Goal: Task Accomplishment & Management: Manage account settings

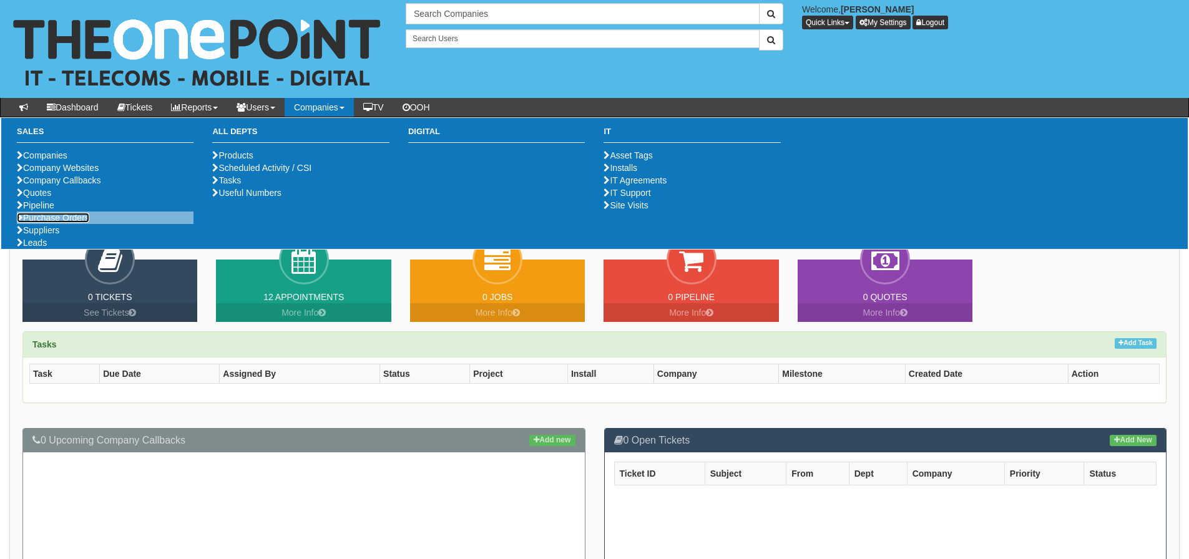
click at [76, 223] on link "Purchase Orders" at bounding box center [53, 218] width 72 height 10
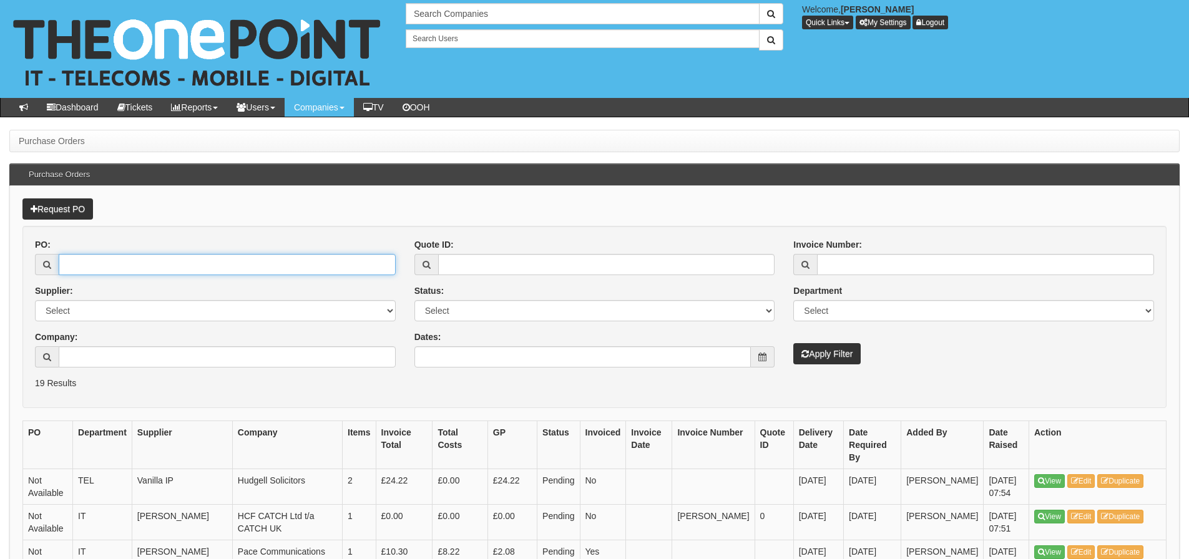
click at [76, 264] on input "PO:" at bounding box center [227, 264] width 337 height 21
type input "19510"
click at [793, 343] on button "Apply Filter" at bounding box center [826, 353] width 67 height 21
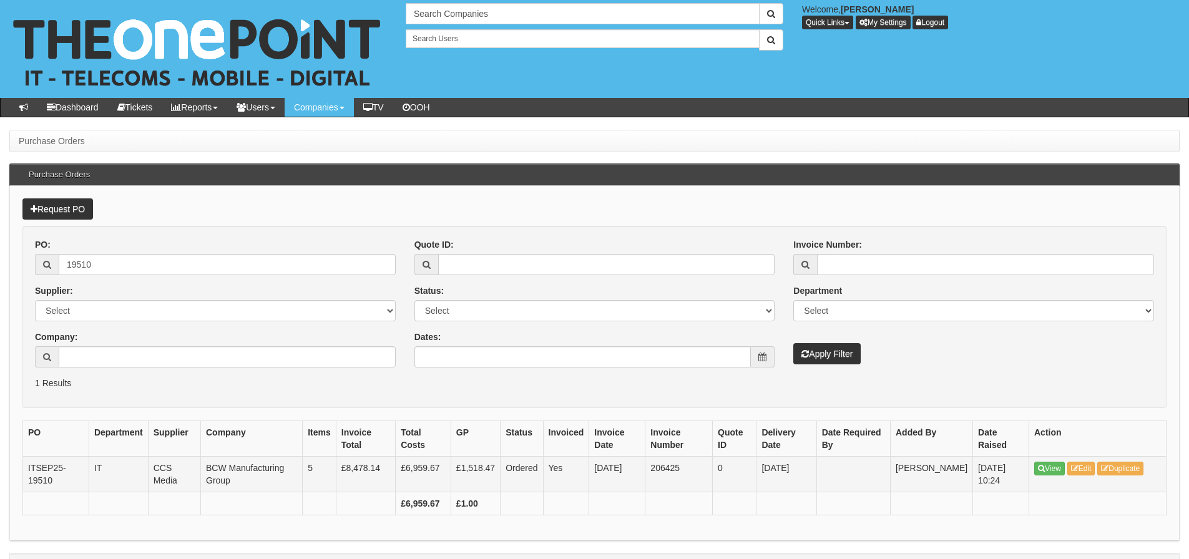
click at [659, 465] on td "206425" at bounding box center [678, 474] width 67 height 36
copy td "206425"
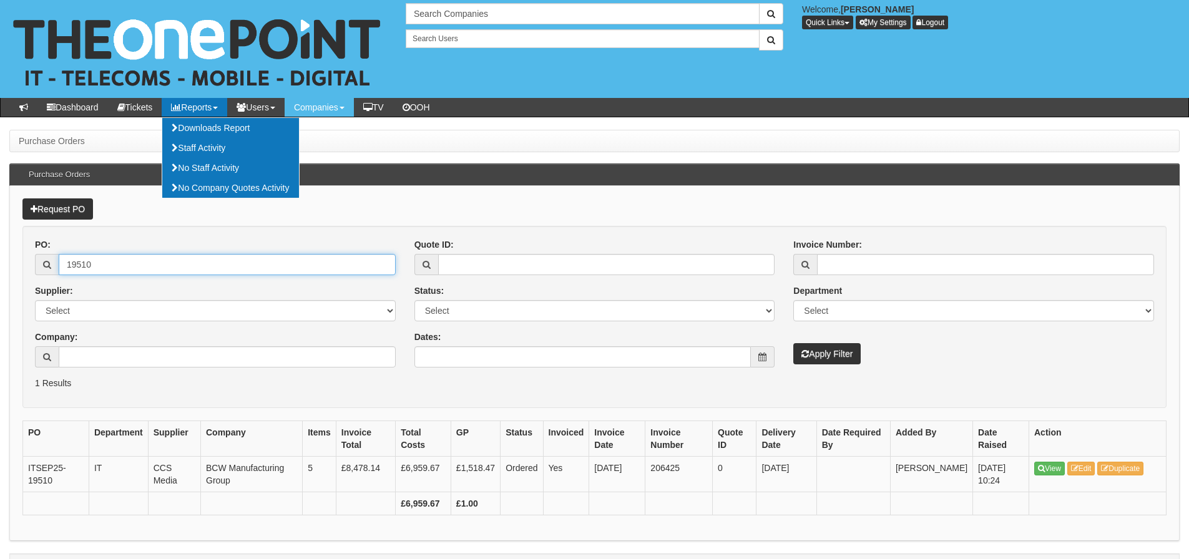
click at [153, 257] on input "19510" at bounding box center [227, 264] width 337 height 21
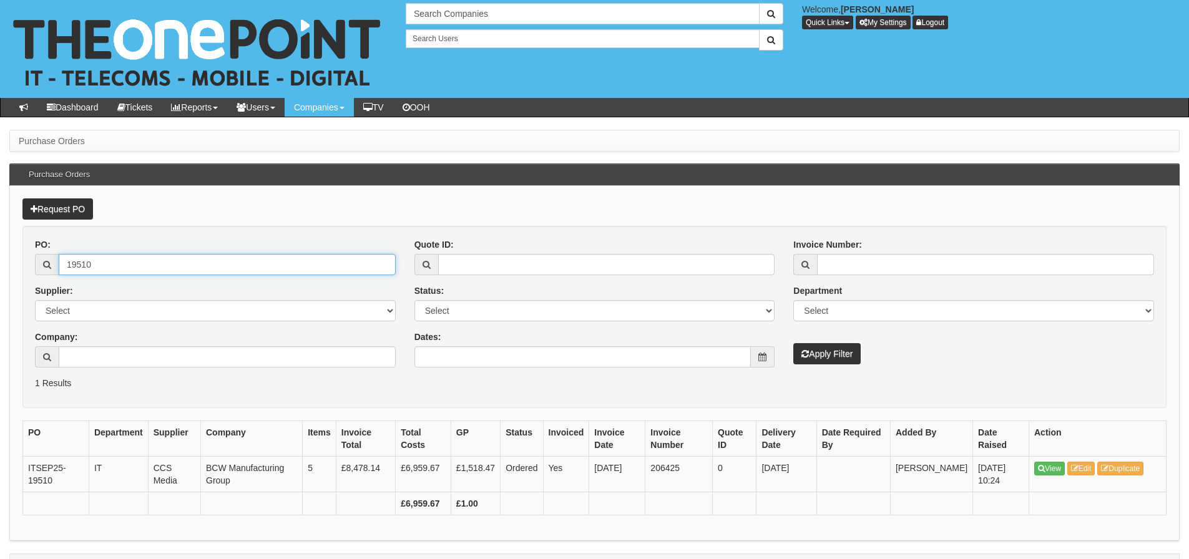
click at [153, 257] on input "19510" at bounding box center [227, 264] width 337 height 21
type input "19536"
click at [793, 343] on button "Apply Filter" at bounding box center [826, 353] width 67 height 21
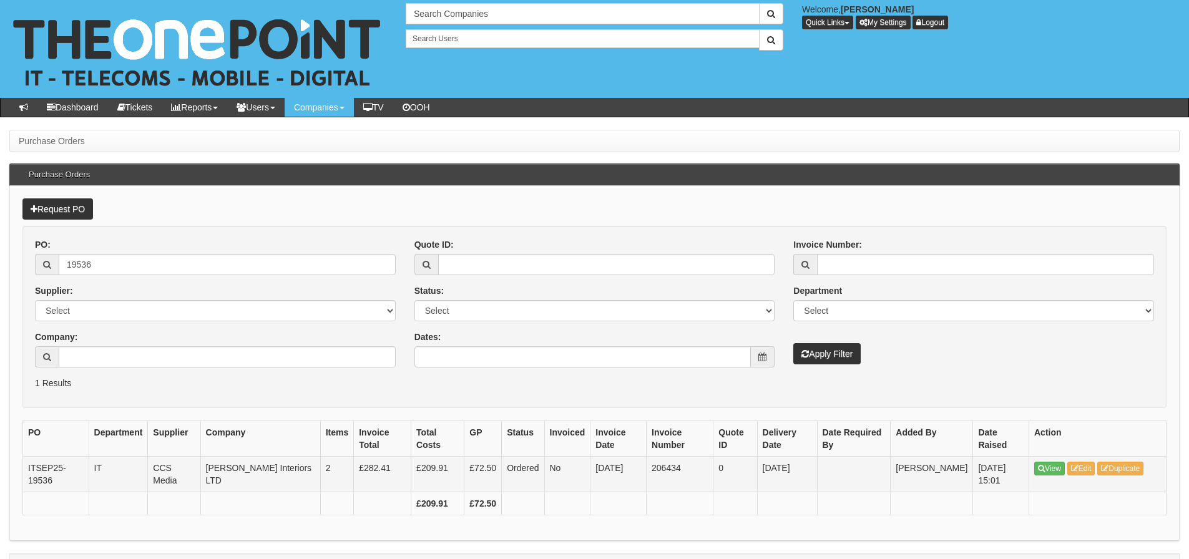
click at [658, 469] on td "206434" at bounding box center [679, 474] width 67 height 36
copy td "206434"
click at [205, 259] on input "19536" at bounding box center [227, 264] width 337 height 21
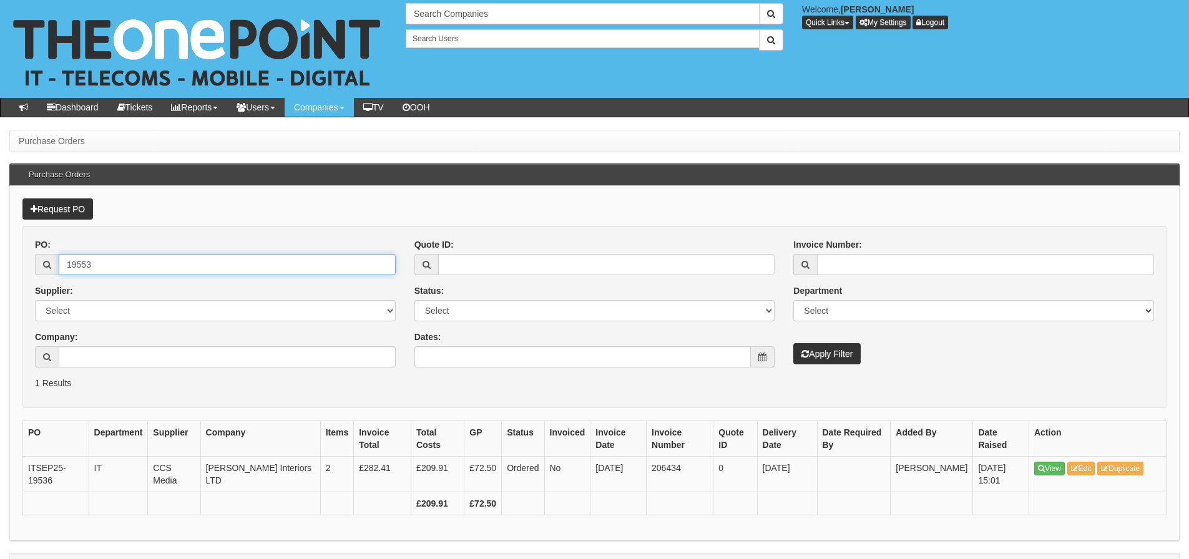
type input "19553"
click at [793, 343] on button "Apply Filter" at bounding box center [826, 353] width 67 height 21
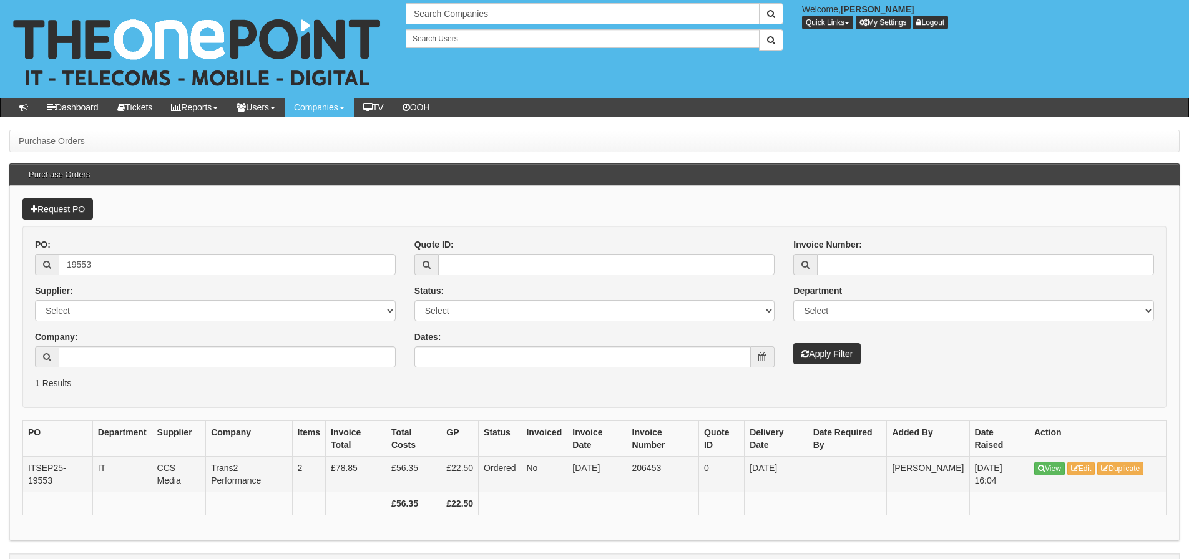
click at [649, 468] on td "206453" at bounding box center [662, 474] width 72 height 36
copy td "206453"
click at [145, 261] on input "19553" at bounding box center [227, 264] width 337 height 21
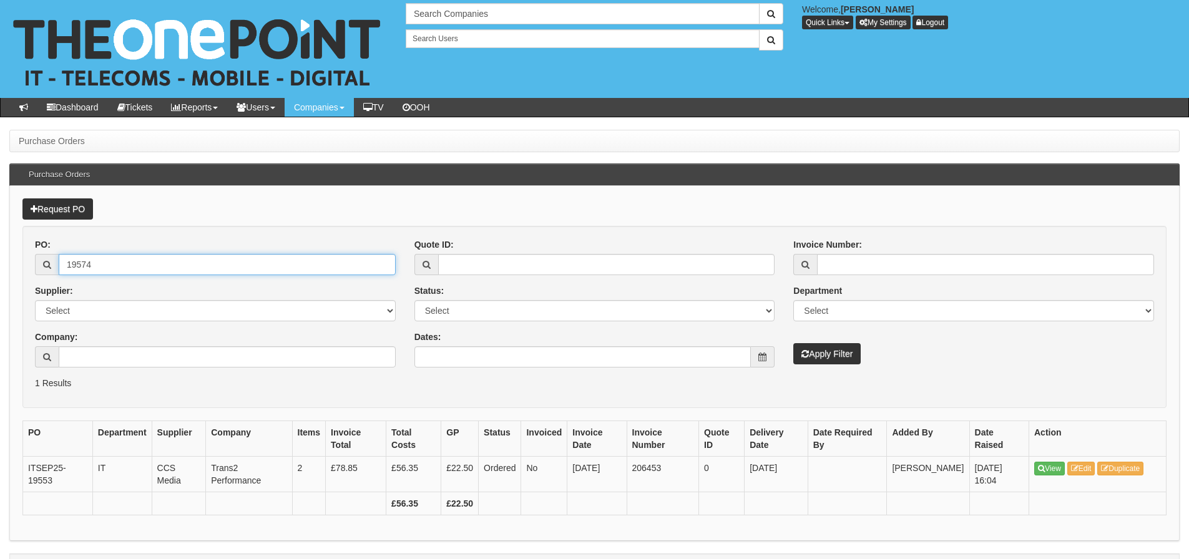
type input "19574"
click at [793, 343] on button "Apply Filter" at bounding box center [826, 353] width 67 height 21
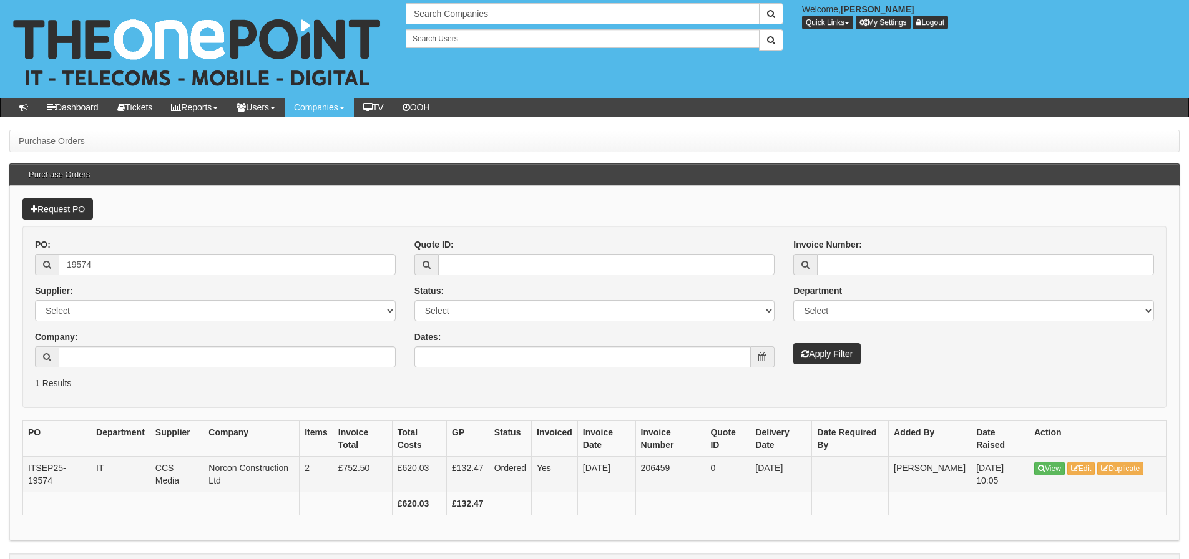
click at [660, 467] on td "206459" at bounding box center [670, 474] width 70 height 36
copy td "206459"
click at [193, 272] on input "19574" at bounding box center [227, 264] width 337 height 21
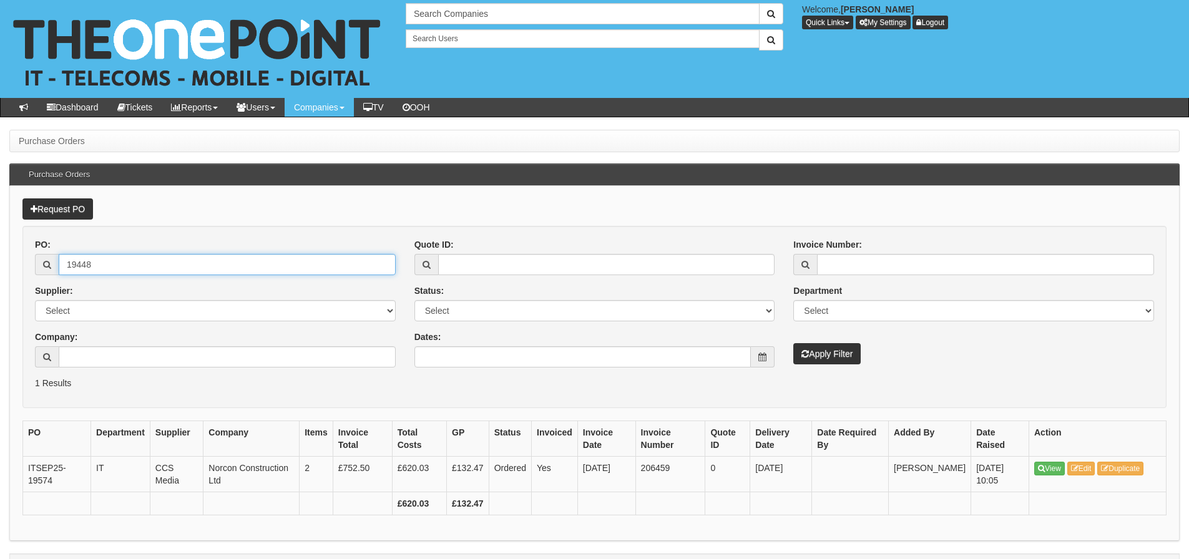
type input "19448"
click at [793, 343] on button "Apply Filter" at bounding box center [826, 353] width 67 height 21
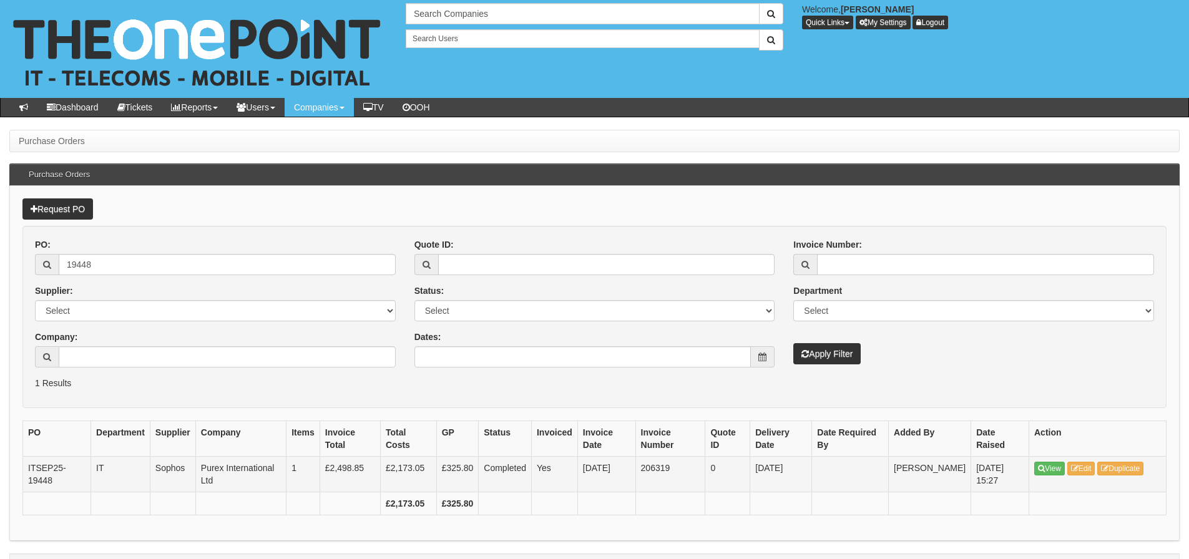
click at [656, 473] on td "206319" at bounding box center [670, 474] width 70 height 36
click at [652, 467] on td "206319" at bounding box center [670, 474] width 70 height 36
copy td "206319"
click at [183, 260] on input "19448" at bounding box center [227, 264] width 337 height 21
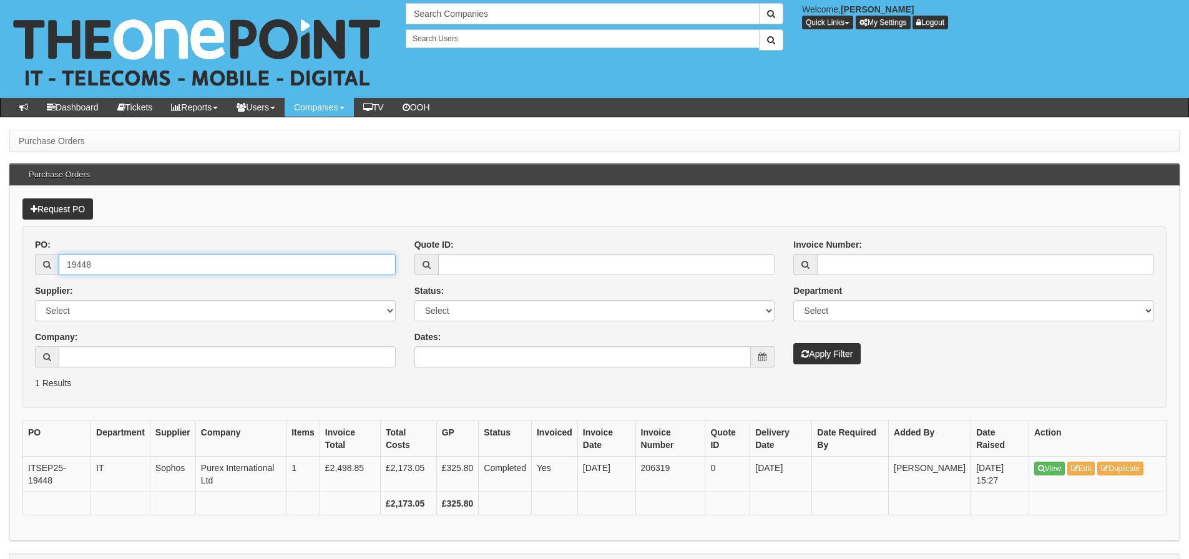
click at [183, 260] on input "19448" at bounding box center [227, 264] width 337 height 21
type input "19508"
click at [793, 343] on button "Apply Filter" at bounding box center [826, 353] width 67 height 21
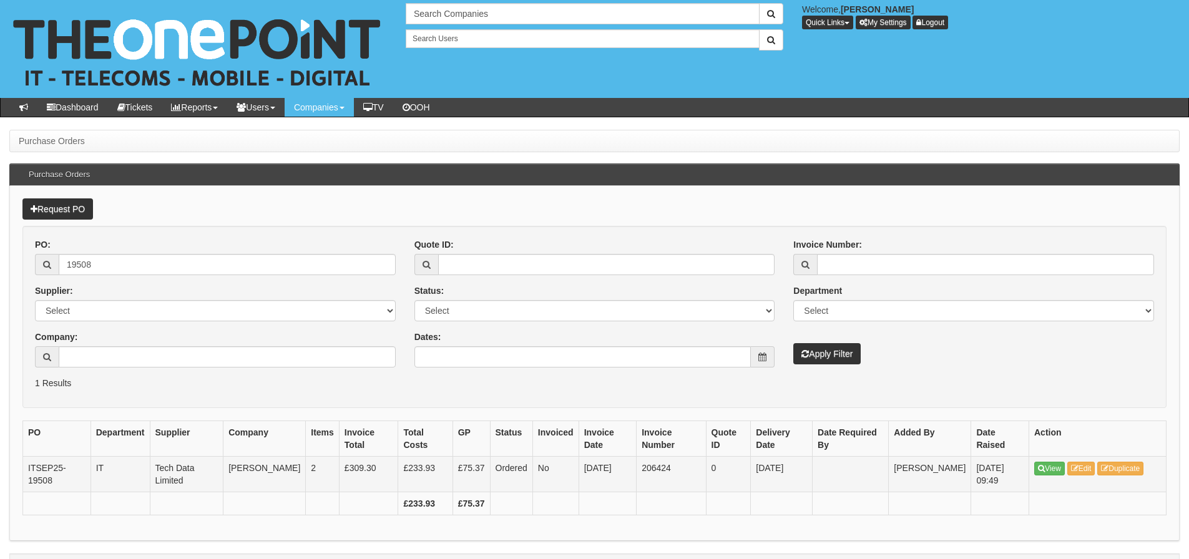
click at [645, 472] on td "206424" at bounding box center [670, 474] width 69 height 36
copy td "206424"
click at [656, 329] on div "Quote ID: Status: Select Approved Completed Delivered Invoiced Ordered Ordered …" at bounding box center [594, 302] width 379 height 129
drag, startPoint x: 467, startPoint y: 343, endPoint x: 374, endPoint y: 136, distance: 227.0
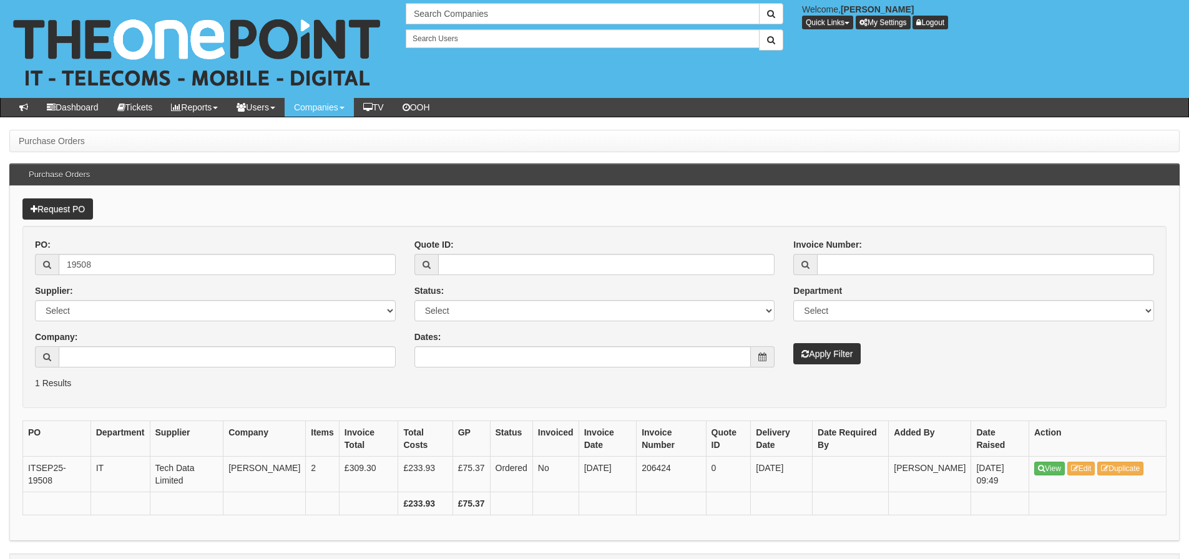
click at [467, 341] on div "Dates:" at bounding box center [594, 349] width 361 height 37
drag, startPoint x: 123, startPoint y: 270, endPoint x: 81, endPoint y: 278, distance: 42.6
click at [81, 278] on div "PO: 19508 Supplier: Select 123 REG.co.uk 1Password 3 4Gon AA Jones Electric Ltd…" at bounding box center [215, 307] width 379 height 139
type input "19585"
click at [793, 343] on button "Apply Filter" at bounding box center [826, 353] width 67 height 21
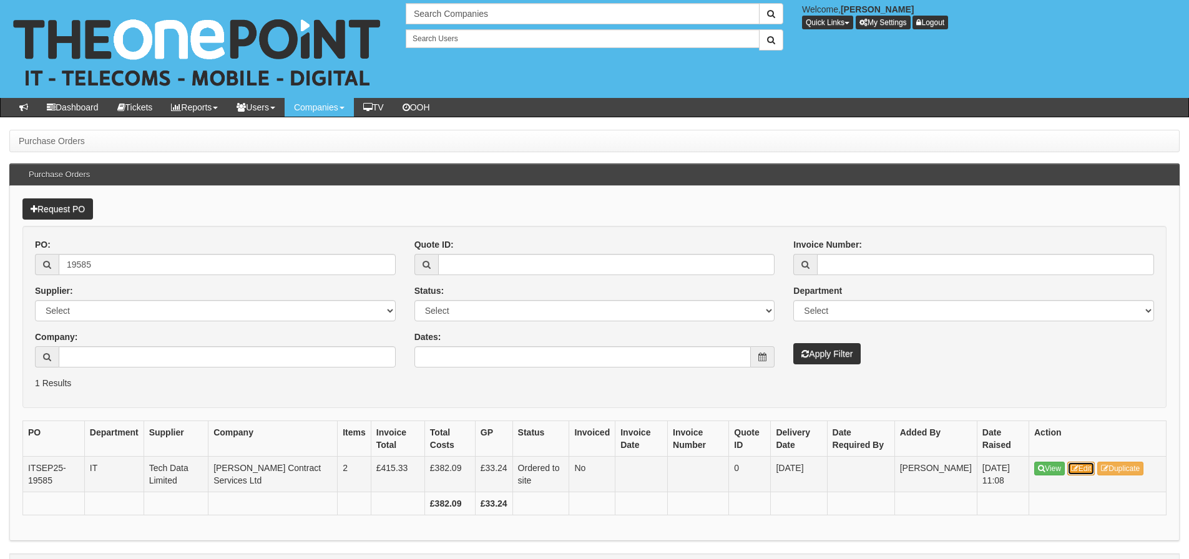
click at [1075, 469] on icon at bounding box center [1074, 468] width 7 height 7
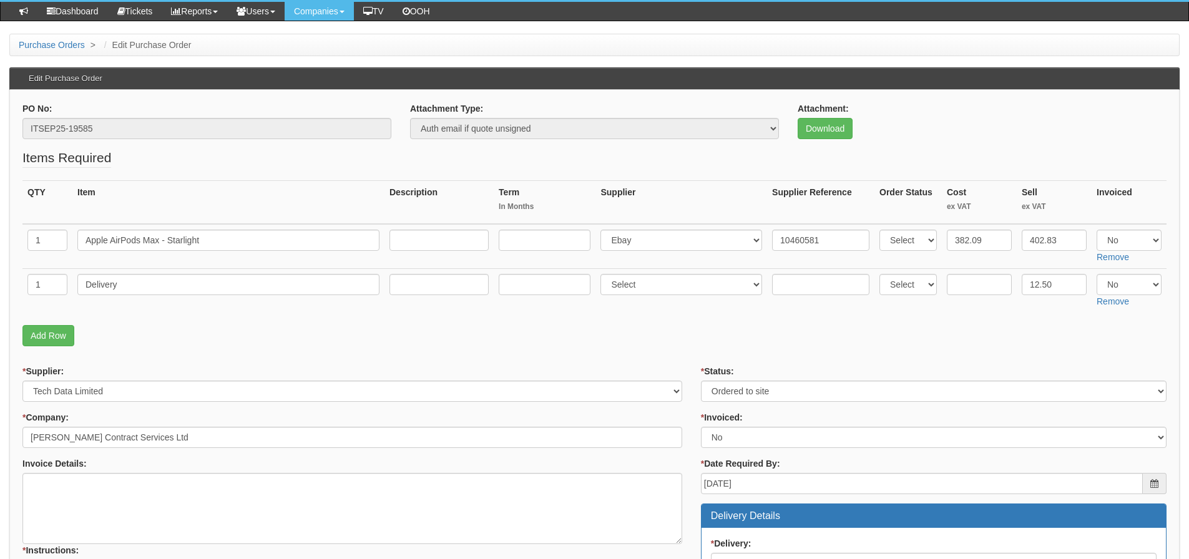
scroll to position [70, 0]
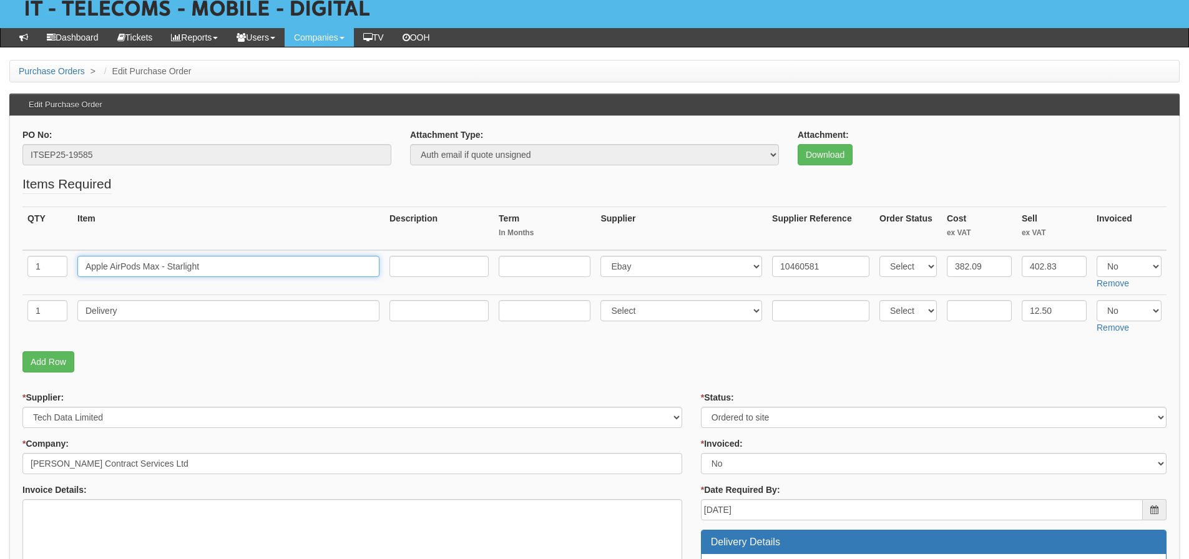
drag, startPoint x: 228, startPoint y: 272, endPoint x: 63, endPoint y: 275, distance: 165.4
click at [56, 273] on tr "1 Apple AirPods Max - Starlight Select 123 [DOMAIN_NAME] 1Password 3 4Gon [PERS…" at bounding box center [594, 272] width 1144 height 45
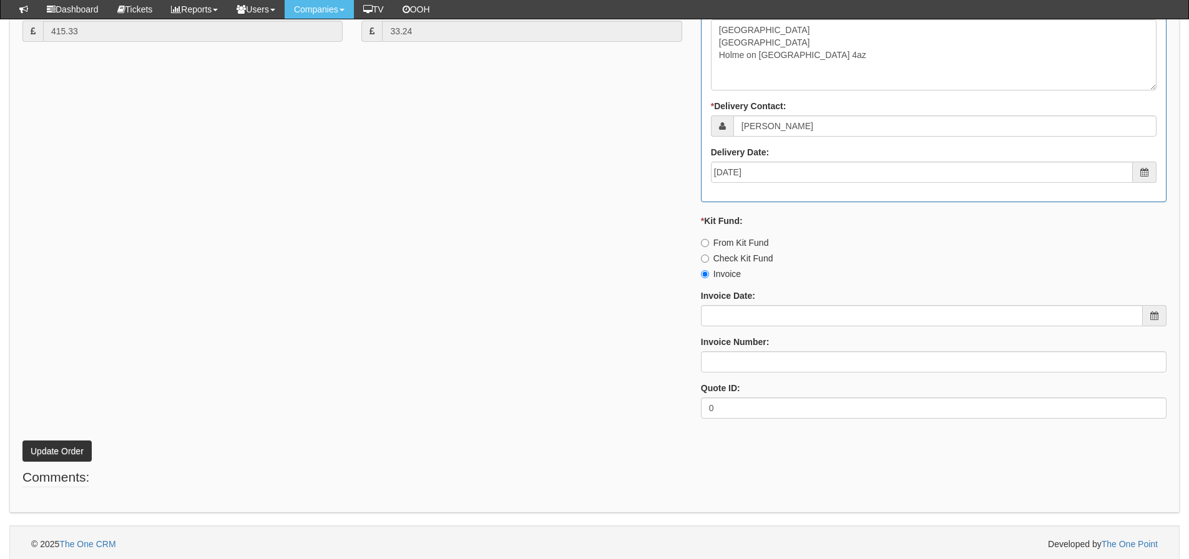
scroll to position [694, 0]
click at [773, 296] on div "Invoice Date:" at bounding box center [933, 304] width 465 height 37
click at [772, 317] on input "Invoice Date:" at bounding box center [922, 311] width 442 height 21
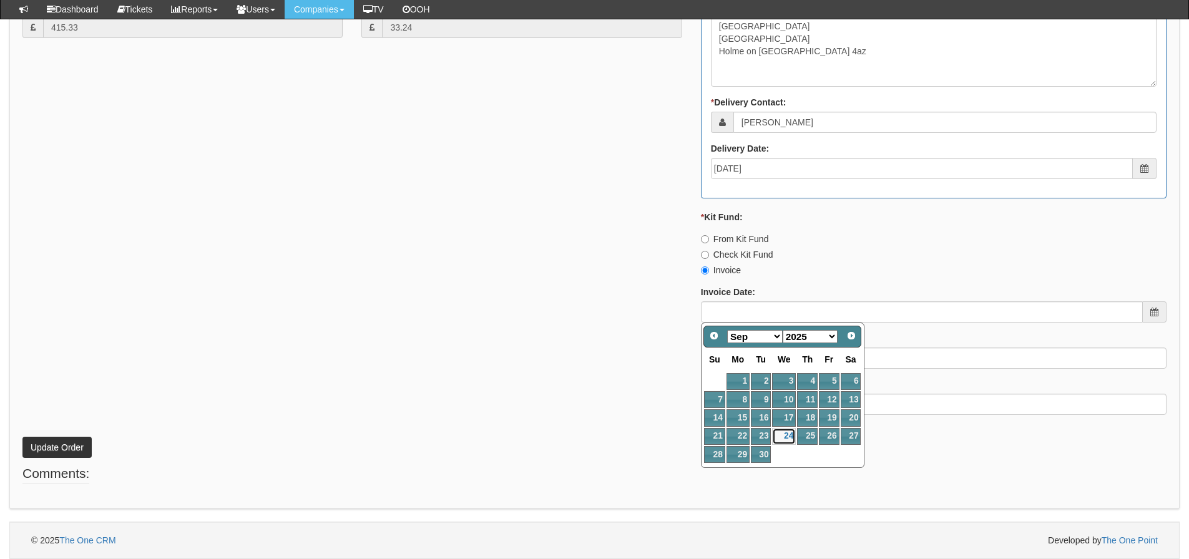
click at [788, 433] on link "24" at bounding box center [784, 436] width 24 height 17
type input "[DATE]"
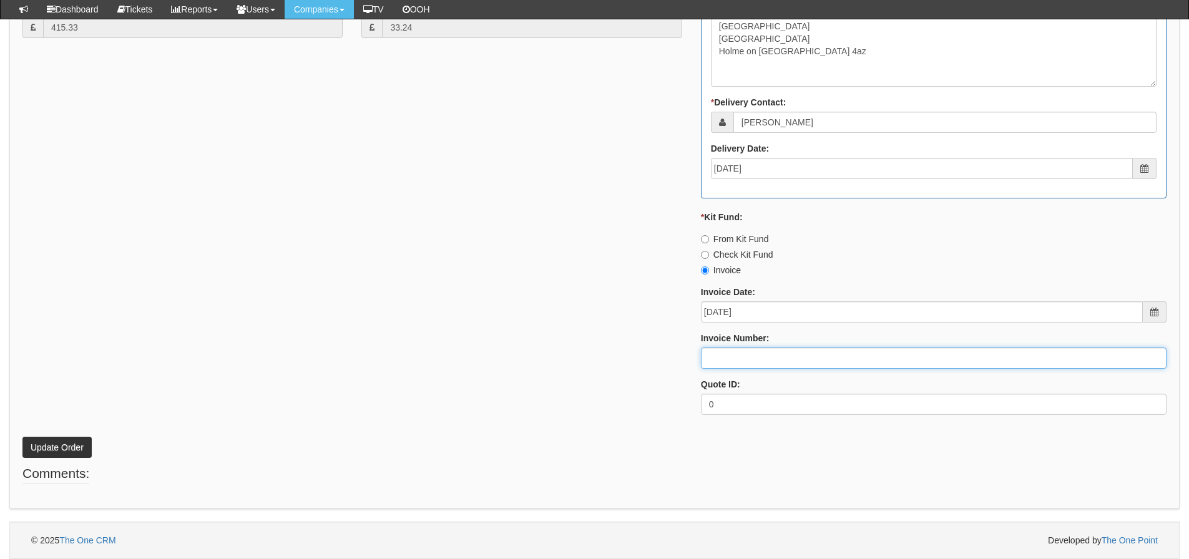
click at [766, 350] on input "Invoice Number:" at bounding box center [933, 358] width 465 height 21
type input "206498"
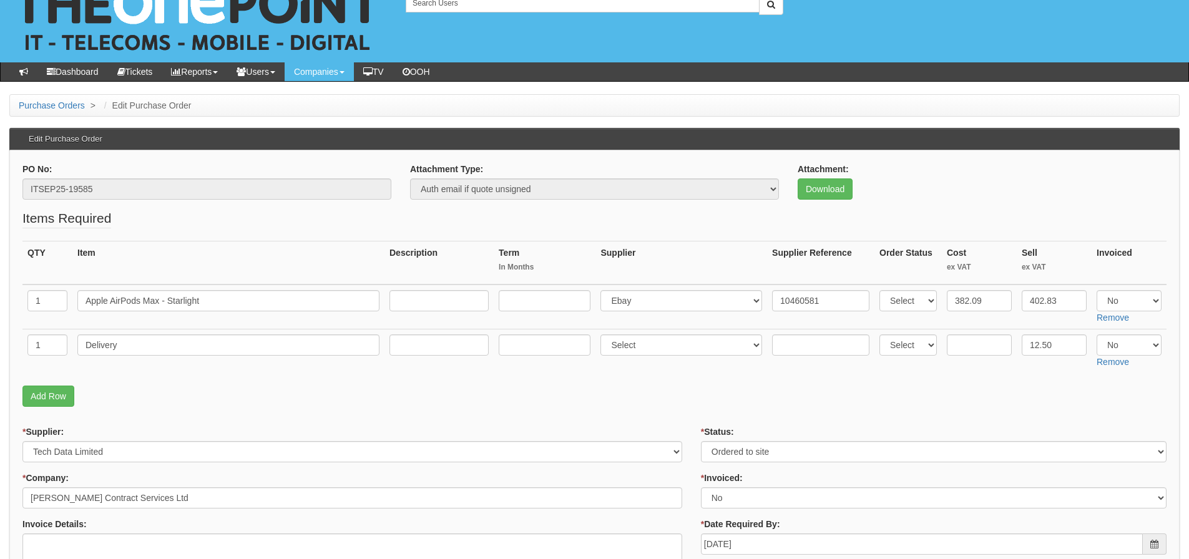
scroll to position [7, 0]
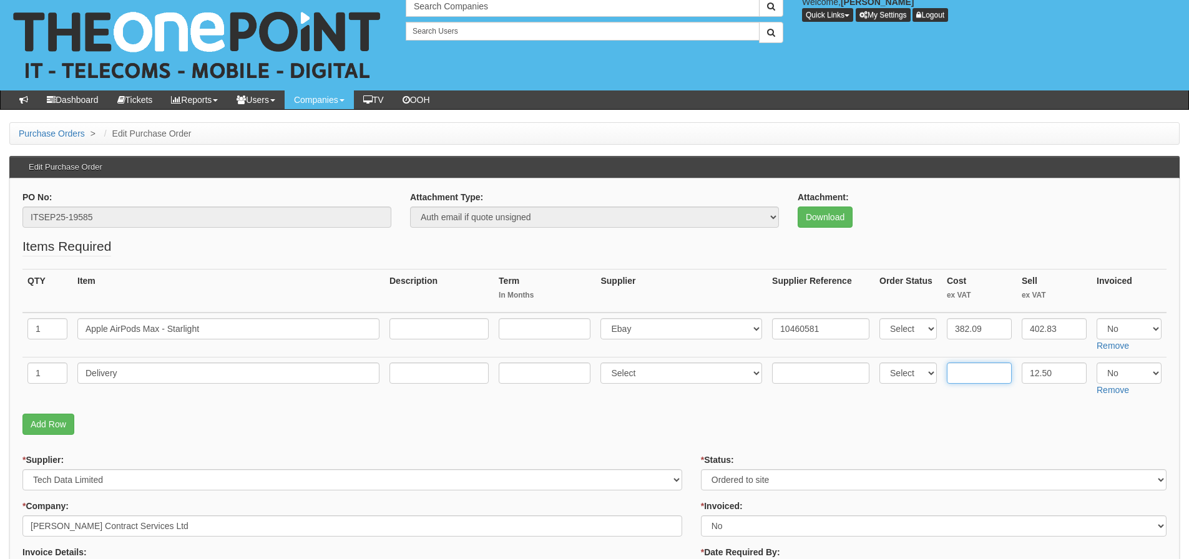
click at [963, 369] on input "text" at bounding box center [978, 372] width 65 height 21
type input "4.95"
click at [1141, 329] on select "Select Yes No N/A" at bounding box center [1128, 328] width 65 height 21
select select "Yes"
click at [1096, 318] on select "Select Yes No N/A" at bounding box center [1128, 328] width 65 height 21
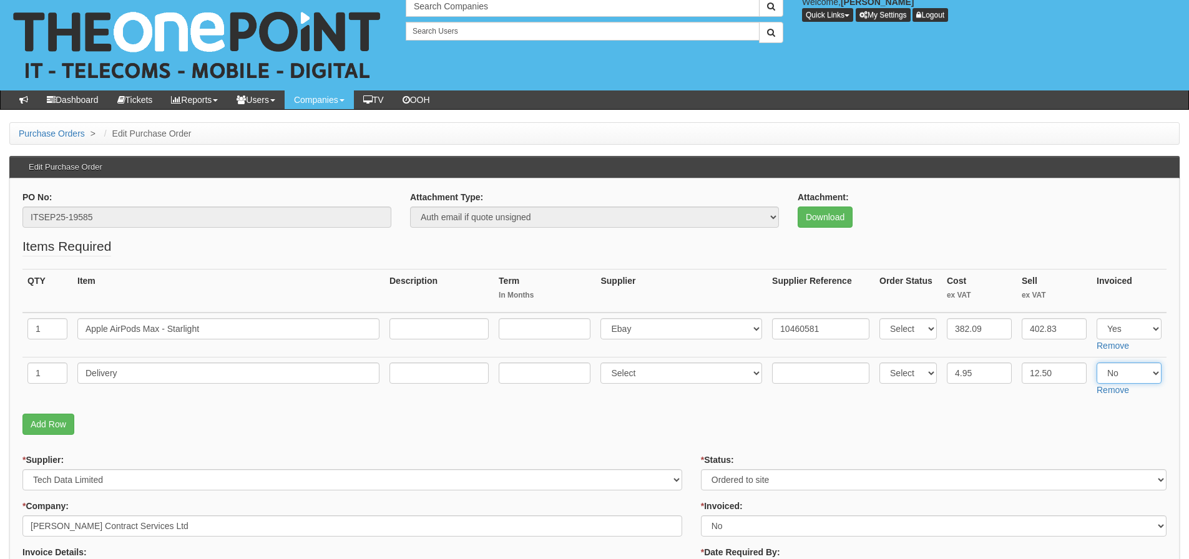
click at [1122, 373] on select "Select Yes No N/A" at bounding box center [1128, 372] width 65 height 21
select select "Yes"
click at [1096, 362] on select "Select Yes No N/A" at bounding box center [1128, 372] width 65 height 21
click at [956, 407] on fieldset "Items Required QTY Item Description Term In Months Supplier Supplier Reference …" at bounding box center [594, 339] width 1144 height 204
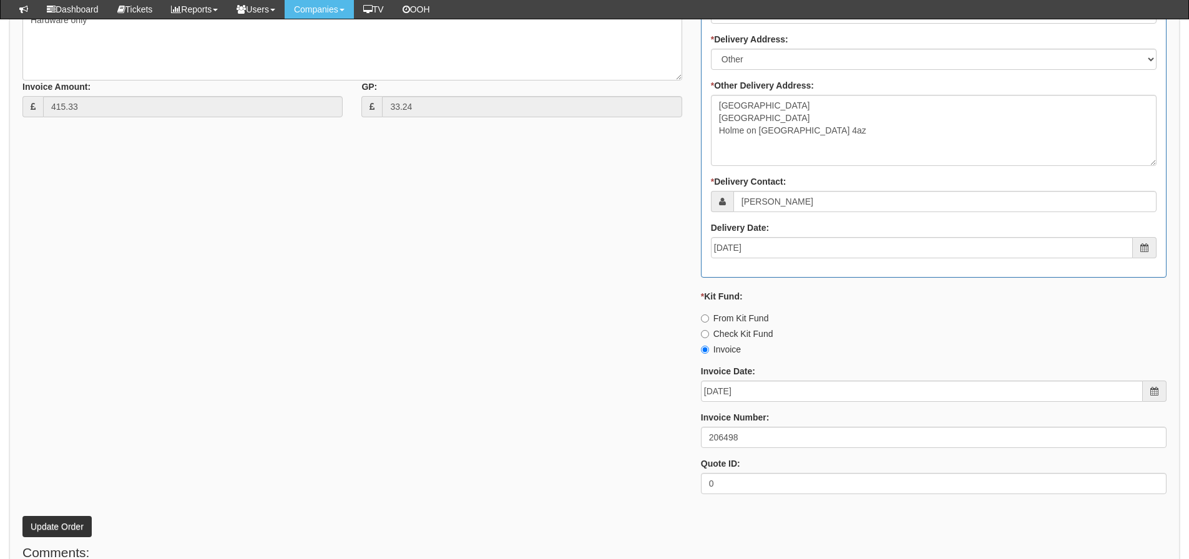
scroll to position [694, 0]
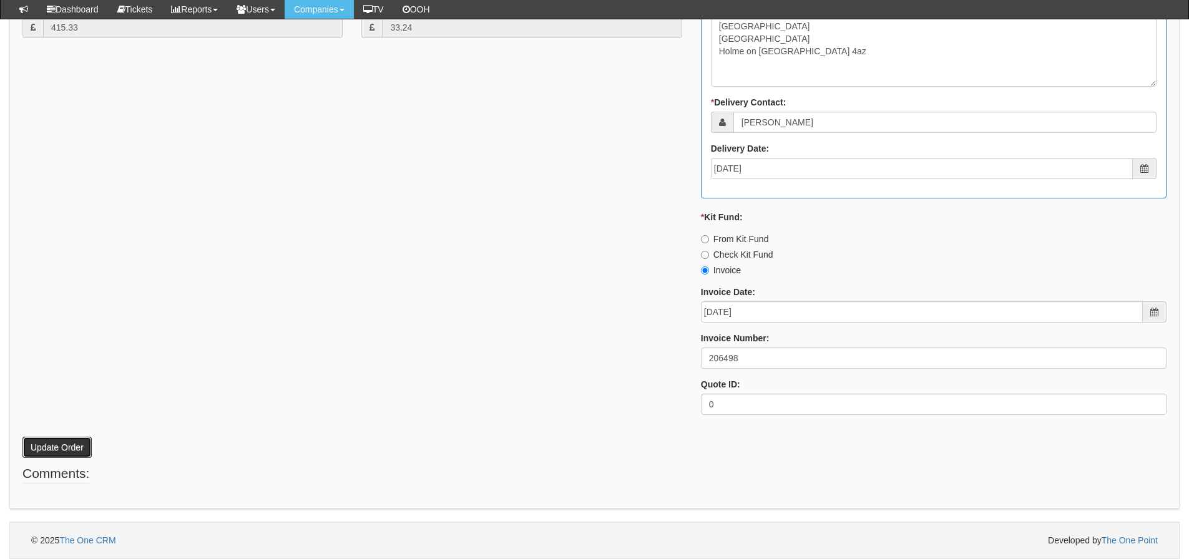
click at [77, 444] on button "Update Order" at bounding box center [56, 447] width 69 height 21
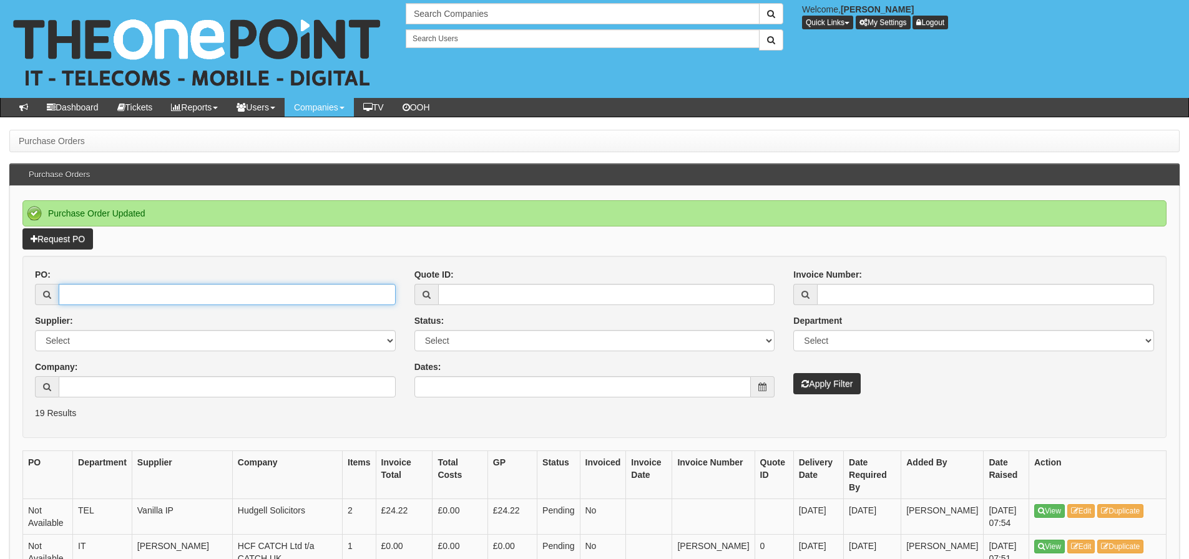
click at [230, 297] on input "PO:" at bounding box center [227, 294] width 337 height 21
type input "19512"
click at [793, 373] on button "Apply Filter" at bounding box center [826, 383] width 67 height 21
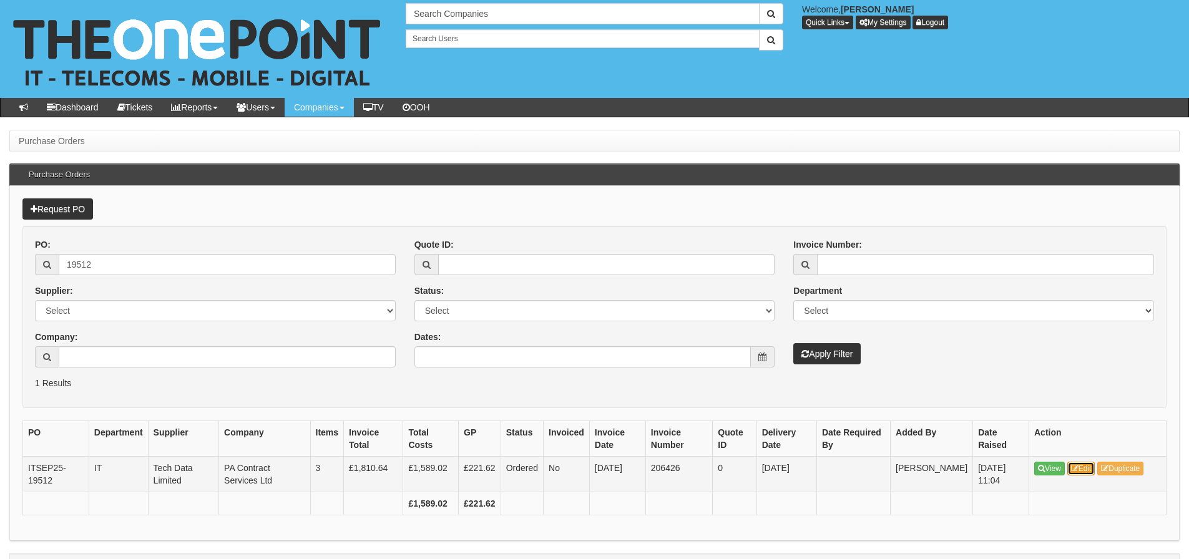
click at [1077, 465] on icon at bounding box center [1074, 468] width 7 height 7
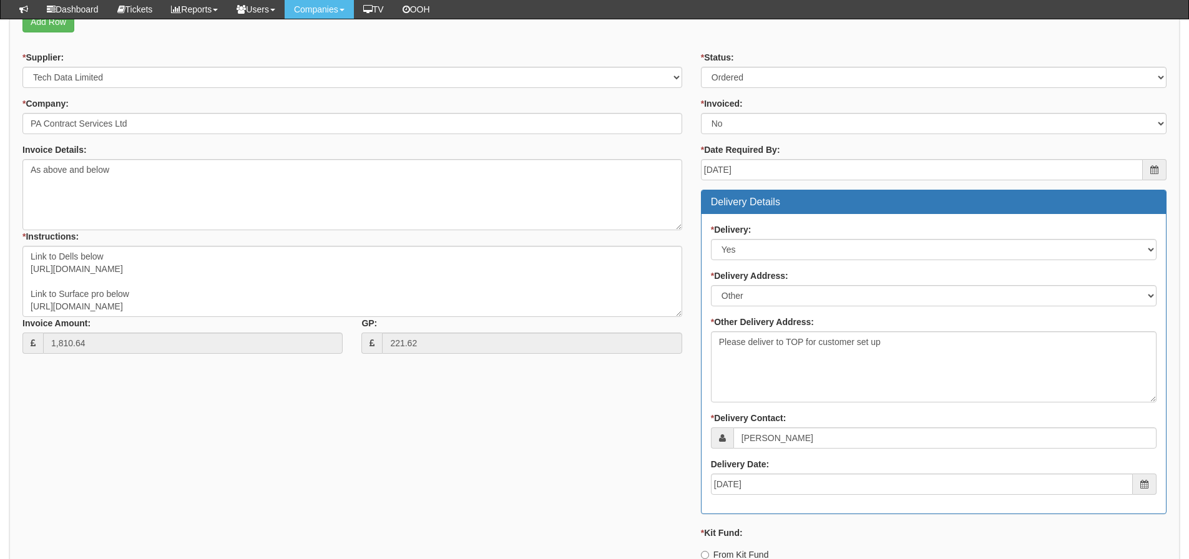
scroll to position [110, 0]
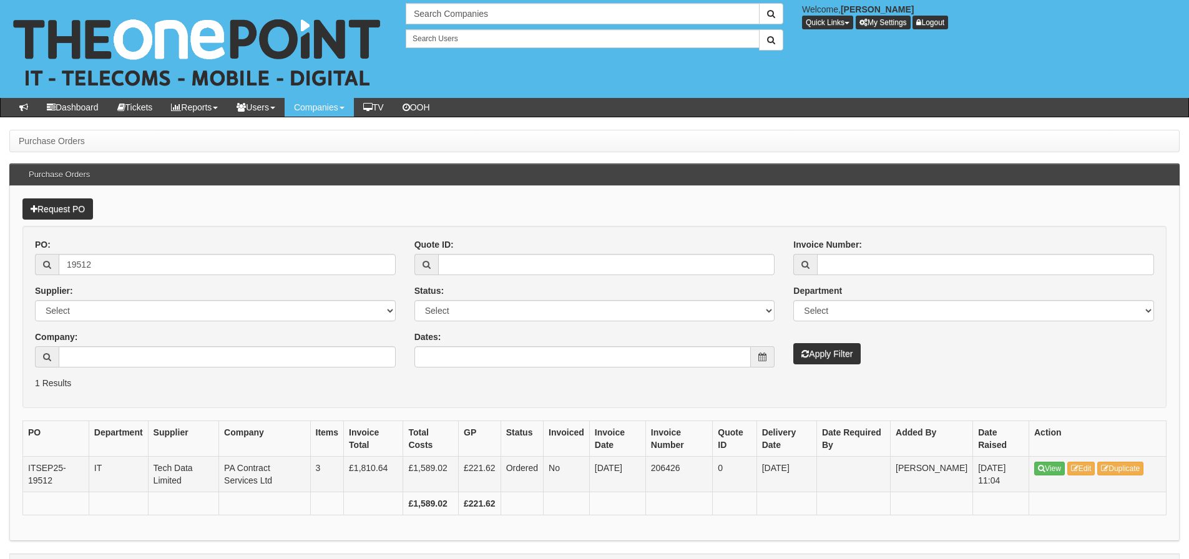
click at [672, 469] on td "206426" at bounding box center [678, 474] width 67 height 36
copy td "206426"
click at [127, 260] on input "19512" at bounding box center [227, 264] width 337 height 21
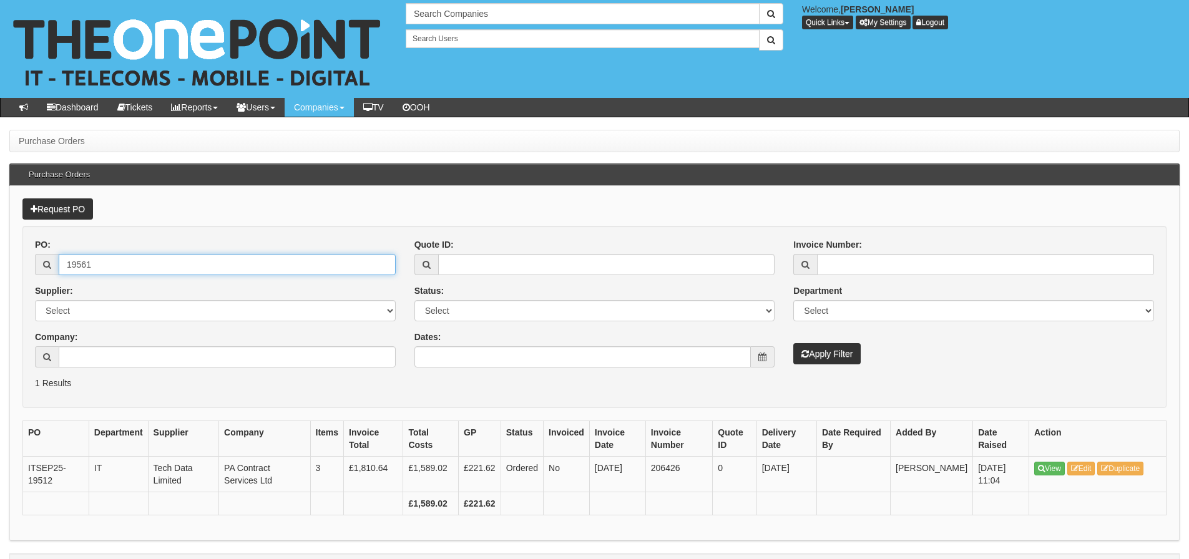
type input "19561"
click at [793, 343] on button "Apply Filter" at bounding box center [826, 353] width 67 height 21
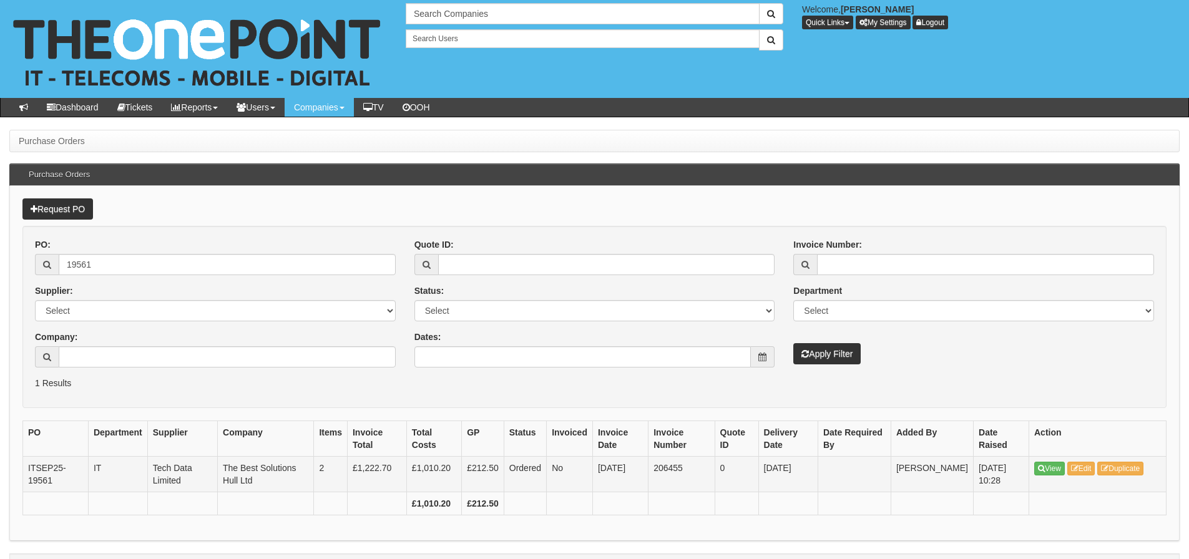
click at [664, 467] on td "206455" at bounding box center [681, 474] width 66 height 36
copy td "206455"
click at [573, 370] on div "PO: 19561 Supplier: Select 123 [DOMAIN_NAME] 1Password 3 4Gon [PERSON_NAME] Ele…" at bounding box center [594, 307] width 1137 height 139
click at [337, 271] on input "19561" at bounding box center [227, 264] width 337 height 21
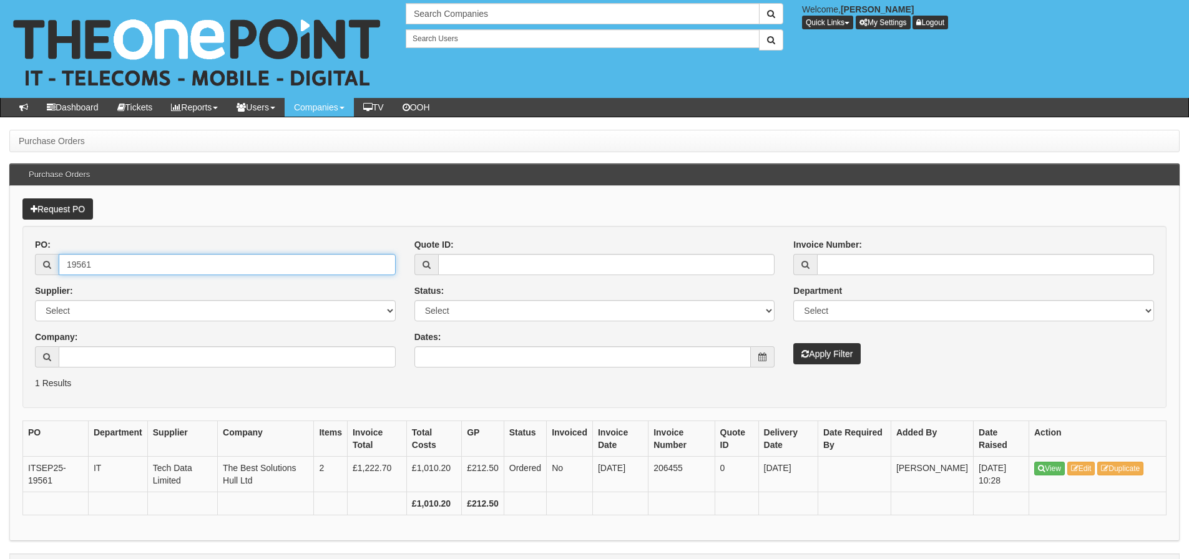
click at [337, 271] on input "19561" at bounding box center [227, 264] width 337 height 21
paste input "615"
type input "19615"
click at [793, 343] on button "Apply Filter" at bounding box center [826, 353] width 67 height 21
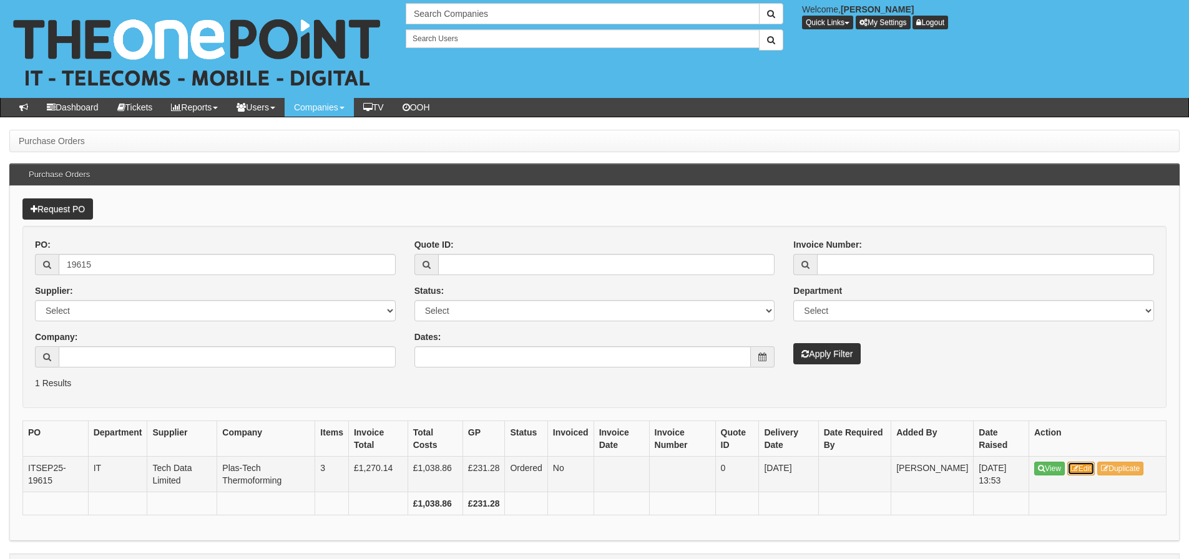
click at [1091, 466] on link "Edit" at bounding box center [1081, 469] width 28 height 14
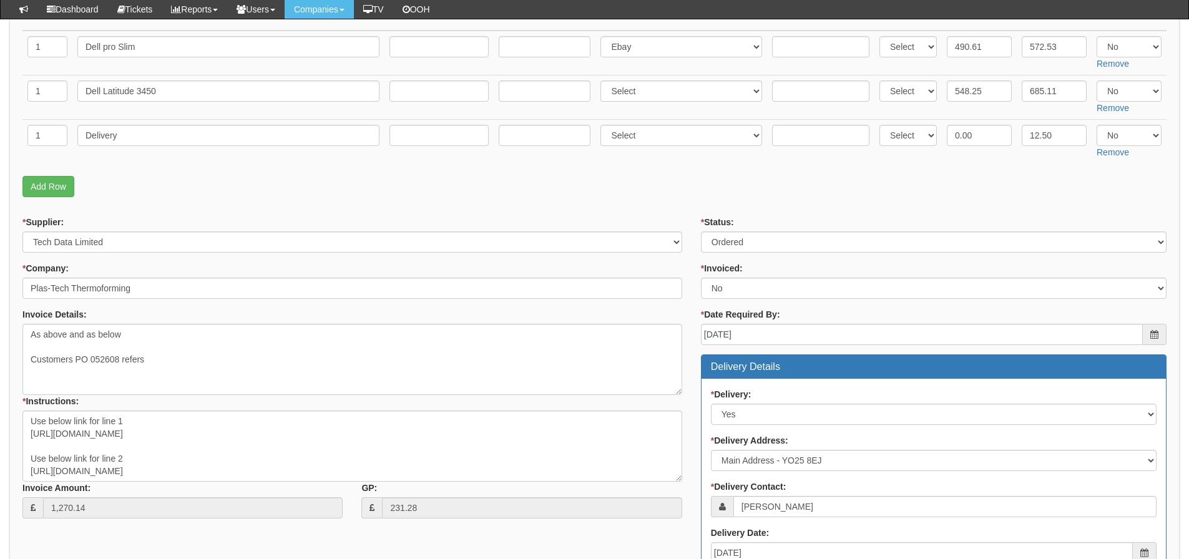
scroll to position [268, 0]
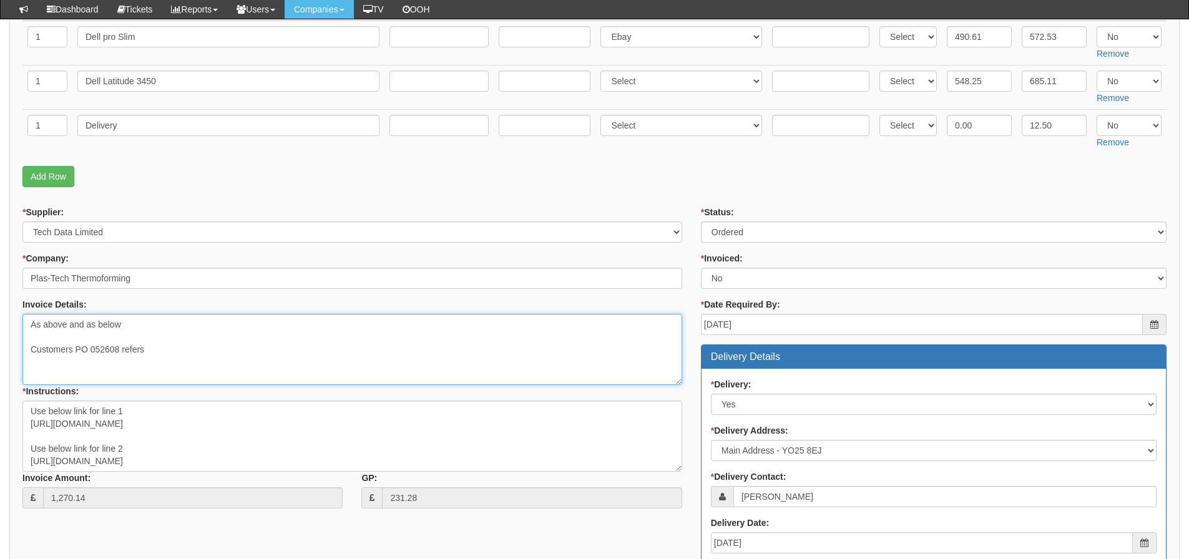
drag, startPoint x: 75, startPoint y: 346, endPoint x: 119, endPoint y: 344, distance: 43.1
click at [119, 344] on textarea "As above and as below Customers PO 052608 refers" at bounding box center [351, 349] width 659 height 71
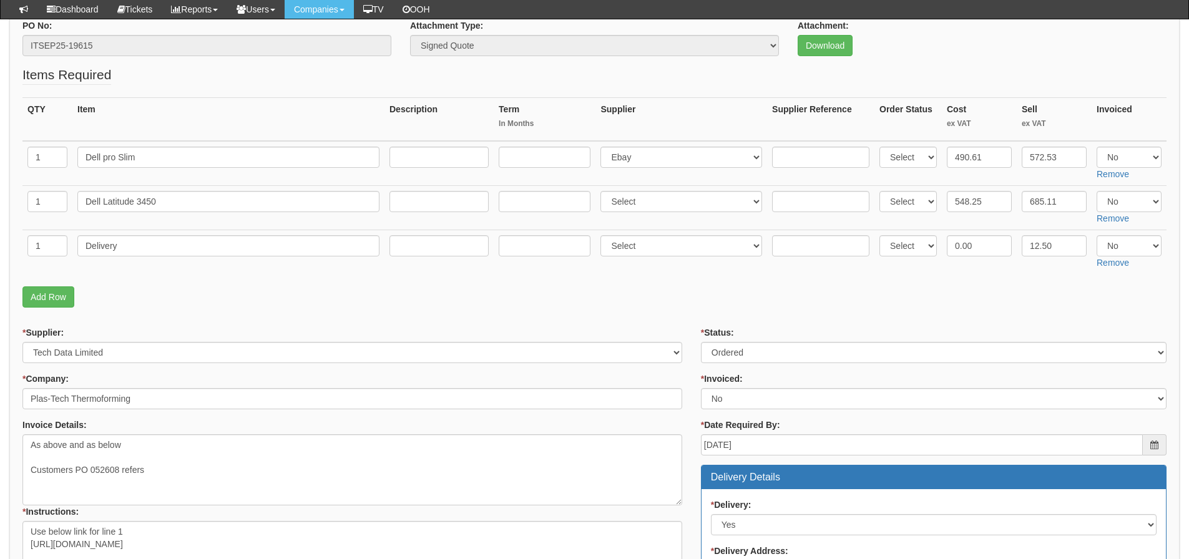
scroll to position [143, 0]
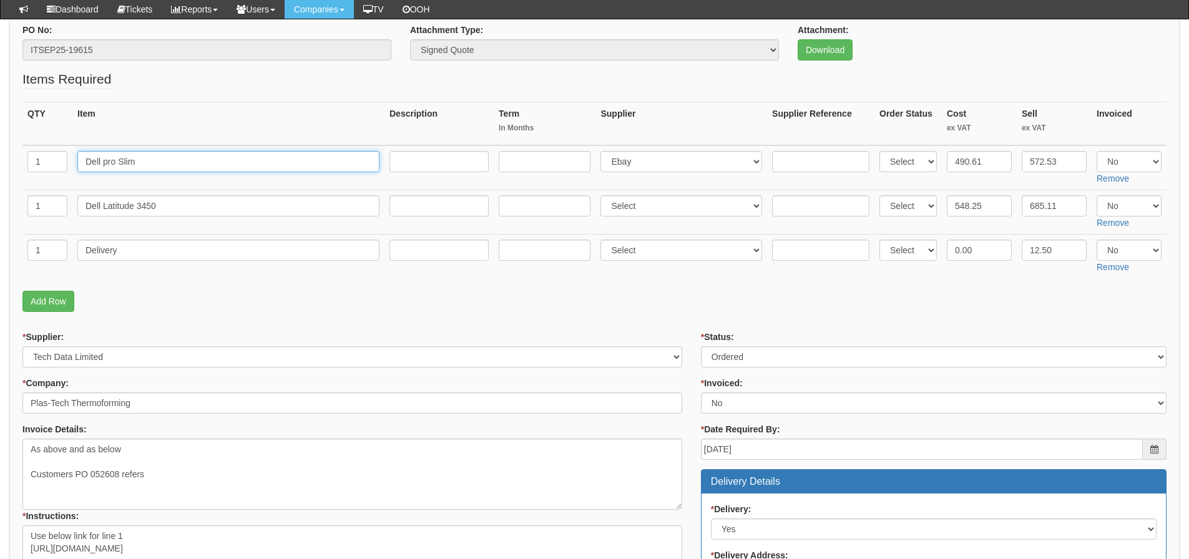
drag, startPoint x: 148, startPoint y: 165, endPoint x: 72, endPoint y: 168, distance: 76.8
click at [72, 168] on tr "1 Dell pro Slim Select 123 REG.co.uk 1Password 3 4Gon AA Jones Electric Ltd Abz…" at bounding box center [594, 167] width 1144 height 45
drag, startPoint x: 182, startPoint y: 202, endPoint x: 20, endPoint y: 206, distance: 162.3
click at [20, 206] on div "PO No: ITSEP25-19615 Attachment Type: Select Signed Quote Auth email if quote u…" at bounding box center [594, 510] width 1170 height 998
click at [110, 238] on td "Delivery" at bounding box center [228, 256] width 312 height 44
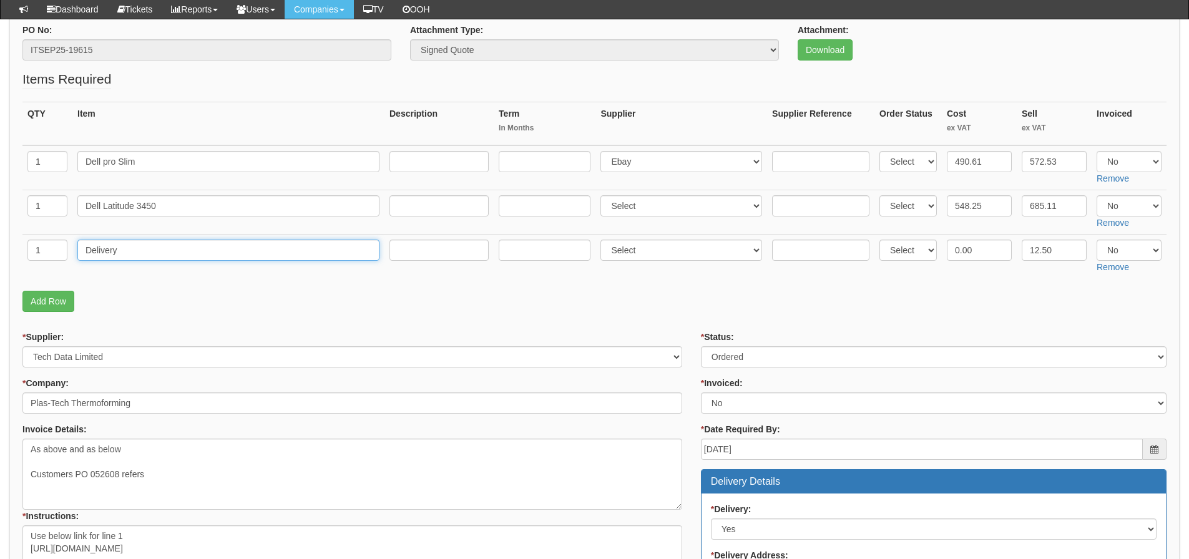
drag, startPoint x: 132, startPoint y: 251, endPoint x: 50, endPoint y: 260, distance: 82.1
click at [50, 260] on tr "1 Delivery Select 123 REG.co.uk 1Password 3 4Gon AA Jones Electric Ltd Abzorb A…" at bounding box center [594, 256] width 1144 height 44
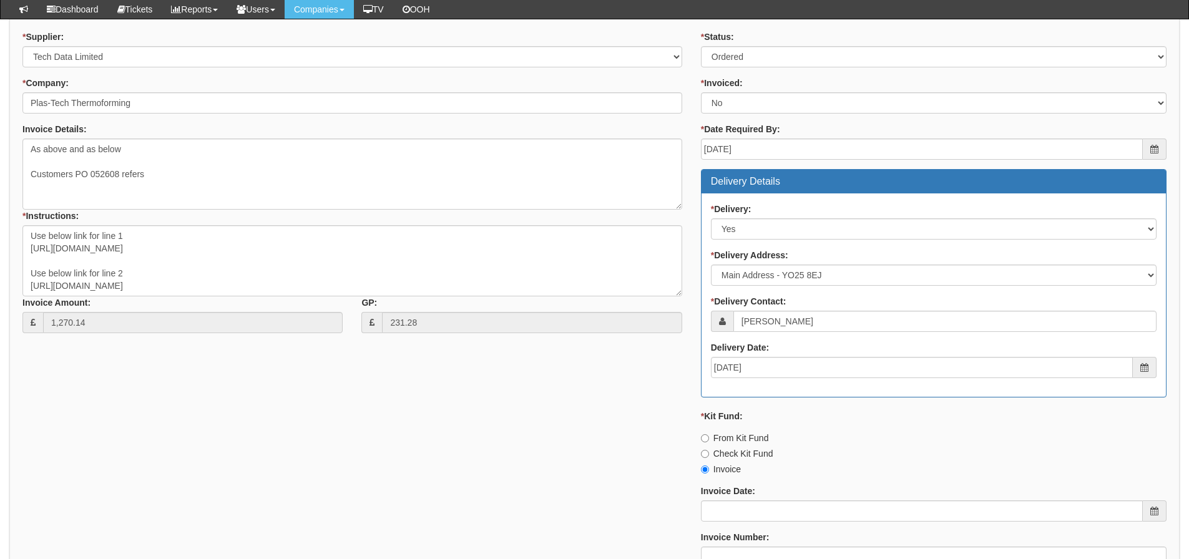
scroll to position [580, 0]
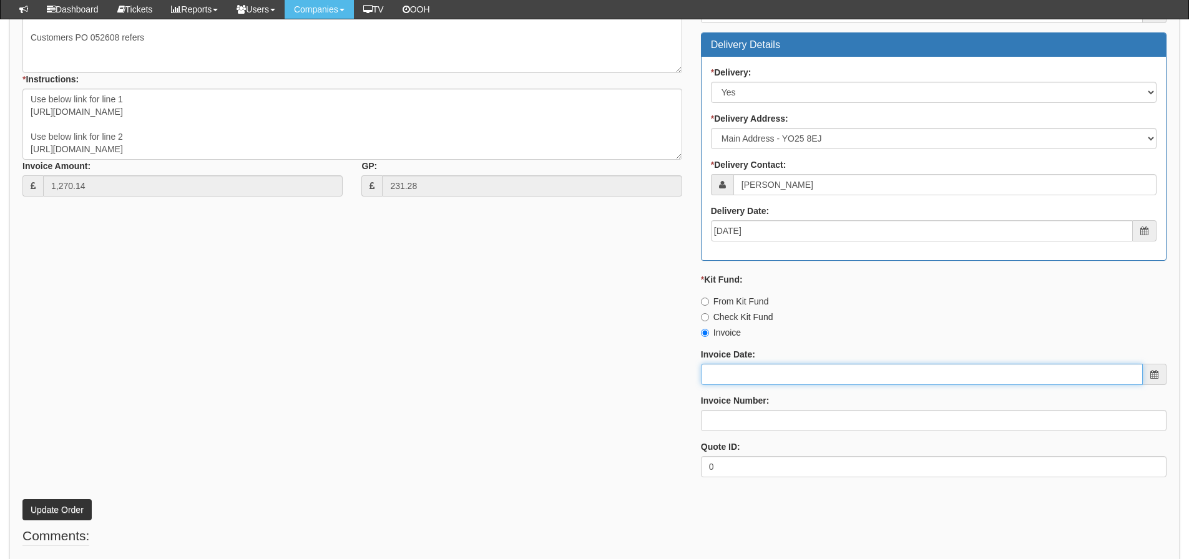
click at [771, 379] on input "Invoice Date:" at bounding box center [922, 374] width 442 height 21
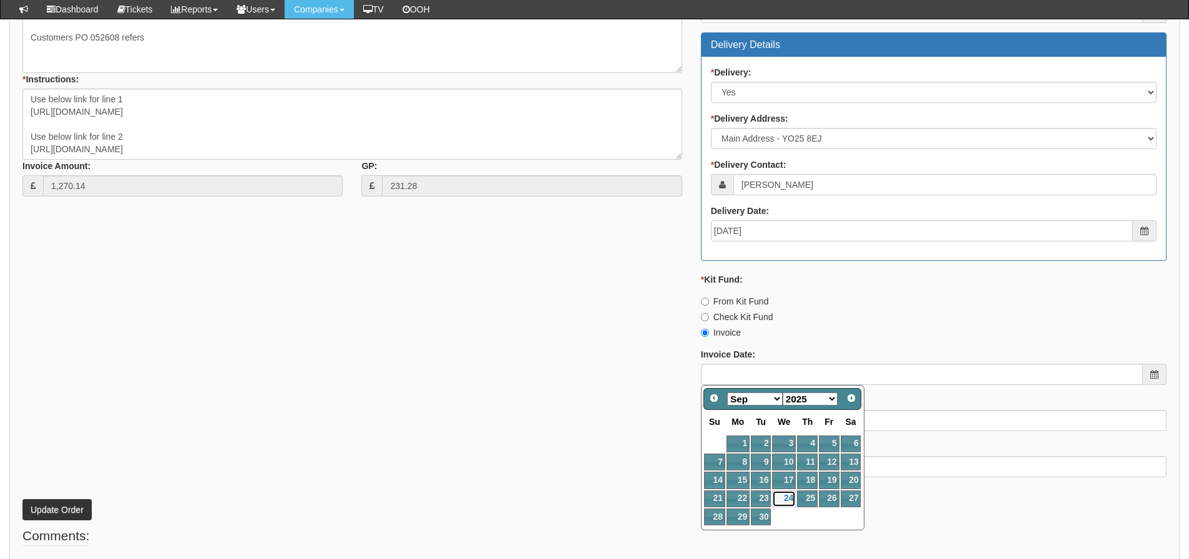
click at [794, 500] on link "24" at bounding box center [784, 498] width 24 height 17
type input "2025-09-24"
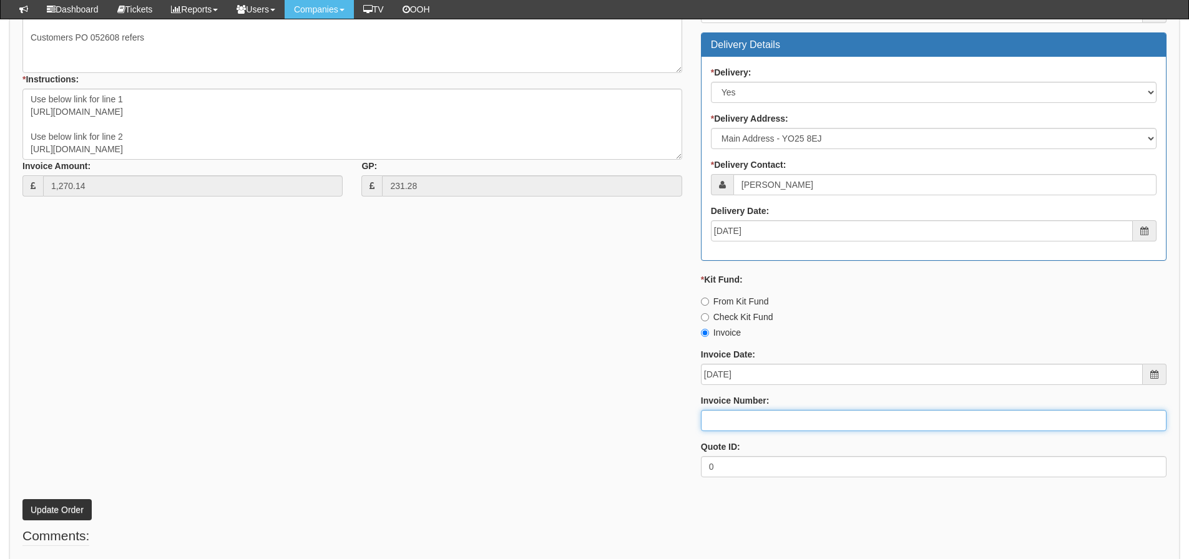
click at [776, 421] on input "Invoice Number:" at bounding box center [933, 420] width 465 height 21
type input "206499"
click at [618, 368] on div "* Supplier: Select 123 REG.co.uk 1Password 3 4Gon AA Jones Electric Ltd Abzorb …" at bounding box center [594, 190] width 1162 height 593
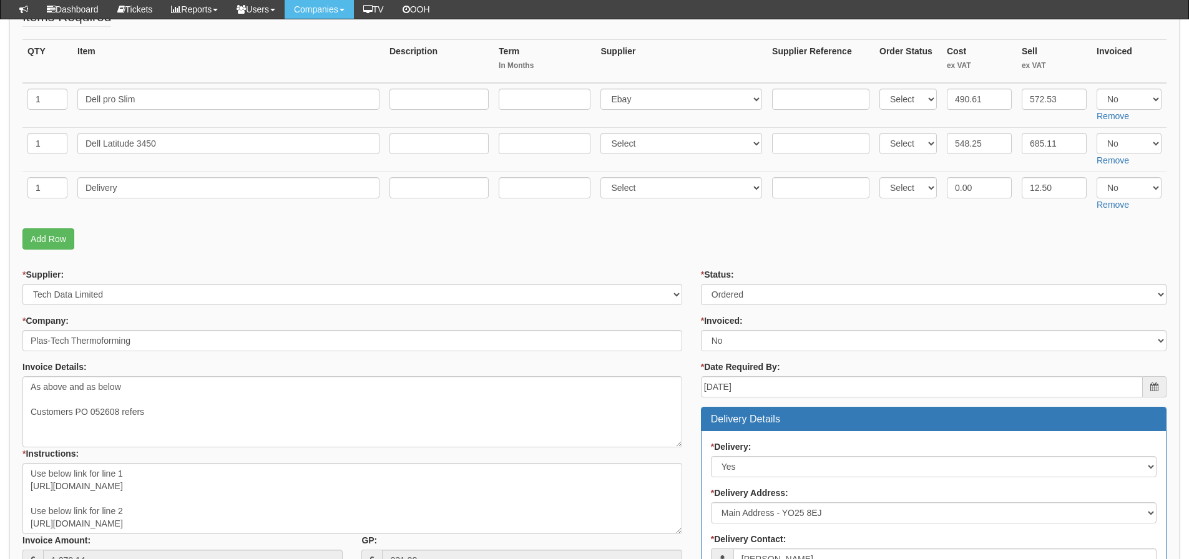
scroll to position [143, 0]
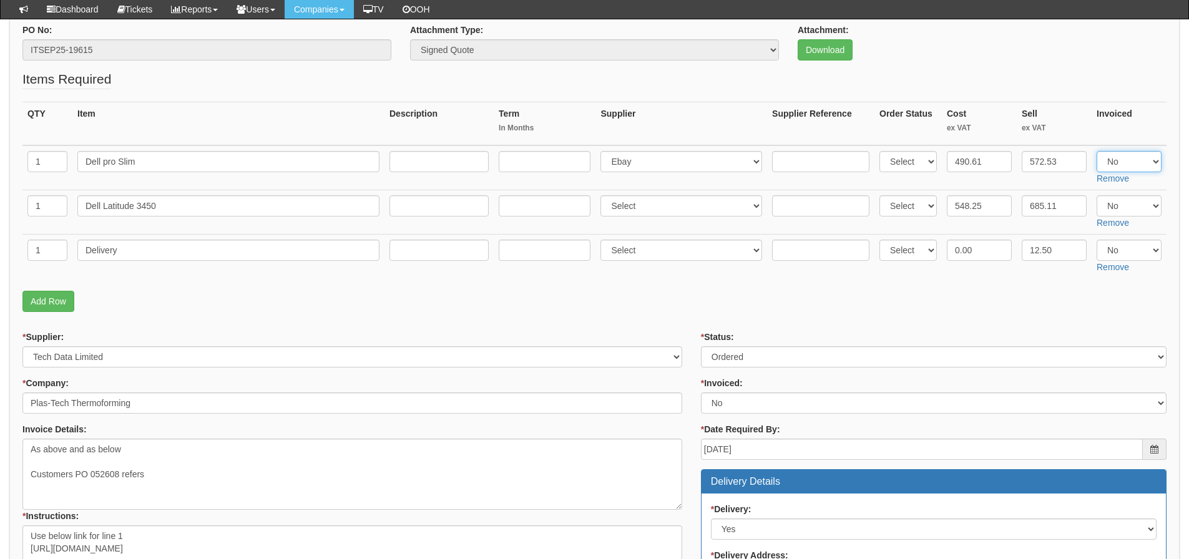
click at [1140, 156] on select "Select Yes No N/A" at bounding box center [1128, 161] width 65 height 21
select select "Yes"
click at [1096, 151] on select "Select Yes No N/A" at bounding box center [1128, 161] width 65 height 21
click at [857, 319] on form "PO No: ITSEP25-19615 Attachment Type: Select Signed Quote Auth email if quote u…" at bounding box center [594, 491] width 1144 height 934
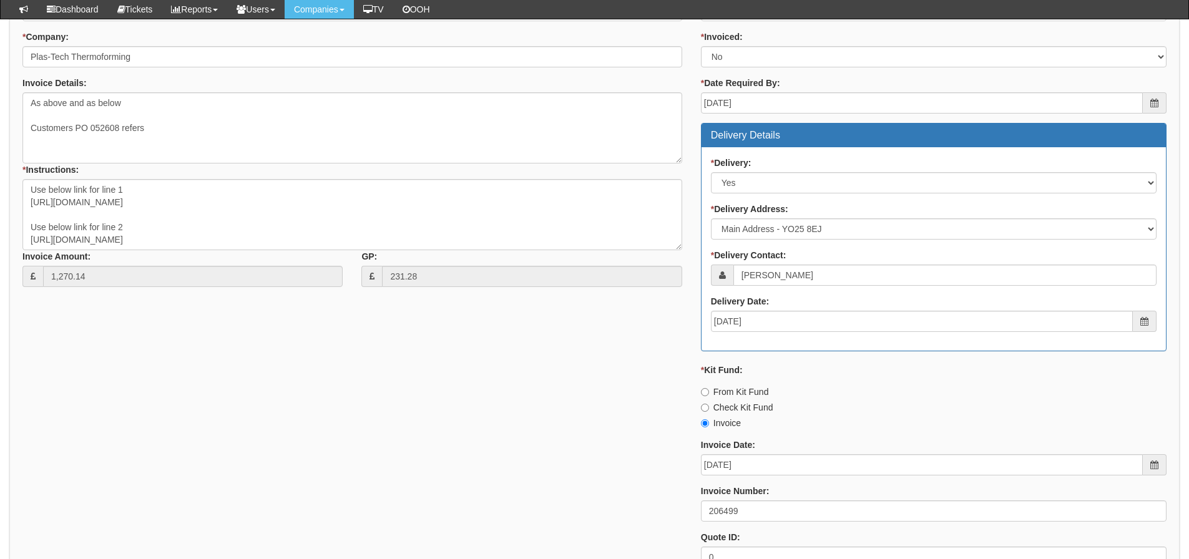
scroll to position [517, 0]
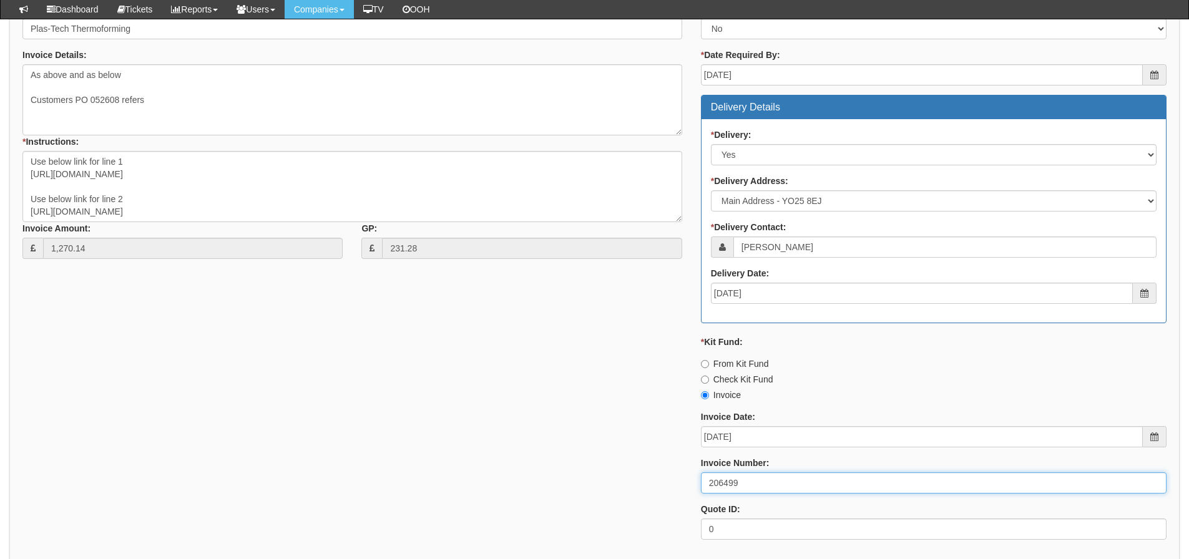
click at [724, 482] on input "206499" at bounding box center [933, 482] width 465 height 21
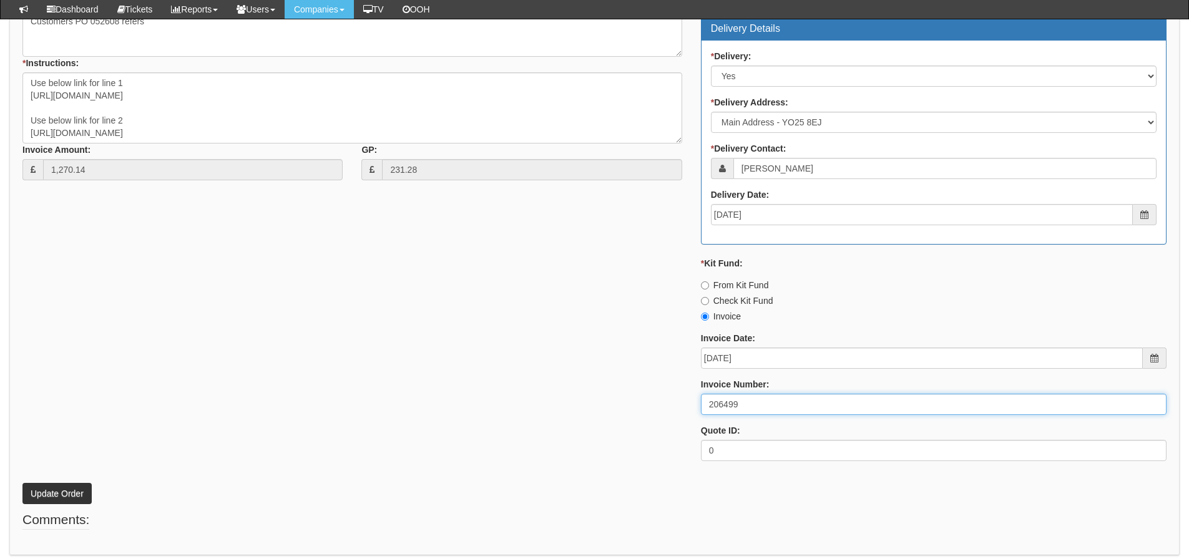
scroll to position [642, 0]
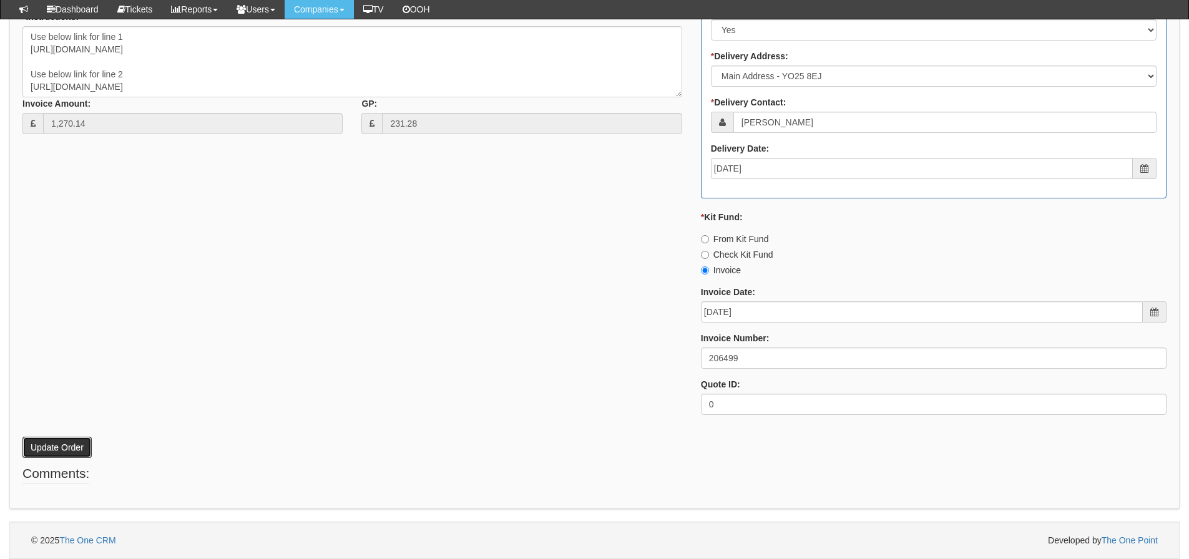
click at [72, 450] on button "Update Order" at bounding box center [56, 447] width 69 height 21
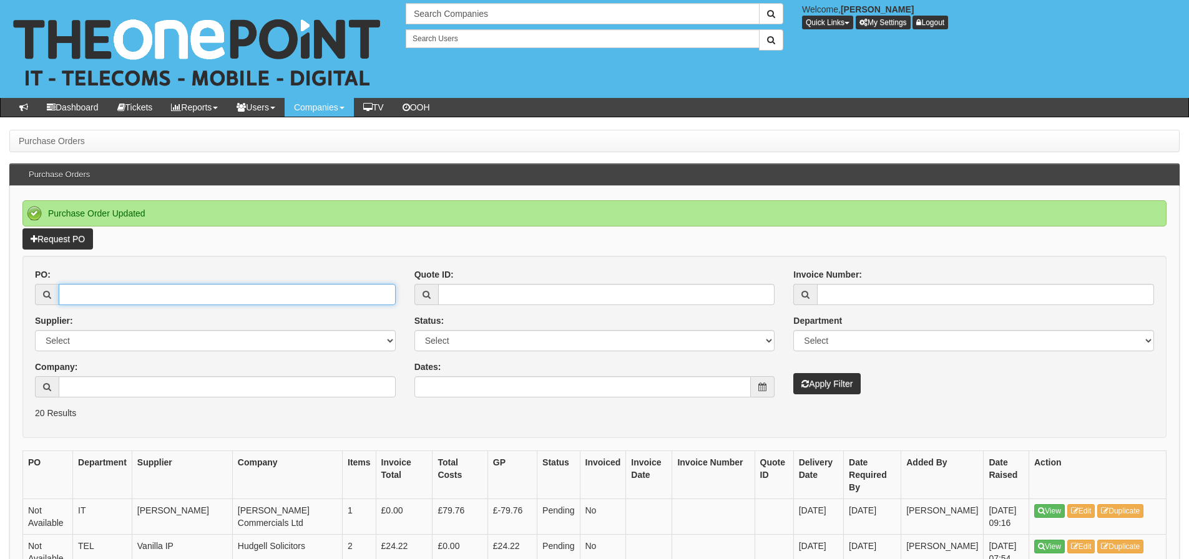
click at [262, 298] on input "PO:" at bounding box center [227, 294] width 337 height 21
paste input "19606"
type input "19606"
click at [793, 373] on button "Apply Filter" at bounding box center [826, 383] width 67 height 21
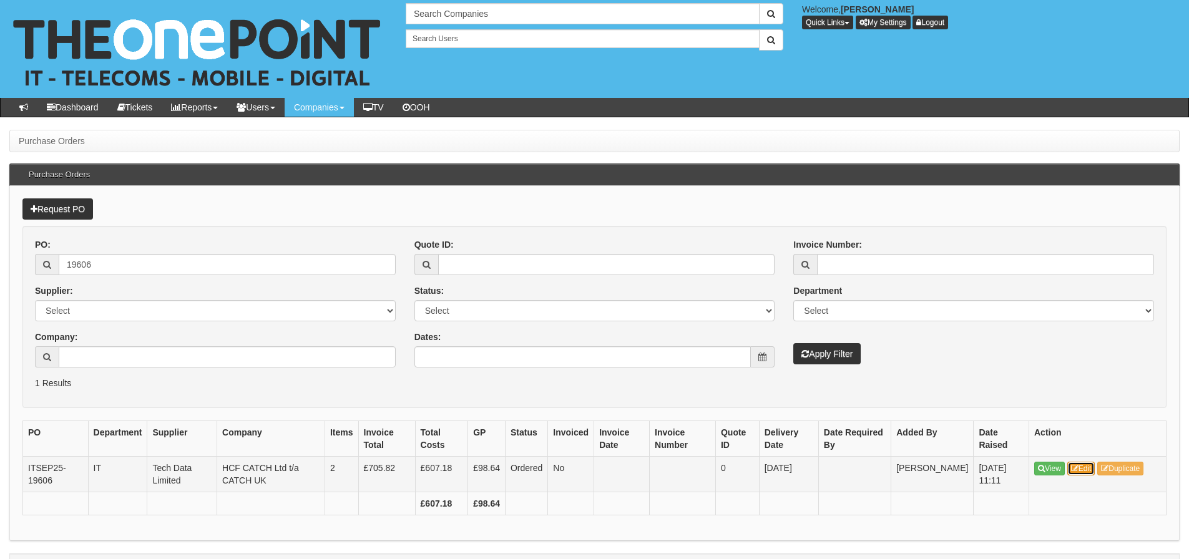
click at [1082, 469] on link "Edit" at bounding box center [1081, 469] width 28 height 14
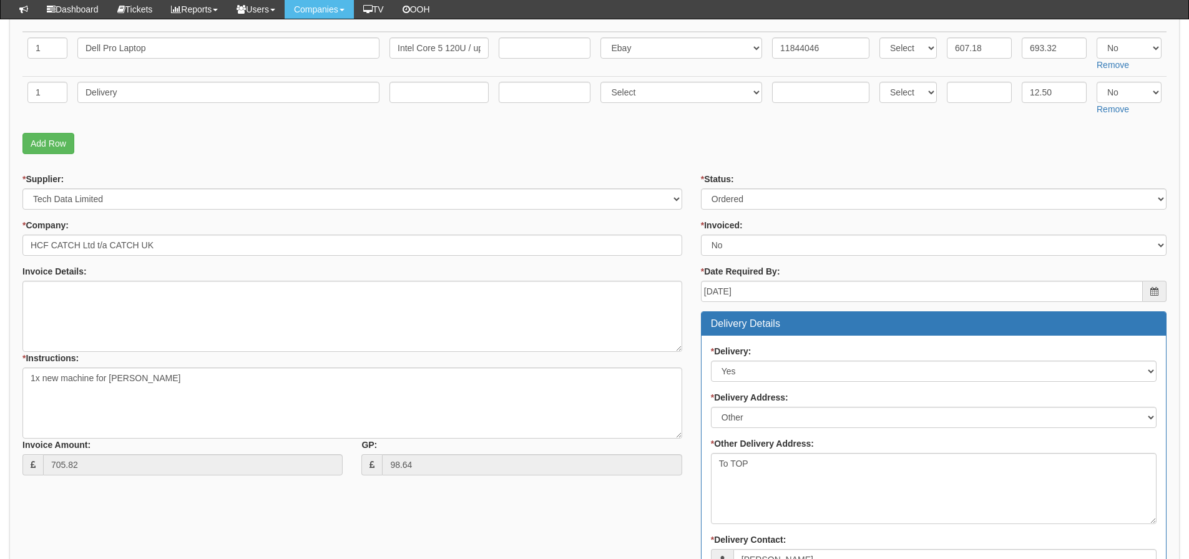
scroll to position [70, 0]
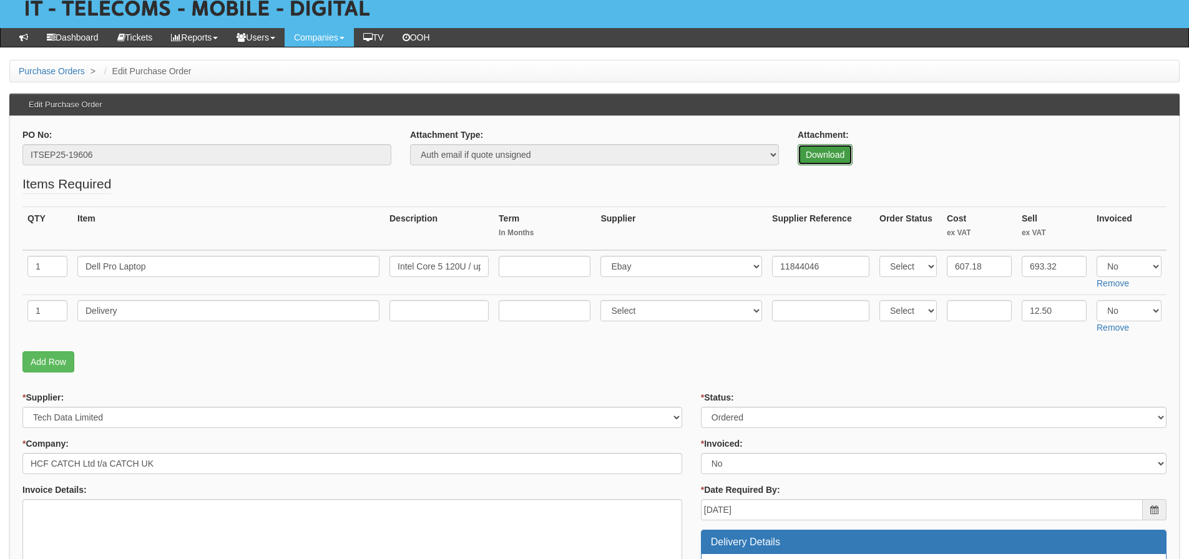
click at [827, 160] on link "Download" at bounding box center [824, 154] width 55 height 21
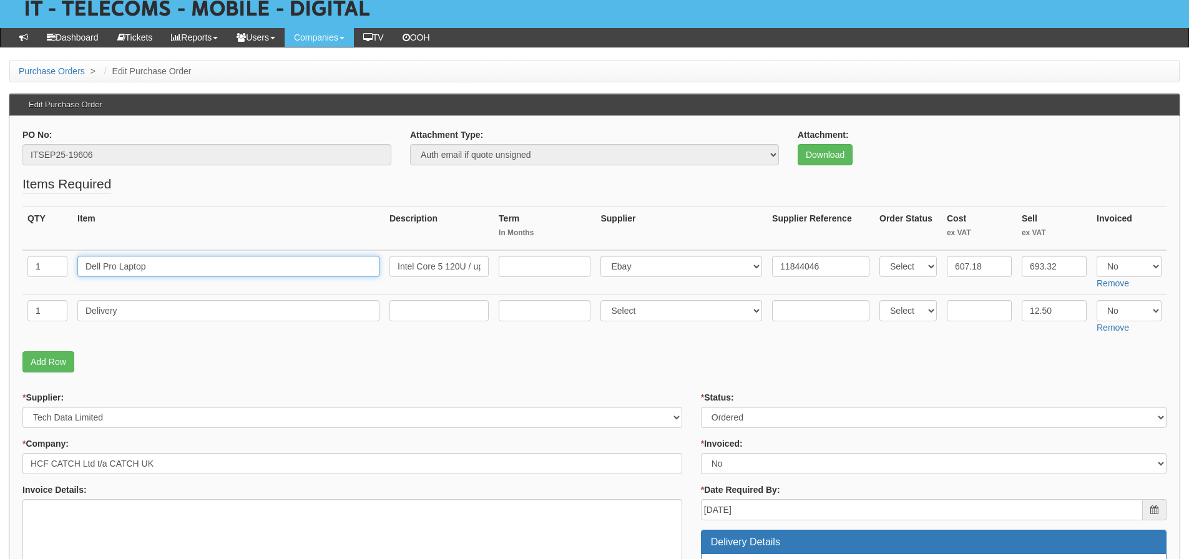
drag, startPoint x: 160, startPoint y: 270, endPoint x: 81, endPoint y: 275, distance: 78.8
click at [81, 275] on input "Dell Pro Laptop" at bounding box center [228, 266] width 302 height 21
drag, startPoint x: 120, startPoint y: 309, endPoint x: 63, endPoint y: 318, distance: 57.5
click at [63, 318] on tr "1 Delivery Select 123 REG.co.uk 1Password 3 4Gon AA Jones Electric Ltd Abzorb A…" at bounding box center [594, 316] width 1144 height 44
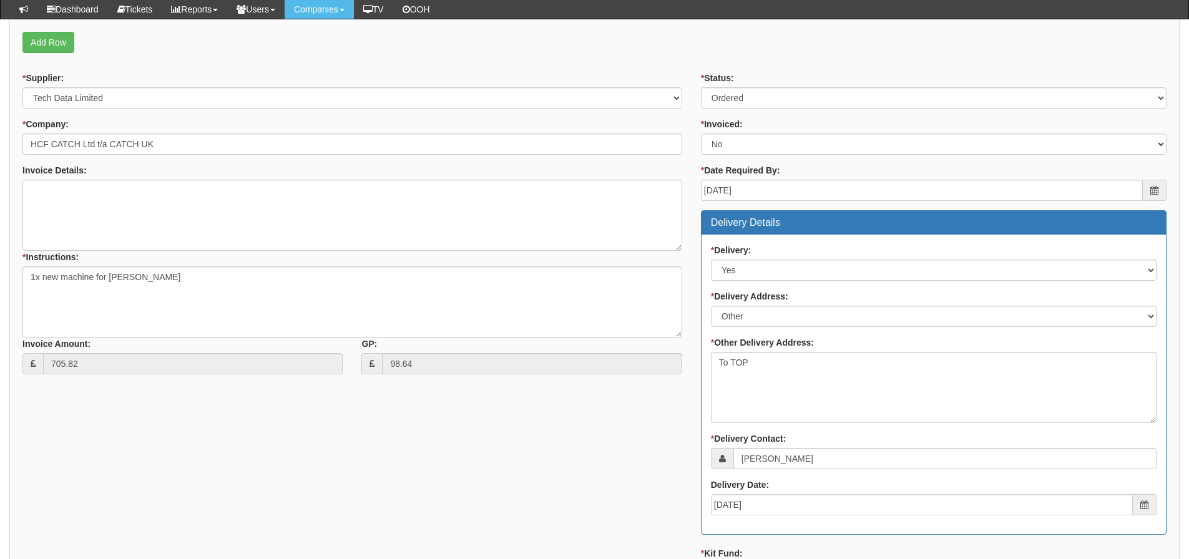
scroll to position [569, 0]
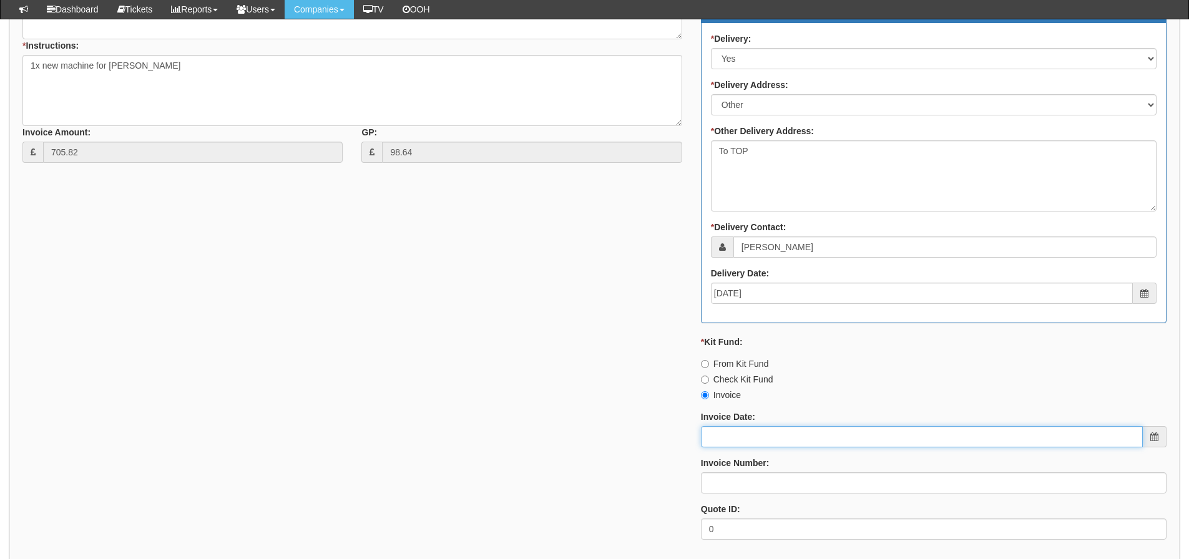
drag, startPoint x: 708, startPoint y: 437, endPoint x: 719, endPoint y: 445, distance: 13.7
click at [708, 437] on input "Invoice Date:" at bounding box center [922, 436] width 442 height 21
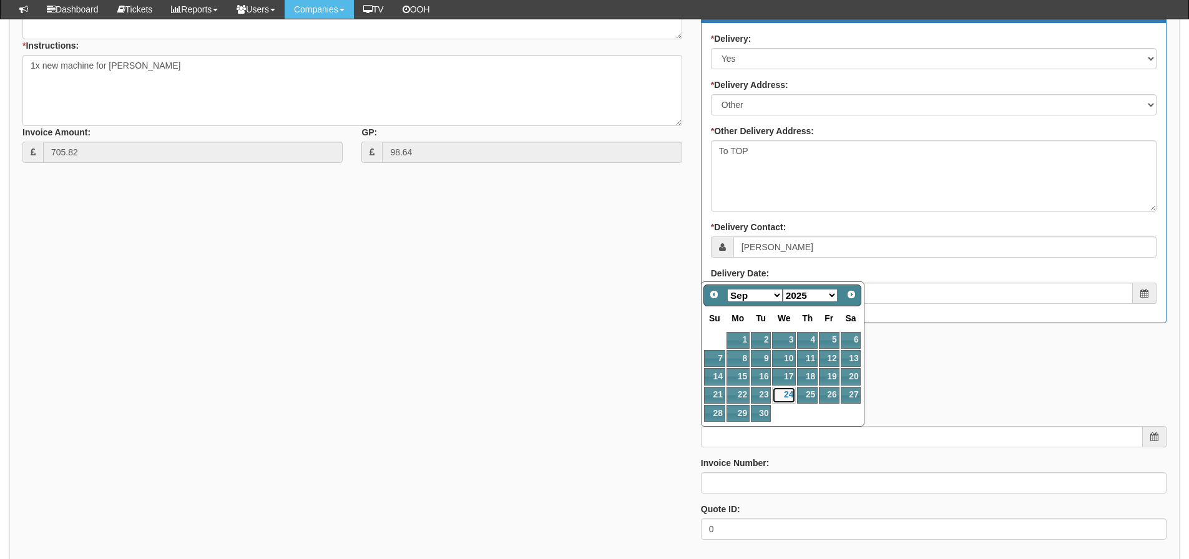
click at [782, 397] on link "24" at bounding box center [784, 395] width 24 height 17
type input "2025-09-24"
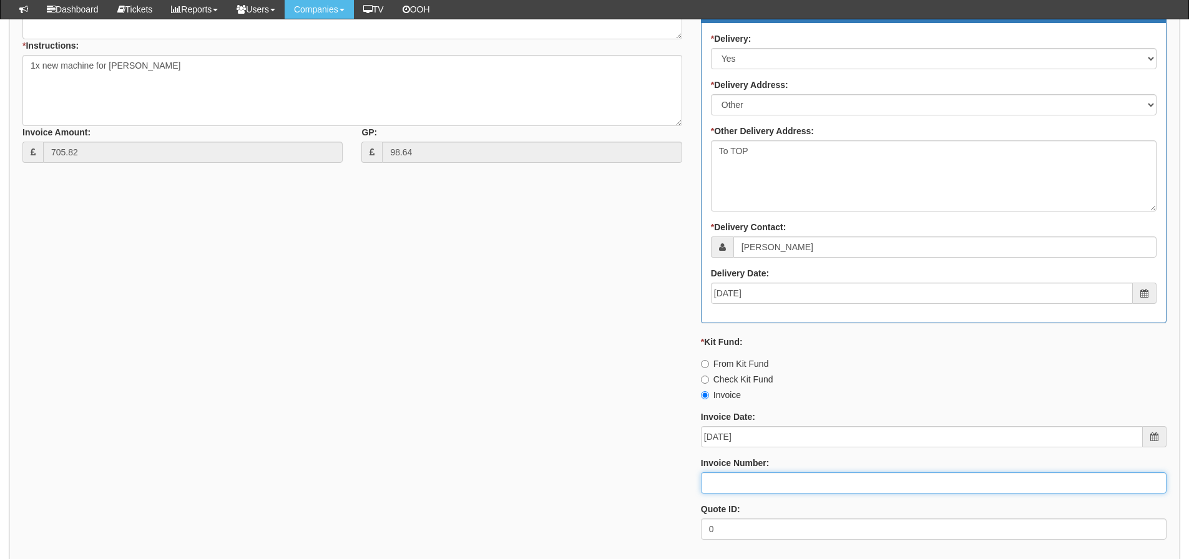
click at [747, 482] on input "Invoice Number:" at bounding box center [933, 482] width 465 height 21
type input "206500"
click at [508, 347] on div "* Supplier: Select 123 REG.co.uk 1Password 3 4Gon AA Jones Electric Ltd Abzorb …" at bounding box center [594, 204] width 1162 height 689
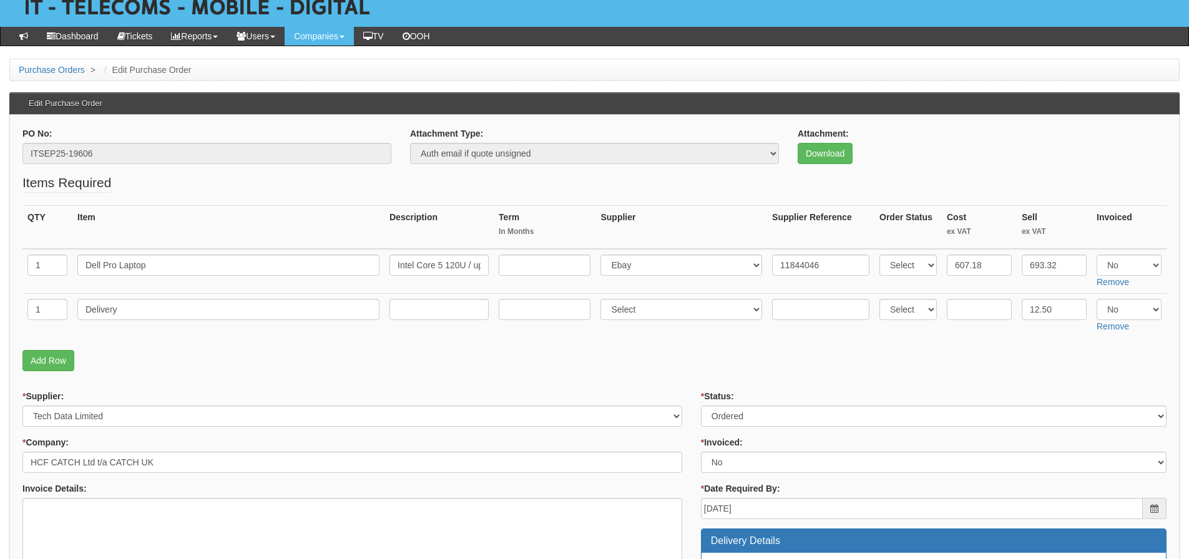
scroll to position [70, 0]
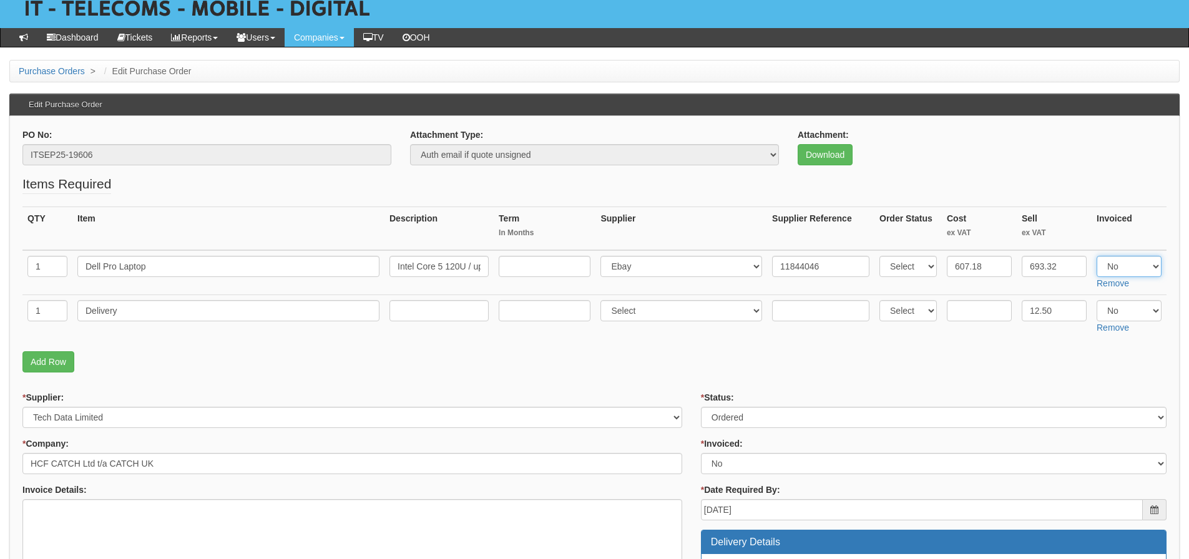
click at [1140, 263] on select "Select Yes No N/A" at bounding box center [1128, 266] width 65 height 21
select select "Yes"
click at [1096, 256] on select "Select Yes No N/A" at bounding box center [1128, 266] width 65 height 21
drag, startPoint x: 1123, startPoint y: 309, endPoint x: 1121, endPoint y: 319, distance: 10.8
click at [1123, 309] on select "Select Yes No N/A" at bounding box center [1128, 310] width 65 height 21
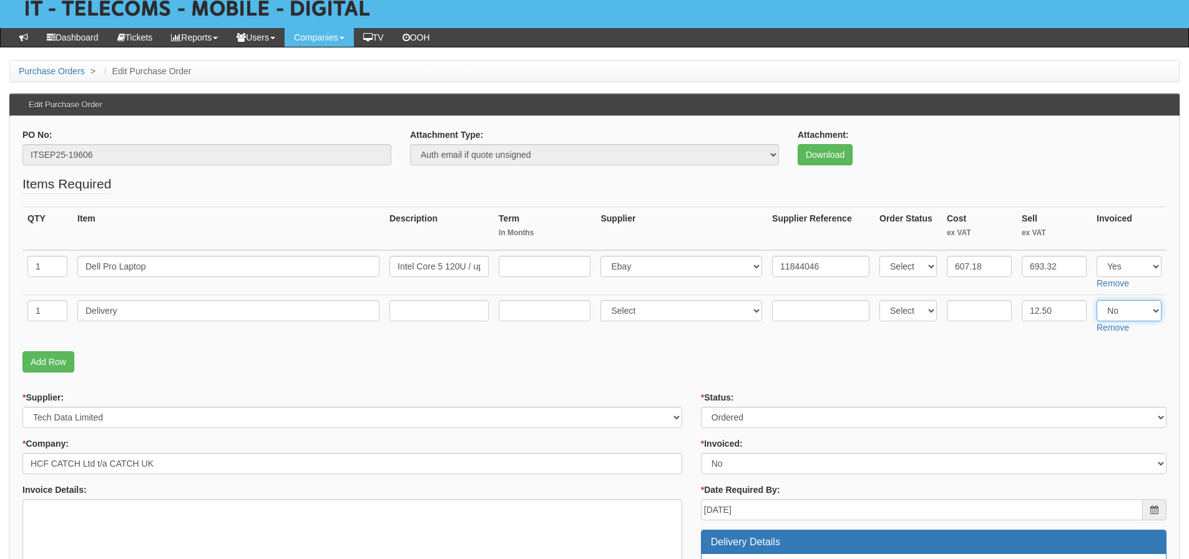
select select "Yes"
click at [1096, 300] on select "Select Yes No N/A" at bounding box center [1128, 310] width 65 height 21
click at [1045, 360] on p "Add Row" at bounding box center [594, 361] width 1144 height 21
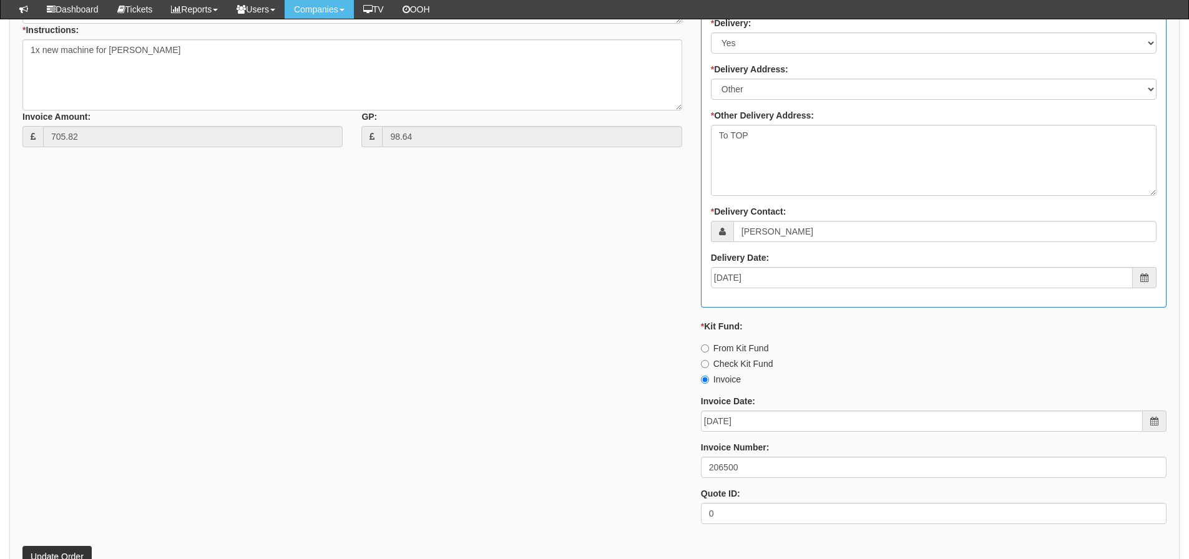
scroll to position [694, 0]
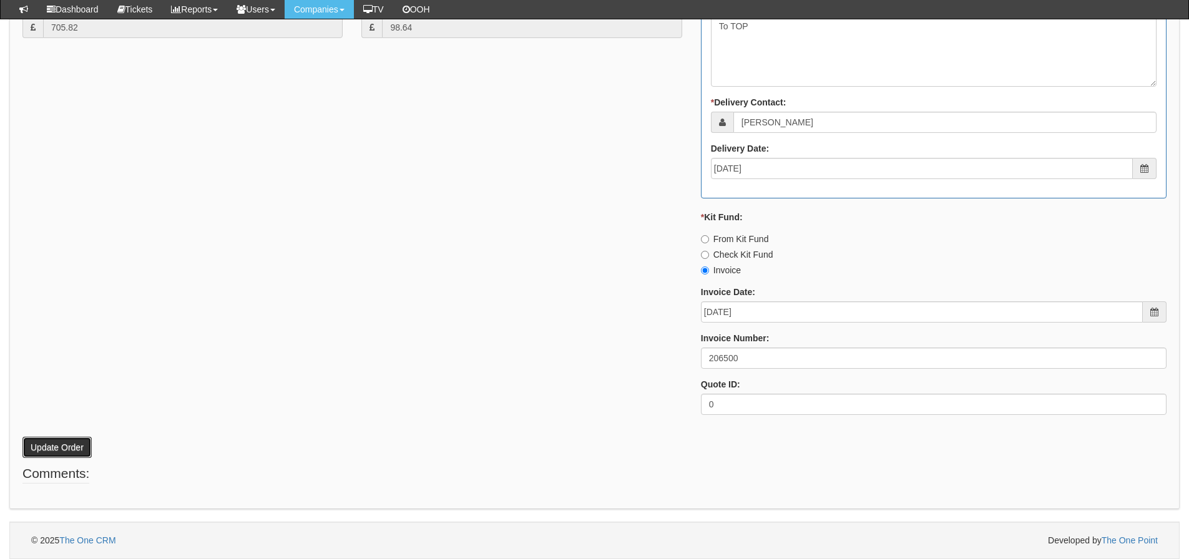
click at [60, 444] on button "Update Order" at bounding box center [56, 447] width 69 height 21
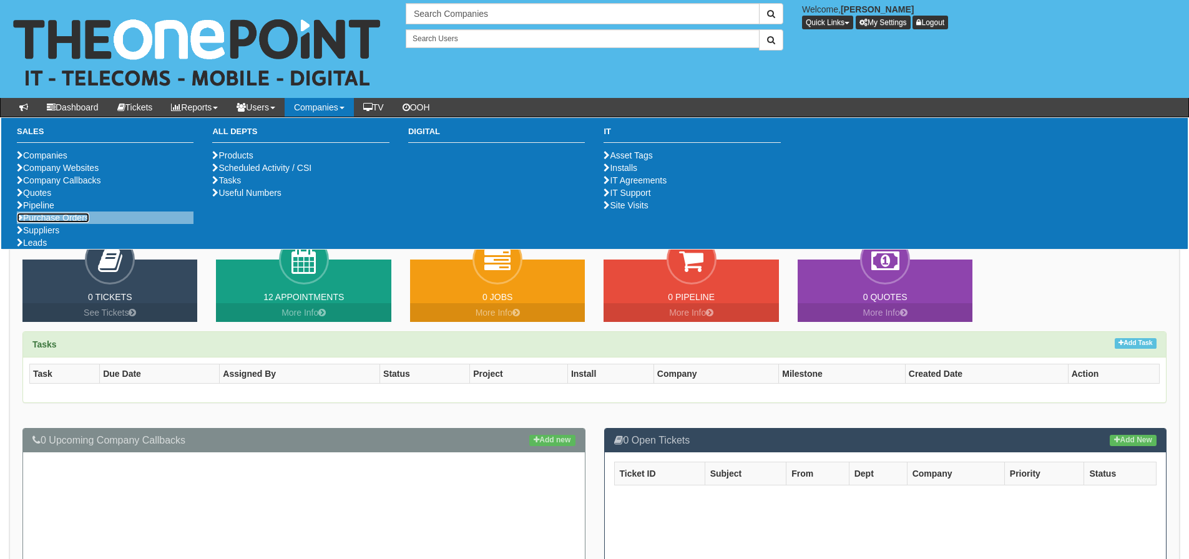
click at [69, 223] on link "Purchase Orders" at bounding box center [53, 218] width 72 height 10
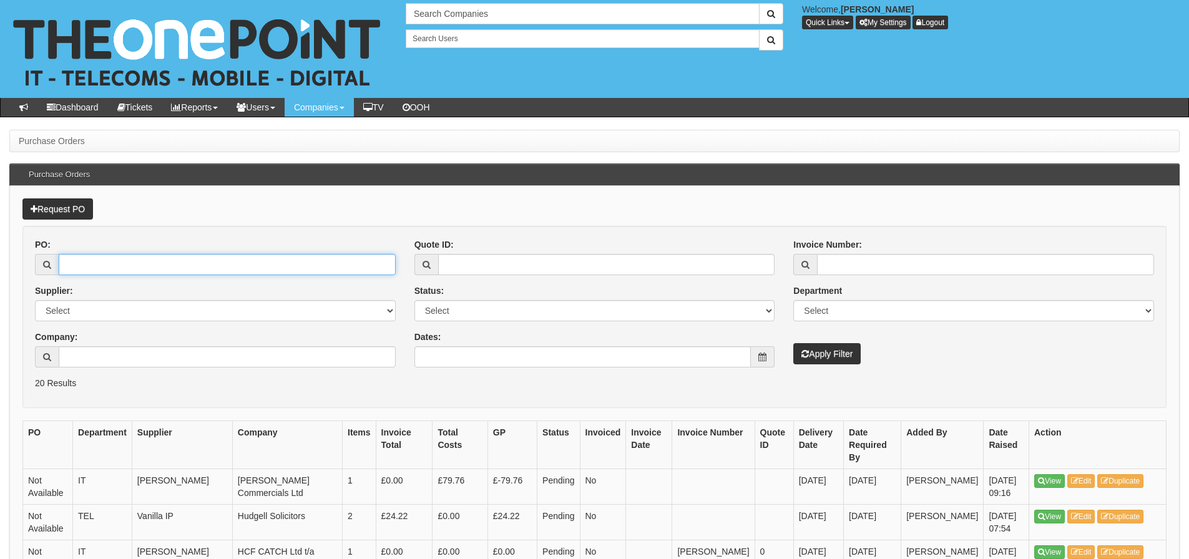
click at [301, 272] on input "PO:" at bounding box center [227, 264] width 337 height 21
type input "19517"
click at [793, 343] on button "Apply Filter" at bounding box center [826, 353] width 67 height 21
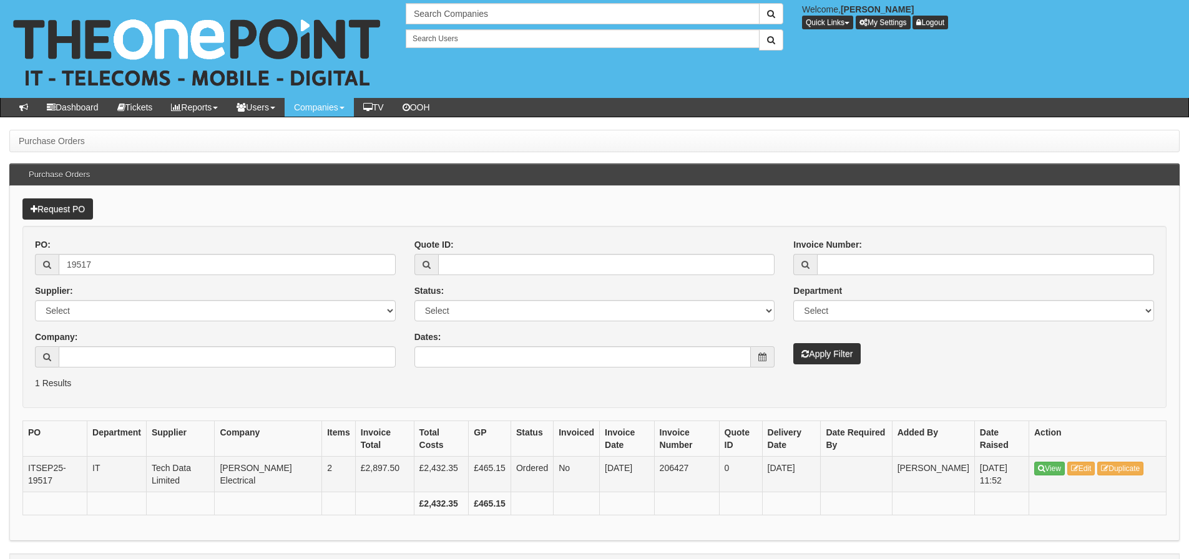
click at [659, 464] on td "206427" at bounding box center [686, 474] width 65 height 36
copy td "206427"
click at [145, 271] on input "19517" at bounding box center [227, 264] width 337 height 21
click at [147, 271] on input "19517" at bounding box center [227, 264] width 337 height 21
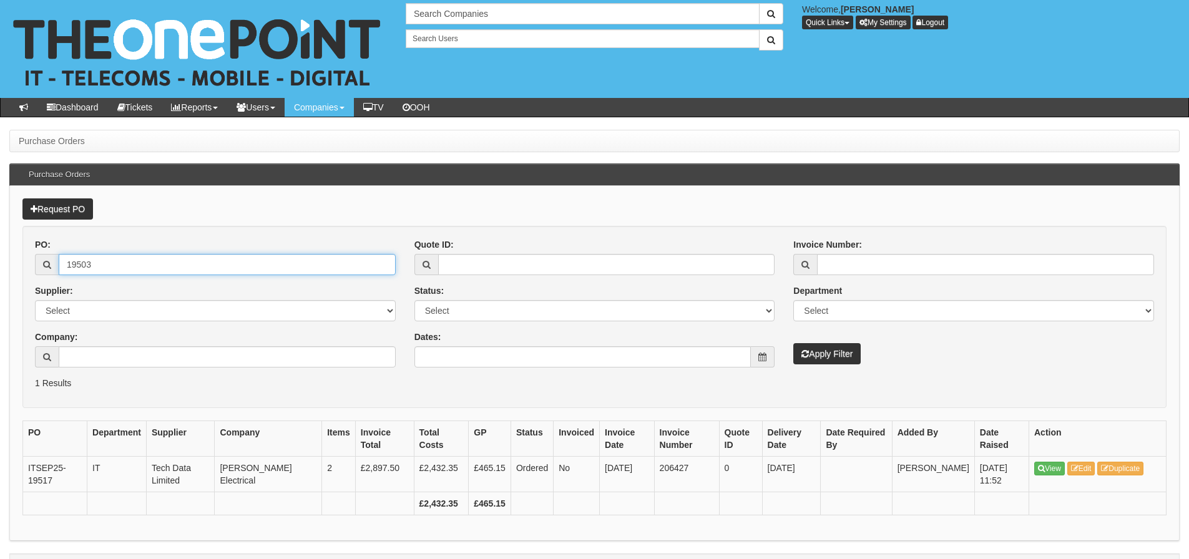
type input "19503"
click at [793, 343] on button "Apply Filter" at bounding box center [826, 353] width 67 height 21
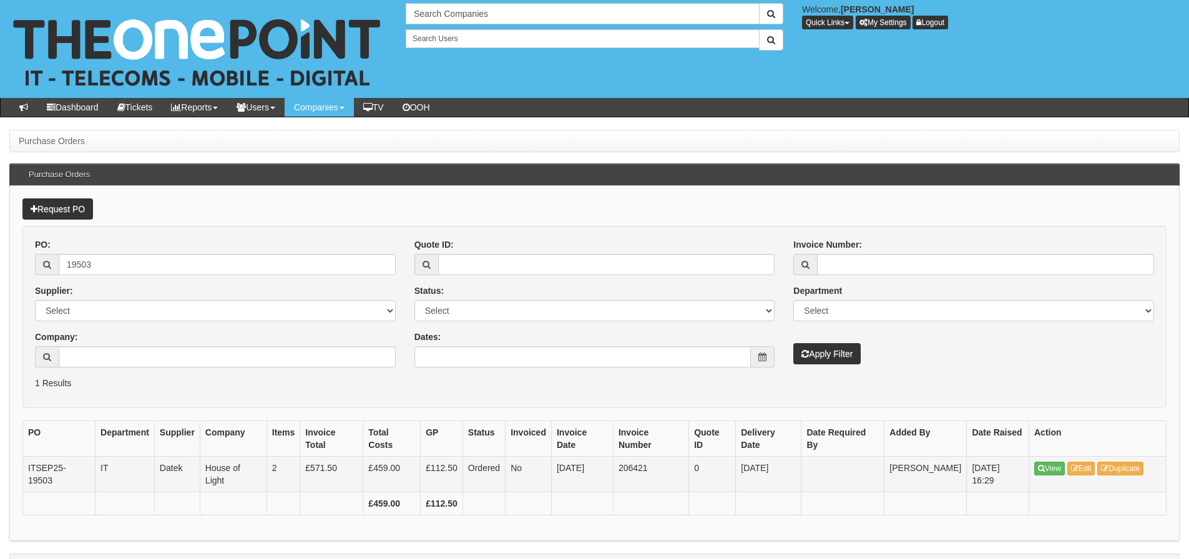
click at [642, 469] on td "206421" at bounding box center [650, 474] width 75 height 36
copy td "206421"
click at [125, 268] on input "19503" at bounding box center [227, 264] width 337 height 21
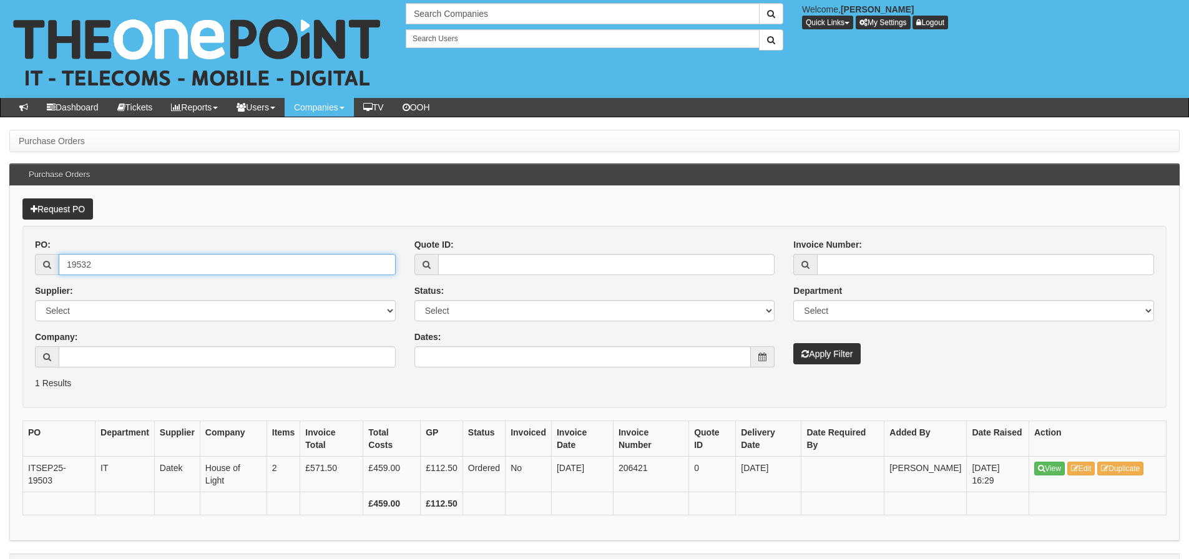
type input "19532"
click at [793, 343] on button "Apply Filter" at bounding box center [826, 353] width 67 height 21
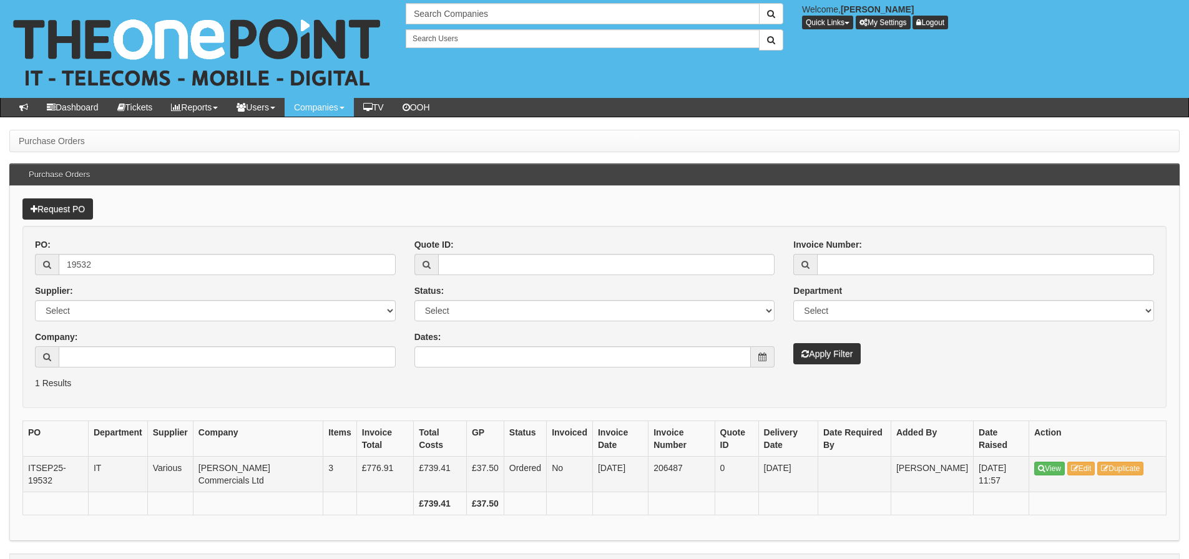
click at [658, 465] on td "206487" at bounding box center [681, 474] width 66 height 36
copy td "206487"
click at [166, 269] on input "19532" at bounding box center [227, 264] width 337 height 21
drag, startPoint x: 166, startPoint y: 269, endPoint x: 159, endPoint y: 265, distance: 8.1
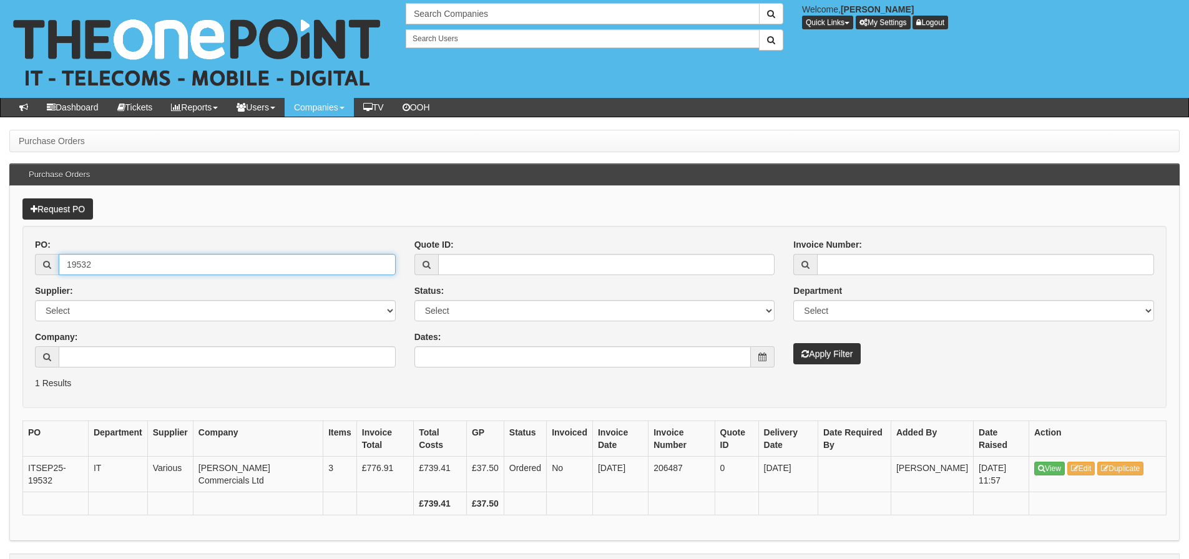
click at [164, 267] on input "19532" at bounding box center [227, 264] width 337 height 21
type input "19615"
click at [793, 343] on button "Apply Filter" at bounding box center [826, 353] width 67 height 21
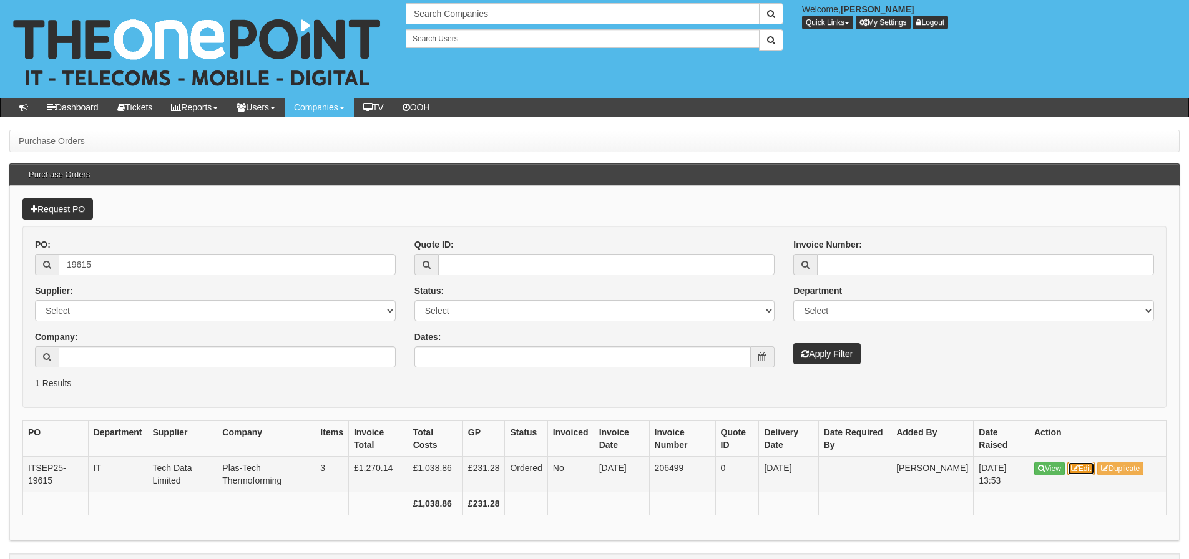
click at [1085, 467] on link "Edit" at bounding box center [1081, 469] width 28 height 14
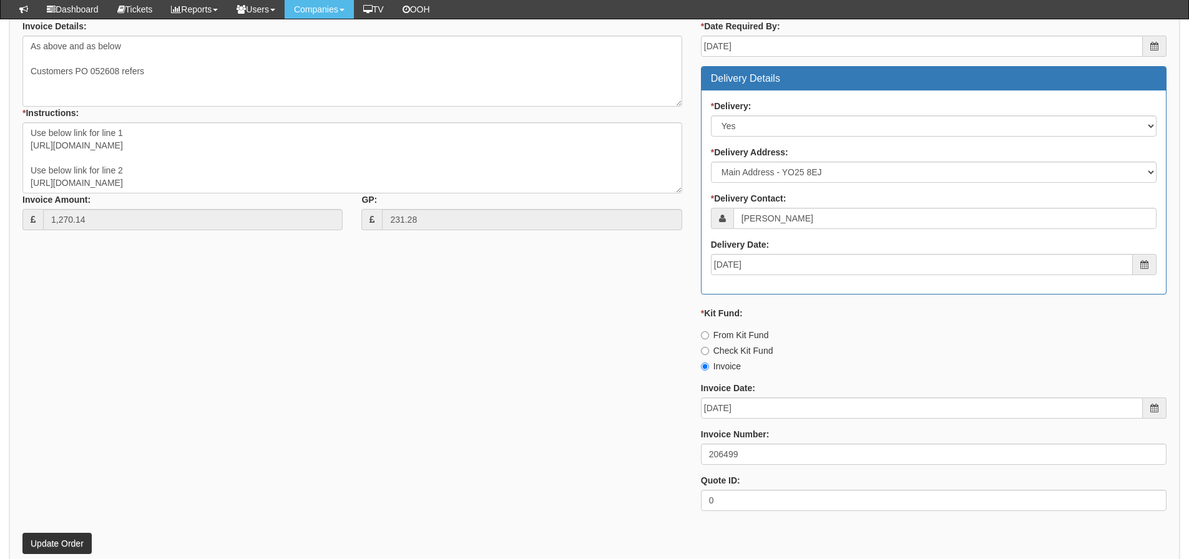
scroll to position [642, 0]
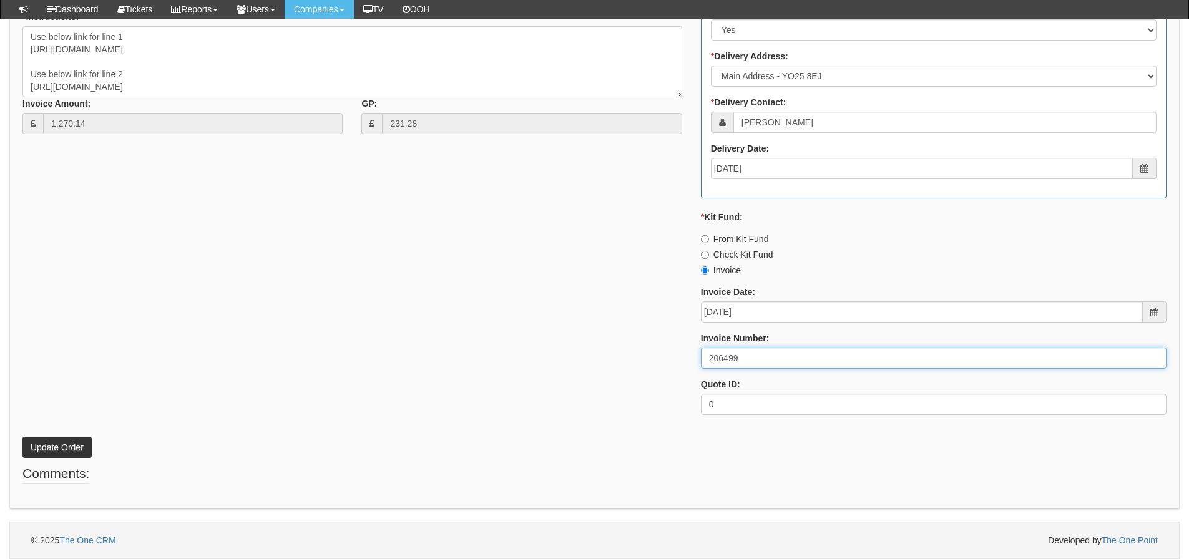
drag, startPoint x: 792, startPoint y: 359, endPoint x: 583, endPoint y: 354, distance: 208.4
click at [583, 354] on div "* Supplier: Select 123 [DOMAIN_NAME] 1Password 3 4Gon [PERSON_NAME] Electric Lt…" at bounding box center [594, 128] width 1162 height 593
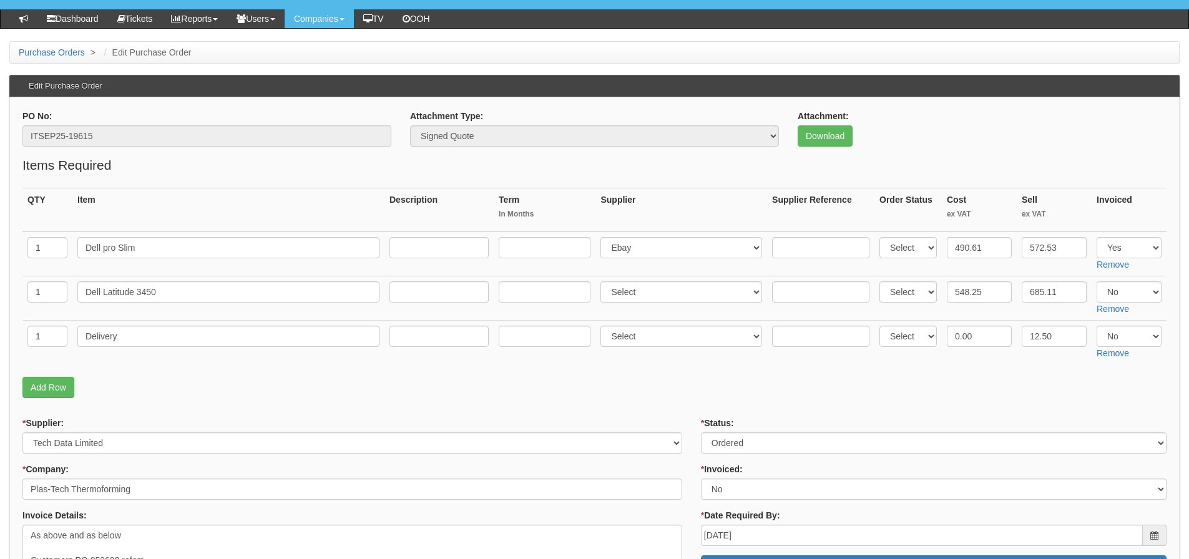
scroll to position [80, 0]
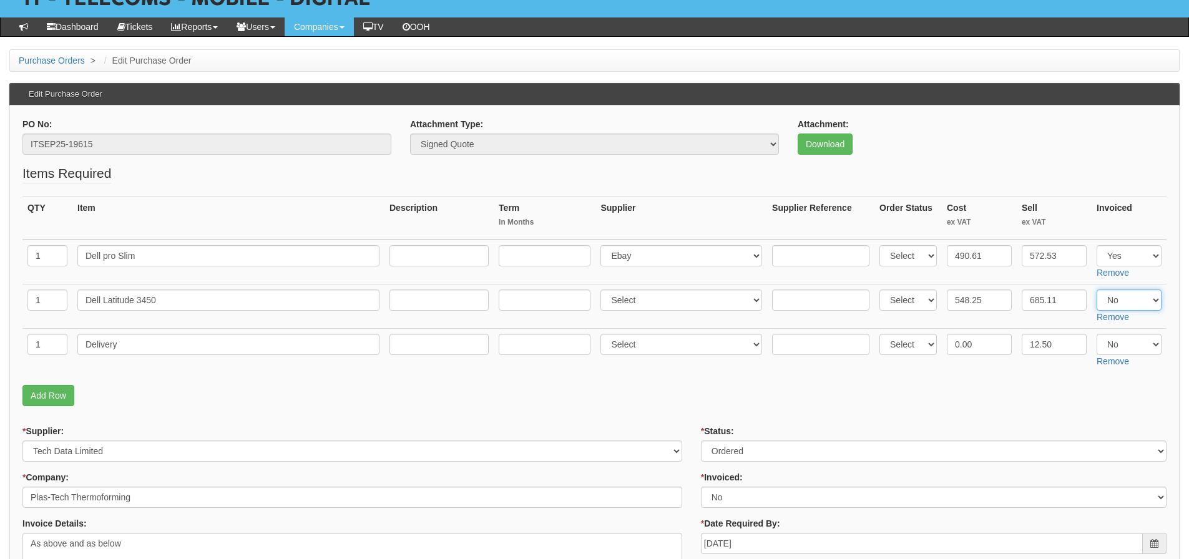
click at [1140, 302] on select "Select Yes No N/A" at bounding box center [1128, 299] width 65 height 21
select select "Yes"
click at [1096, 289] on select "Select Yes No N/A" at bounding box center [1128, 299] width 65 height 21
click at [1134, 349] on select "Select Yes No N/A" at bounding box center [1128, 344] width 65 height 21
select select "Yes"
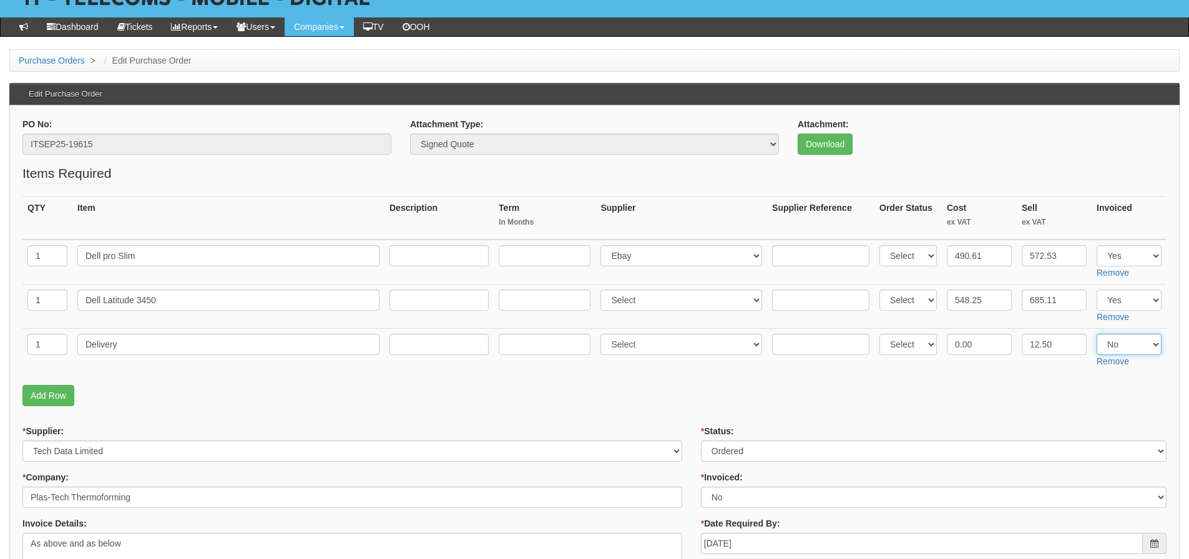
click at [1096, 334] on select "Select Yes No N/A" at bounding box center [1128, 344] width 65 height 21
click at [1075, 375] on fieldset "Items Required QTY Item Description Term In Months Supplier Supplier Reference …" at bounding box center [594, 288] width 1144 height 248
click at [418, 377] on fieldset "Items Required QTY Item Description Term In Months Supplier Supplier Reference …" at bounding box center [594, 288] width 1144 height 248
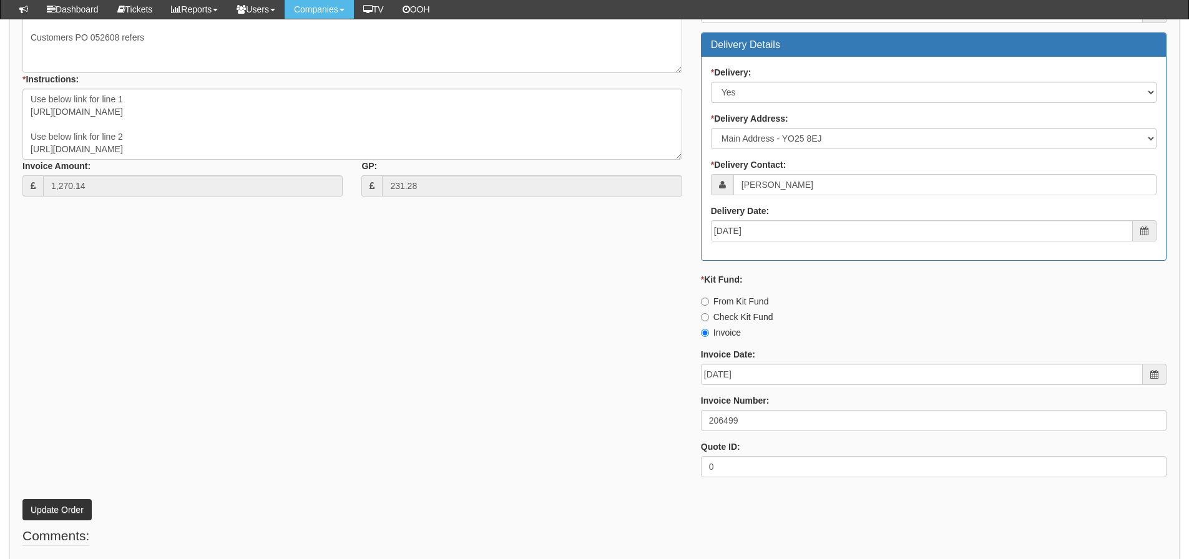
scroll to position [642, 0]
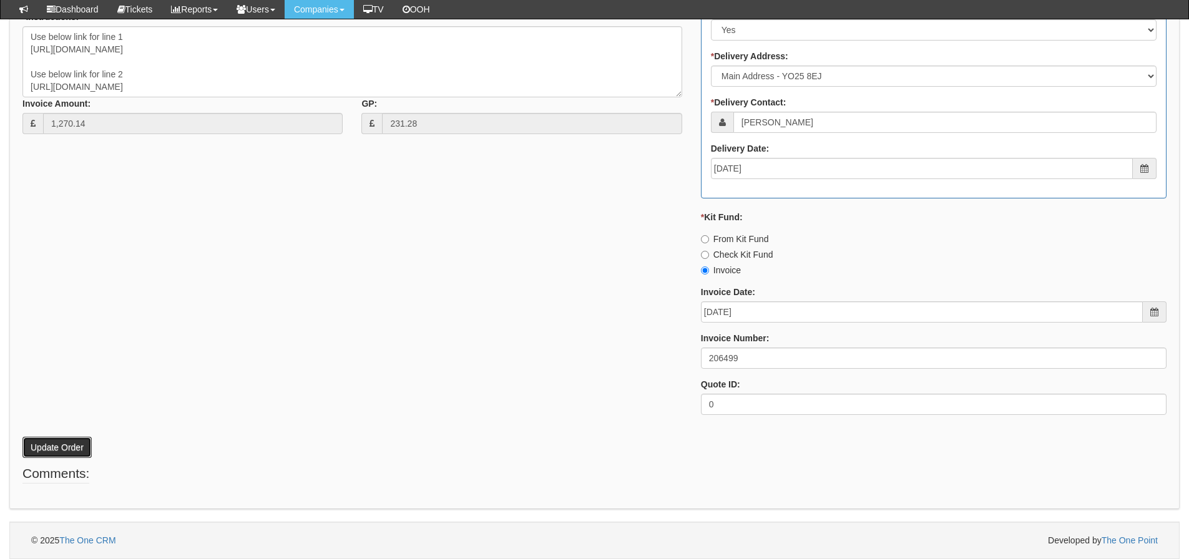
click at [69, 441] on button "Update Order" at bounding box center [56, 447] width 69 height 21
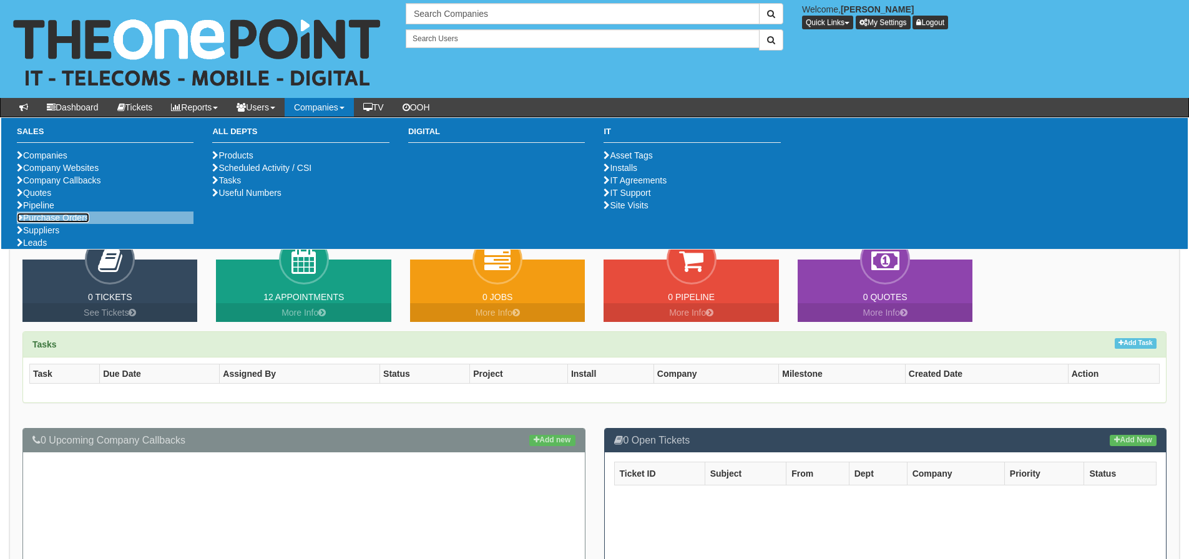
click at [80, 223] on link "Purchase Orders" at bounding box center [53, 218] width 72 height 10
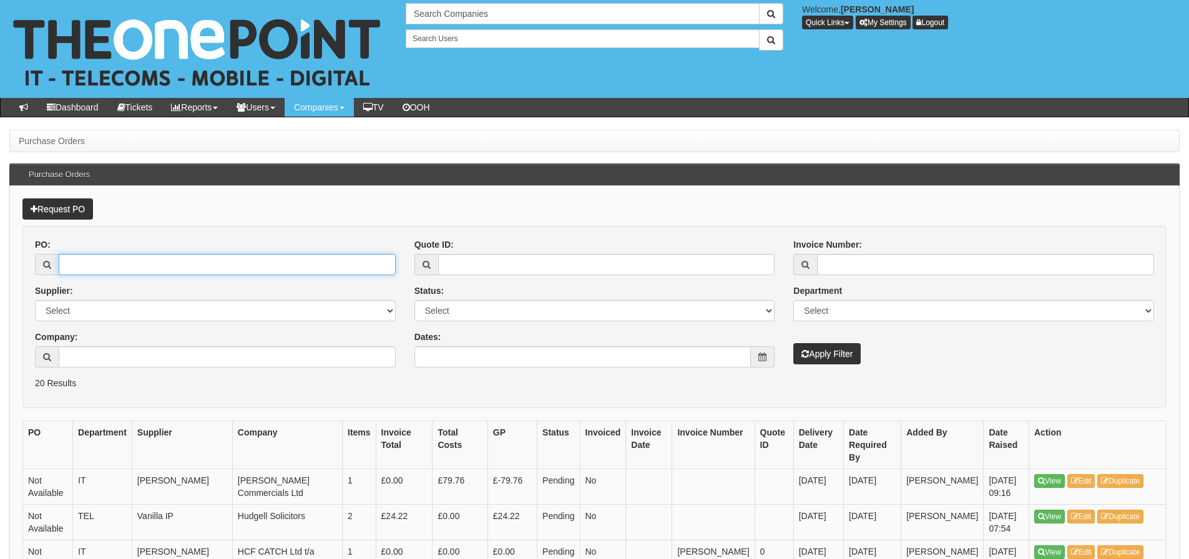
click at [80, 263] on input "PO:" at bounding box center [227, 264] width 337 height 21
type input "19571"
click at [793, 343] on button "Apply Filter" at bounding box center [826, 353] width 67 height 21
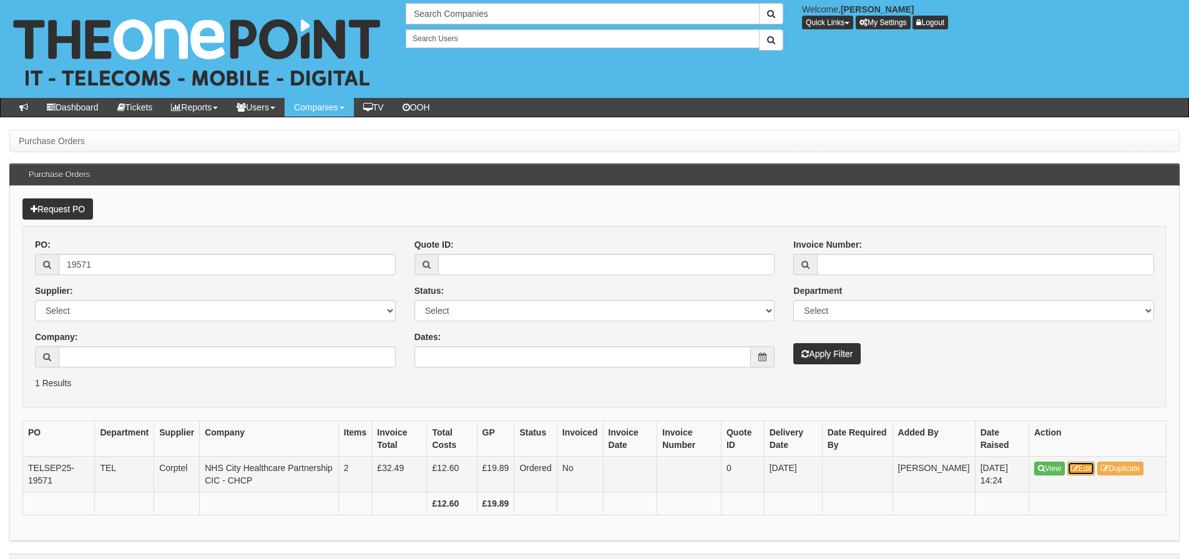
click at [1092, 471] on link "Edit" at bounding box center [1081, 469] width 28 height 14
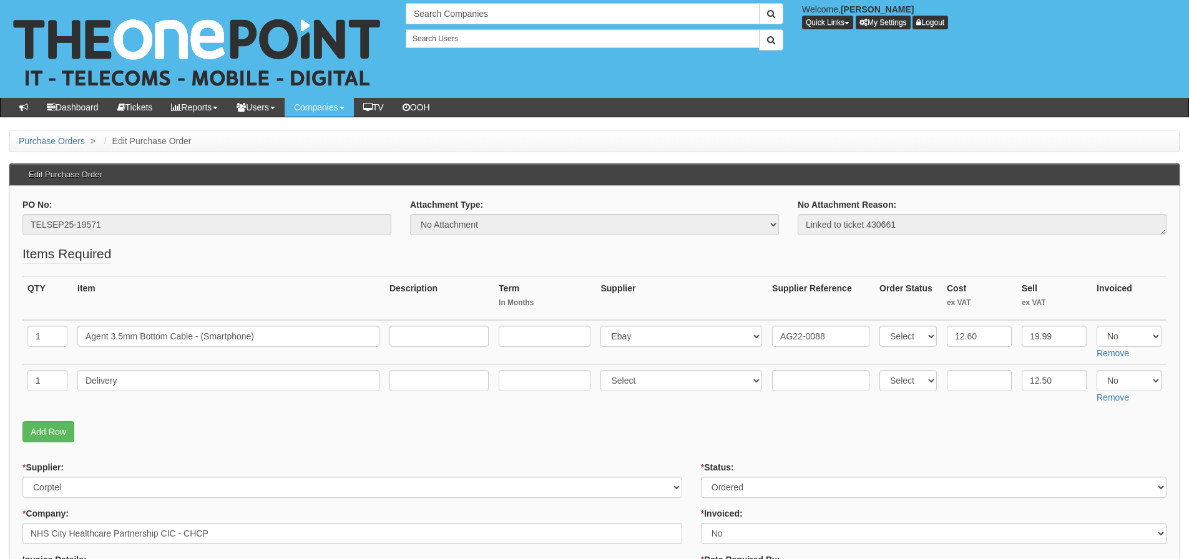
scroll to position [62, 0]
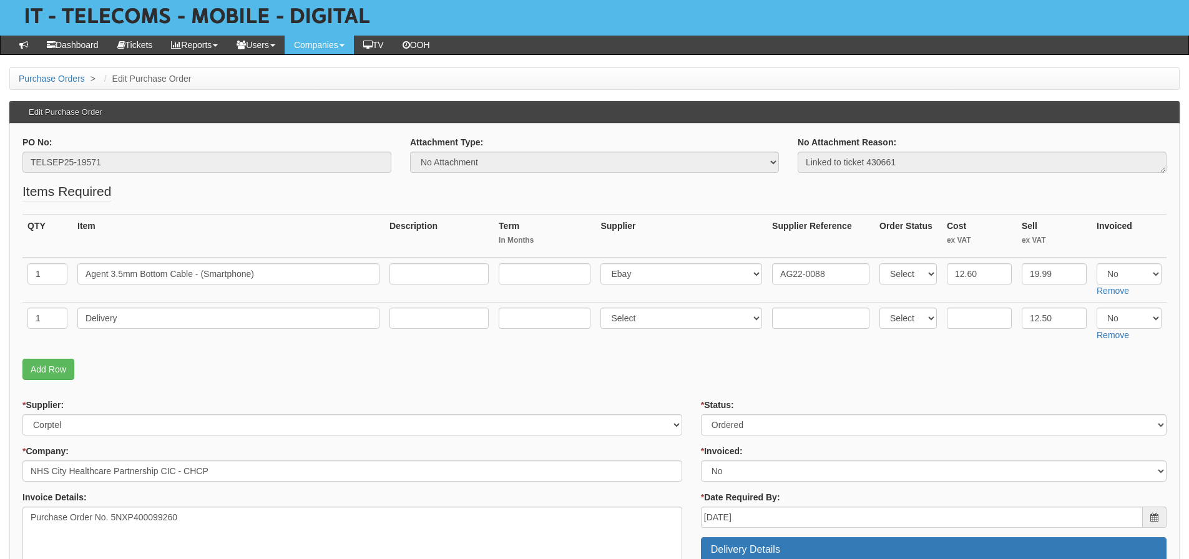
drag, startPoint x: 1082, startPoint y: 454, endPoint x: 767, endPoint y: 348, distance: 332.8
click at [767, 348] on fieldset "Items Required QTY Item Description Term In Months Supplier Supplier Reference …" at bounding box center [594, 284] width 1144 height 204
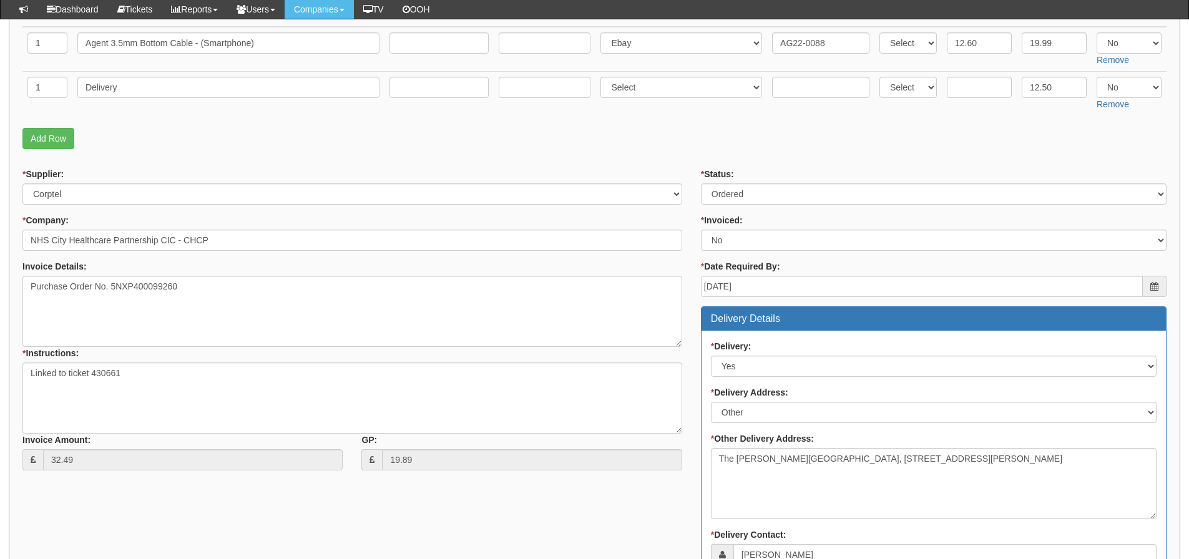
scroll to position [70, 0]
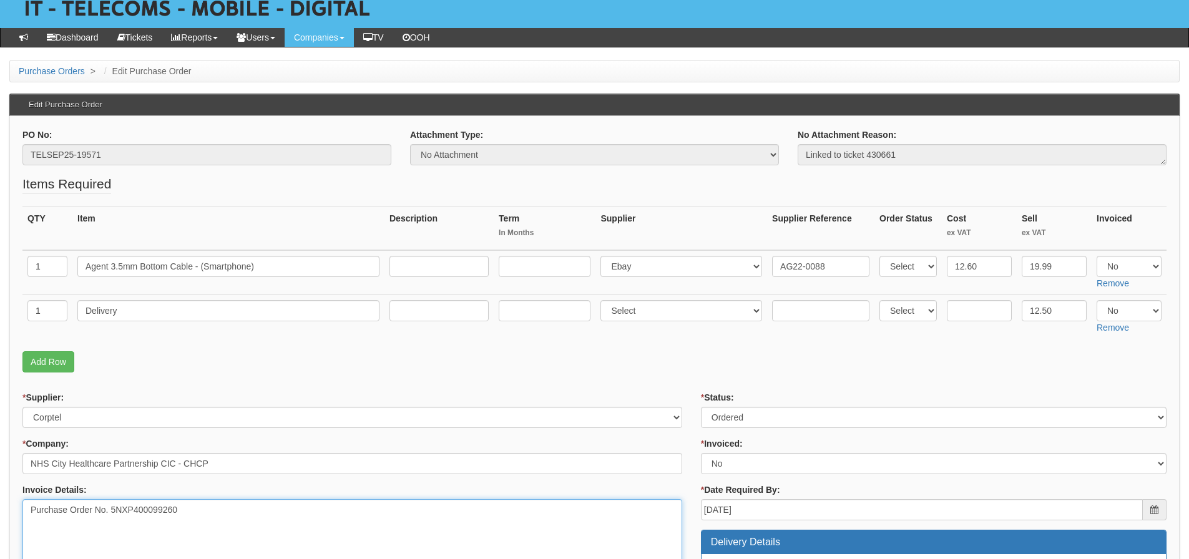
click at [217, 513] on textarea "Purchase Order No. 5NXP400099260" at bounding box center [351, 534] width 659 height 71
drag, startPoint x: 208, startPoint y: 508, endPoint x: 19, endPoint y: 522, distance: 189.6
click at [19, 522] on div "* Supplier: Select 123 REG.co.uk 1Password 3 4Gon AA Jones Electric Ltd Abzorb …" at bounding box center [352, 547] width 678 height 312
drag, startPoint x: 261, startPoint y: 263, endPoint x: 44, endPoint y: 257, distance: 217.2
click at [44, 257] on tr "1 Agent 3.5mm Bottom Cable - (Smartphone) Select 123 REG.co.uk 1Password 3 4Gon…" at bounding box center [594, 272] width 1144 height 45
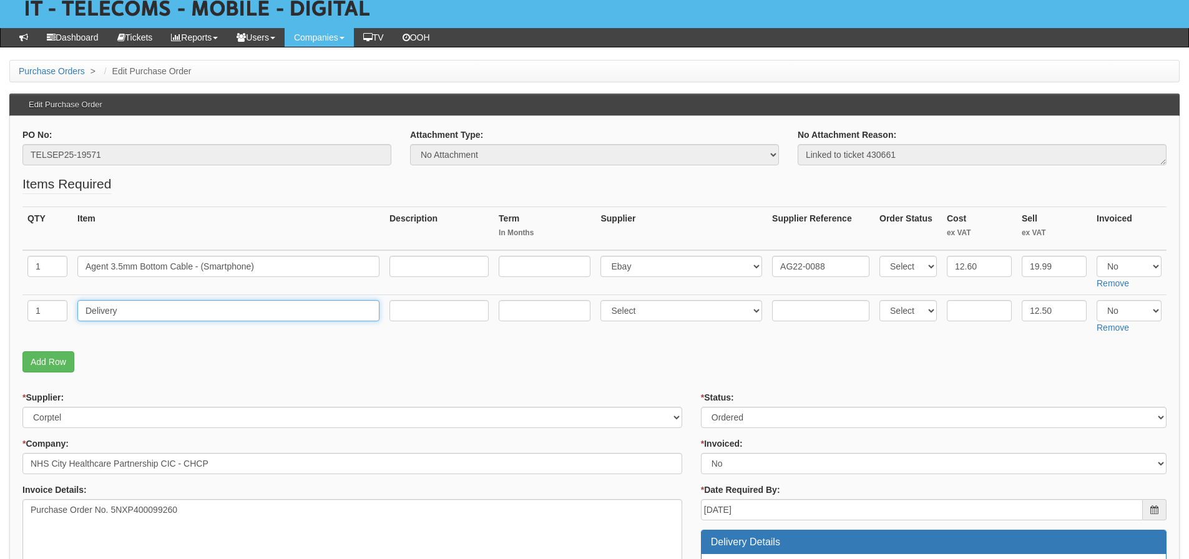
click at [178, 300] on input "Delivery" at bounding box center [228, 310] width 302 height 21
drag, startPoint x: 175, startPoint y: 306, endPoint x: 84, endPoint y: 316, distance: 91.0
click at [84, 316] on input "Delivery" at bounding box center [228, 310] width 302 height 21
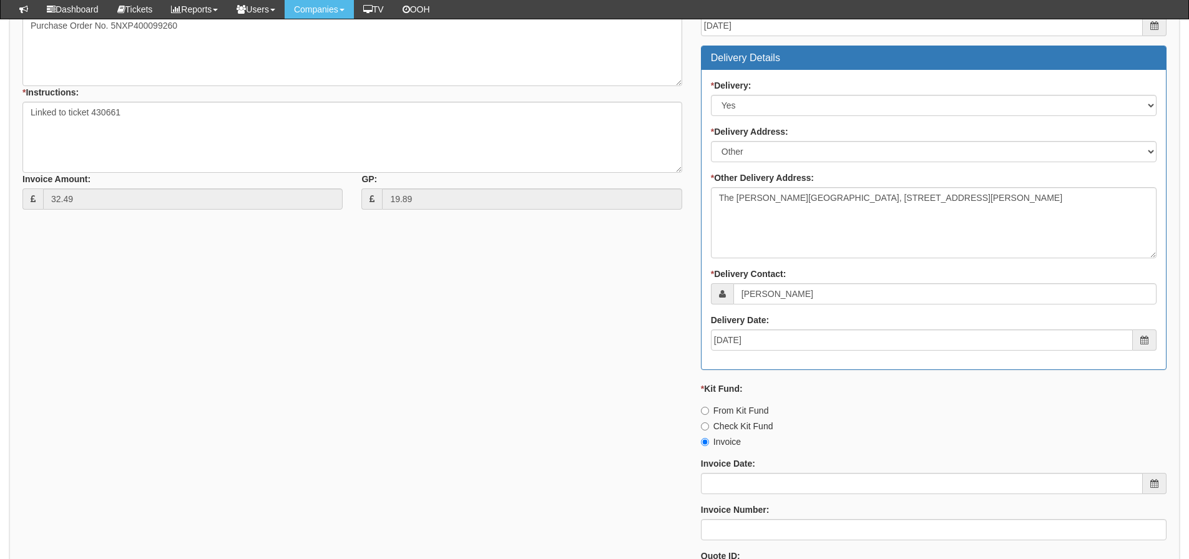
scroll to position [631, 0]
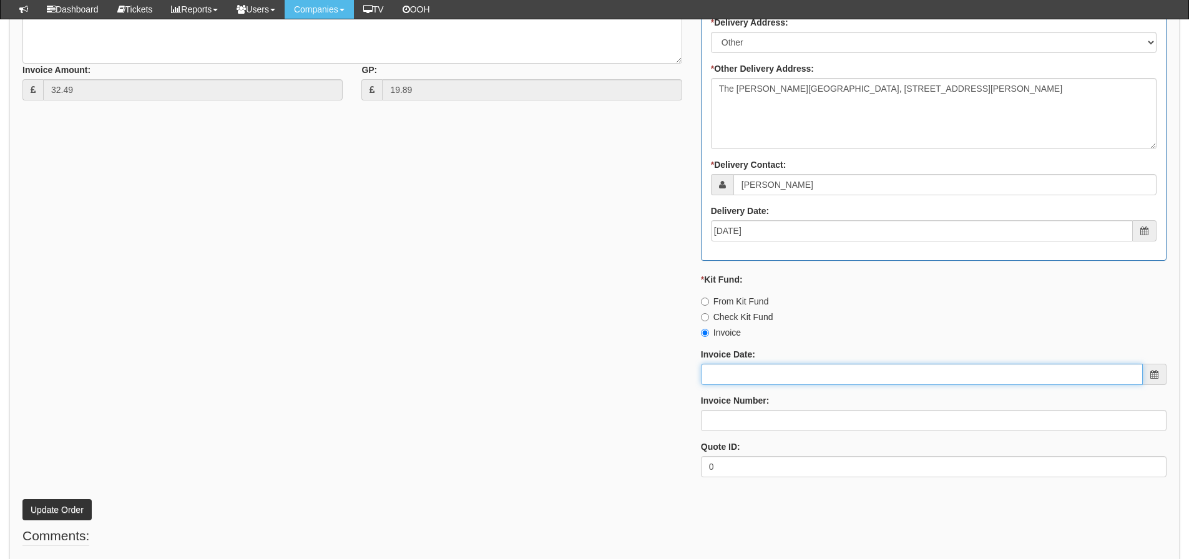
click at [797, 366] on input "Invoice Date:" at bounding box center [922, 374] width 442 height 21
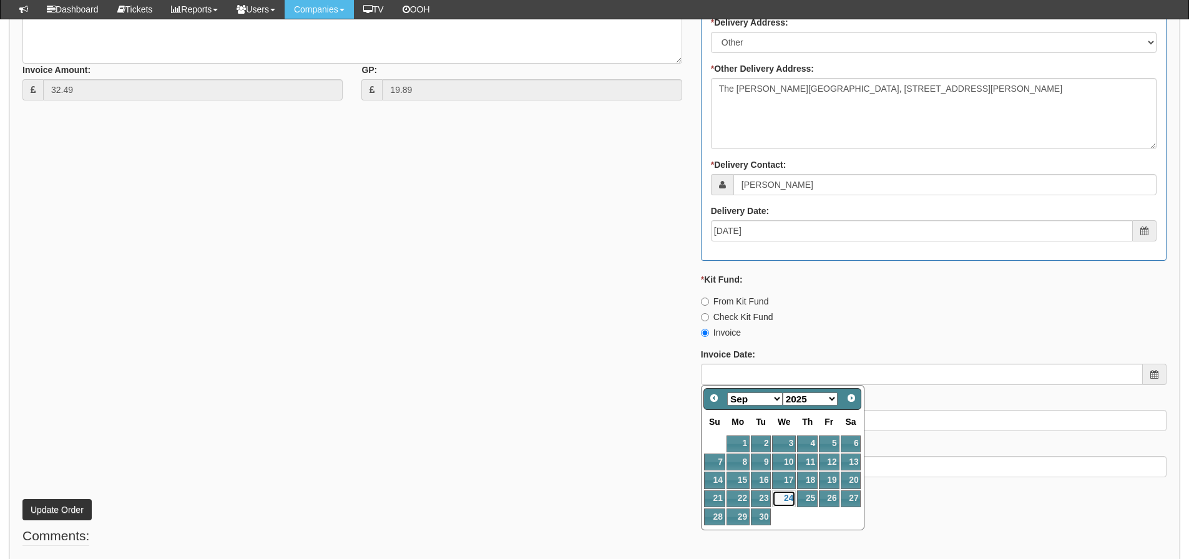
click at [787, 496] on link "24" at bounding box center [784, 498] width 24 height 17
type input "[DATE]"
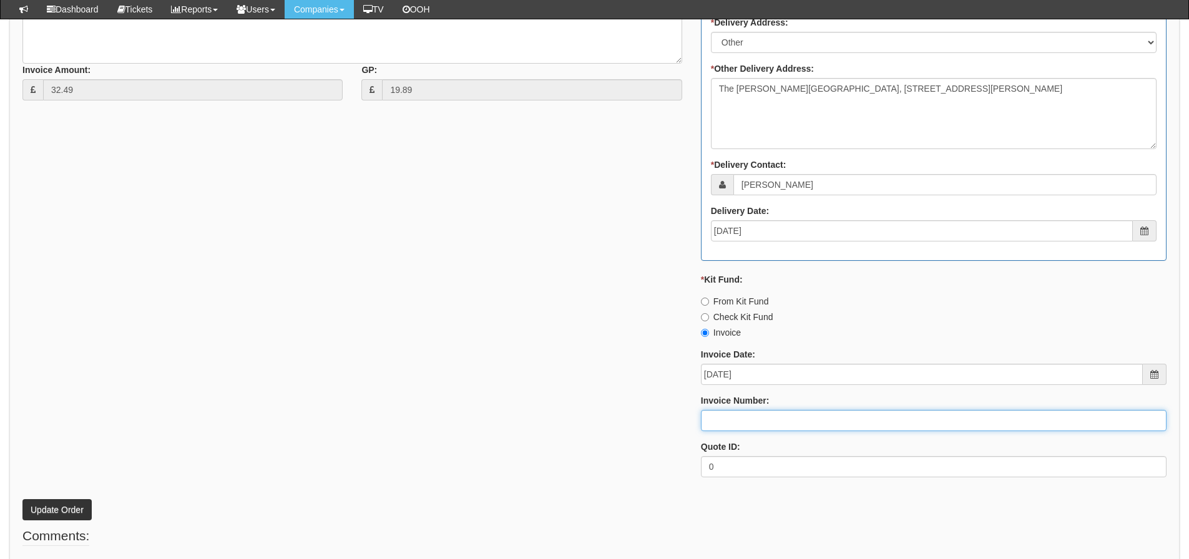
click at [772, 418] on input "Invoice Number:" at bounding box center [933, 420] width 465 height 21
type input "206501"
click at [668, 332] on div "* Supplier: Select 123 REG.co.uk 1Password 3 4Gon AA Jones Electric Ltd Abzorb …" at bounding box center [594, 142] width 1162 height 689
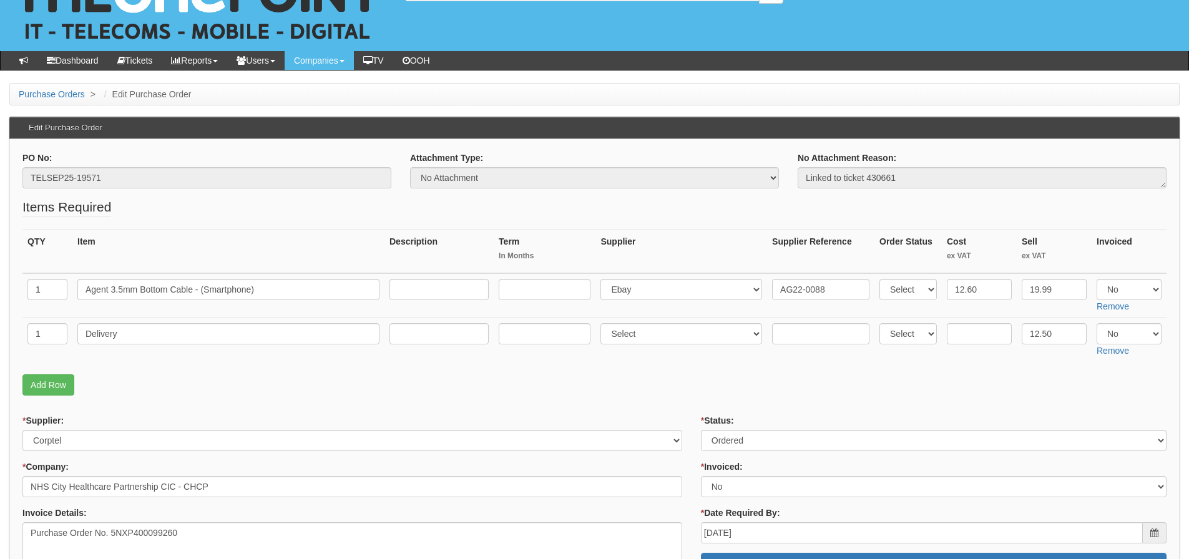
scroll to position [7, 0]
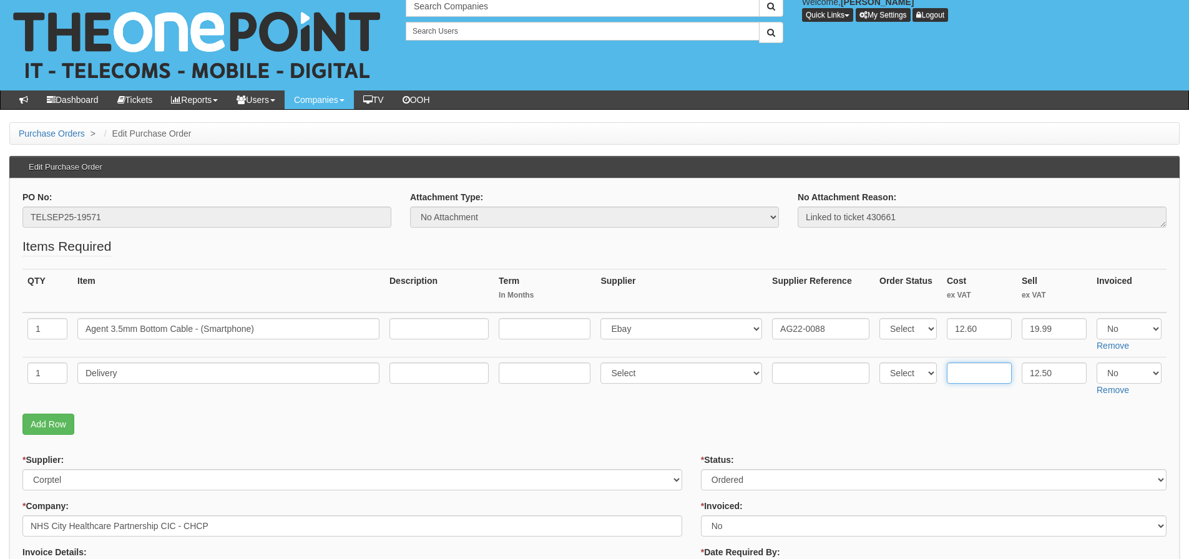
click at [961, 374] on input "text" at bounding box center [978, 372] width 65 height 21
type input "6"
drag, startPoint x: 1119, startPoint y: 333, endPoint x: 1119, endPoint y: 339, distance: 6.3
click at [1119, 332] on select "Select Yes No N/A" at bounding box center [1128, 328] width 65 height 21
select select "Yes"
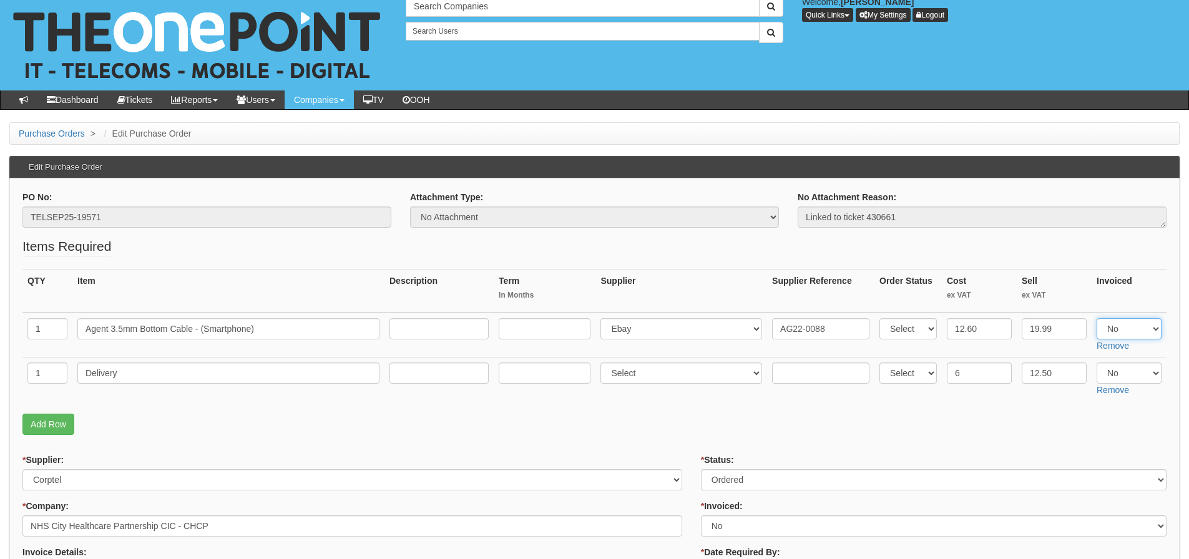
click at [1096, 318] on select "Select Yes No N/A" at bounding box center [1128, 328] width 65 height 21
click at [1117, 369] on select "Select Yes No N/A" at bounding box center [1128, 372] width 65 height 21
select select "Yes"
click at [1096, 362] on select "Select Yes No N/A" at bounding box center [1128, 372] width 65 height 21
click at [1023, 408] on fieldset "Items Required QTY Item Description Term In Months Supplier Supplier Reference …" at bounding box center [594, 339] width 1144 height 204
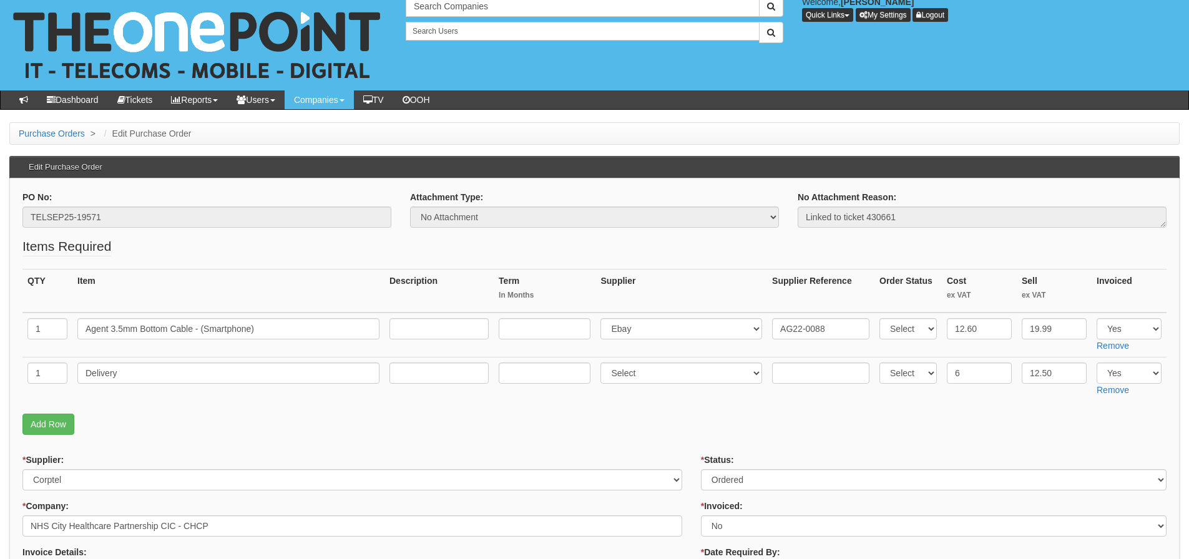
click at [119, 402] on fieldset "Items Required QTY Item Description Term In Months Supplier Supplier Reference …" at bounding box center [594, 339] width 1144 height 204
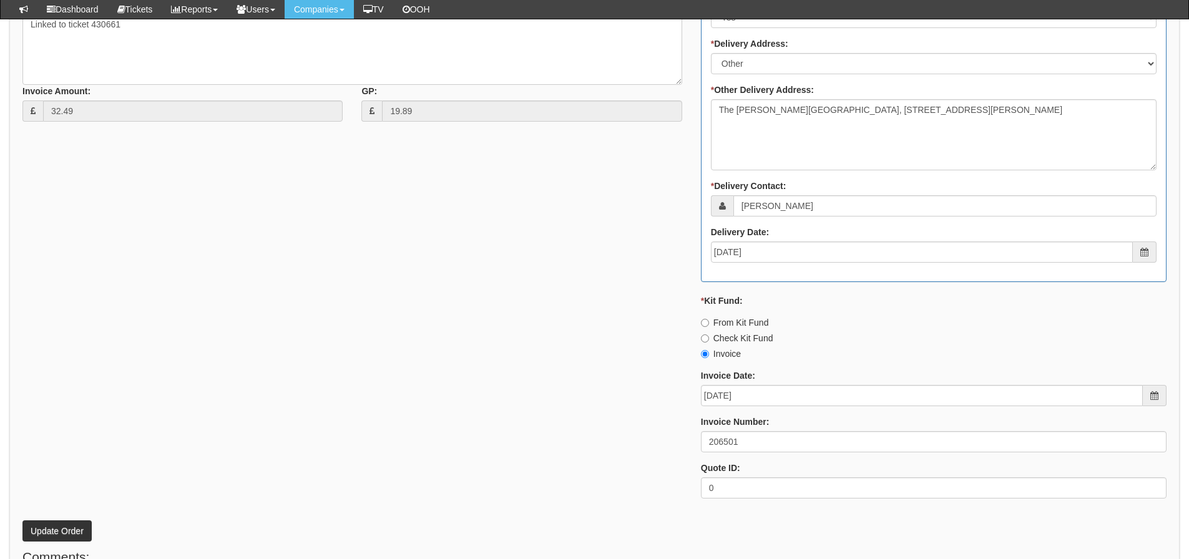
scroll to position [694, 0]
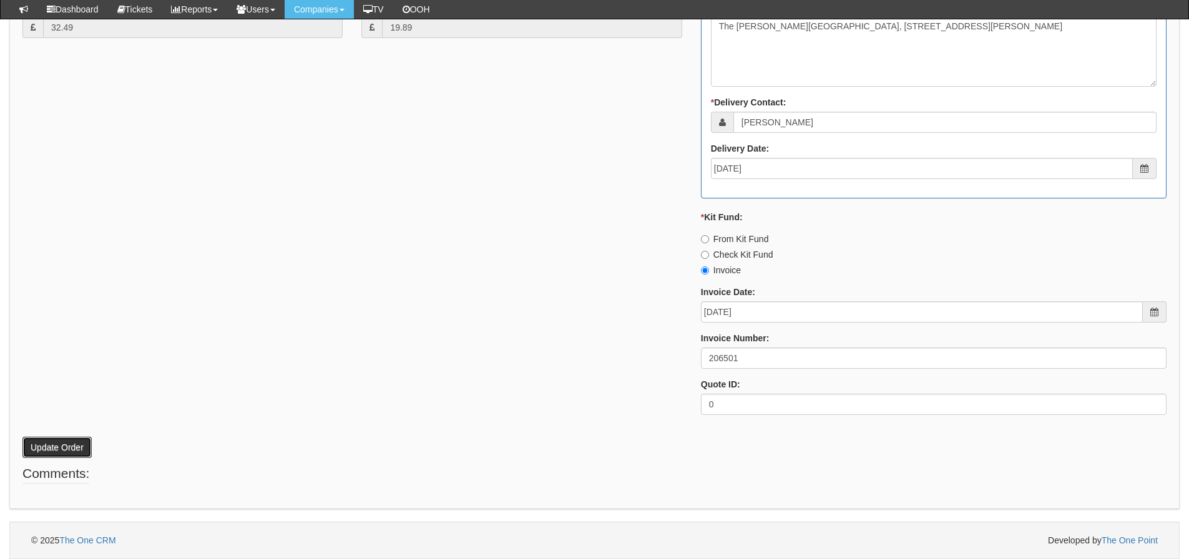
click at [53, 438] on button "Update Order" at bounding box center [56, 447] width 69 height 21
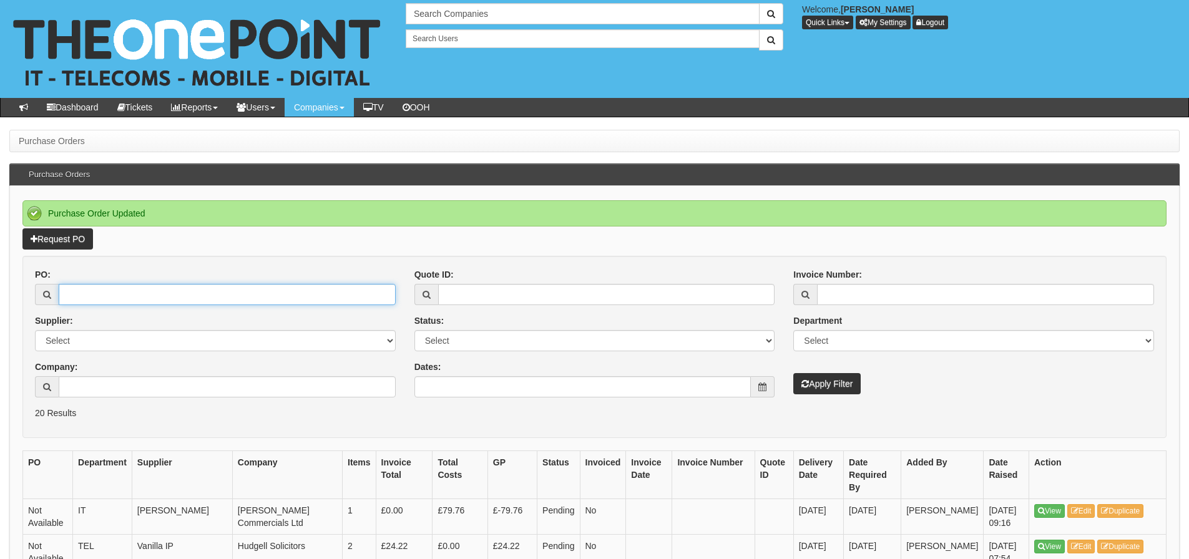
click at [186, 297] on input "PO:" at bounding box center [227, 294] width 337 height 21
type input "19549"
click at [793, 373] on button "Apply Filter" at bounding box center [826, 383] width 67 height 21
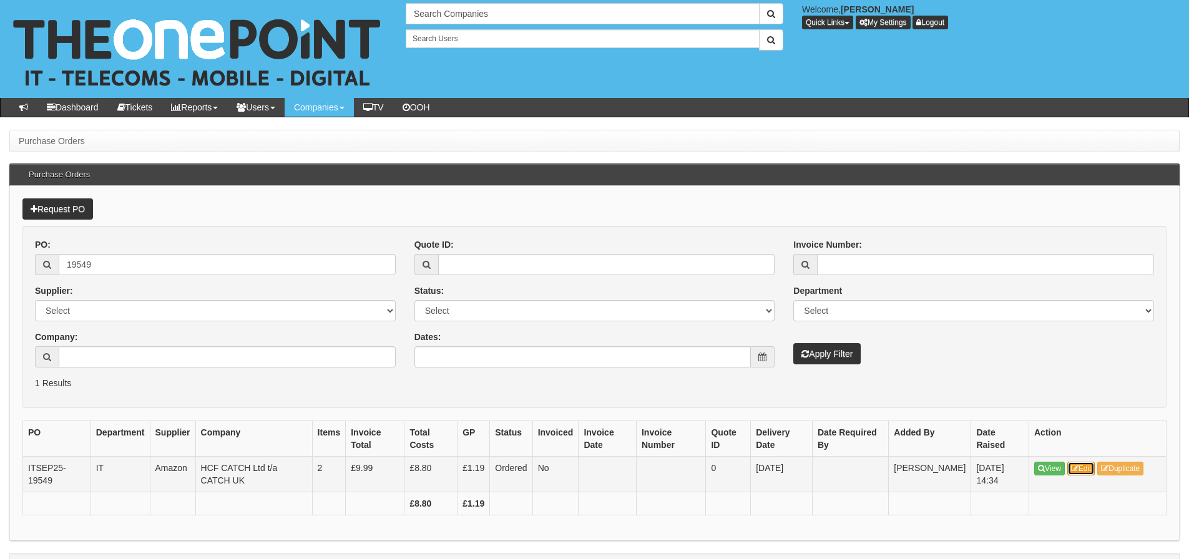
click at [1089, 467] on link "Edit" at bounding box center [1081, 469] width 28 height 14
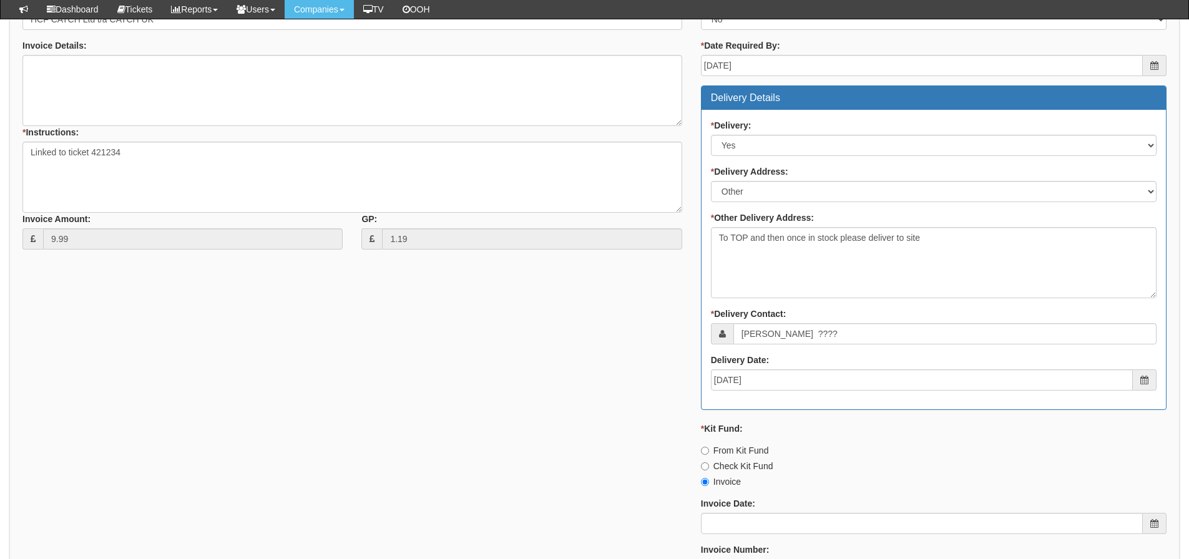
scroll to position [312, 0]
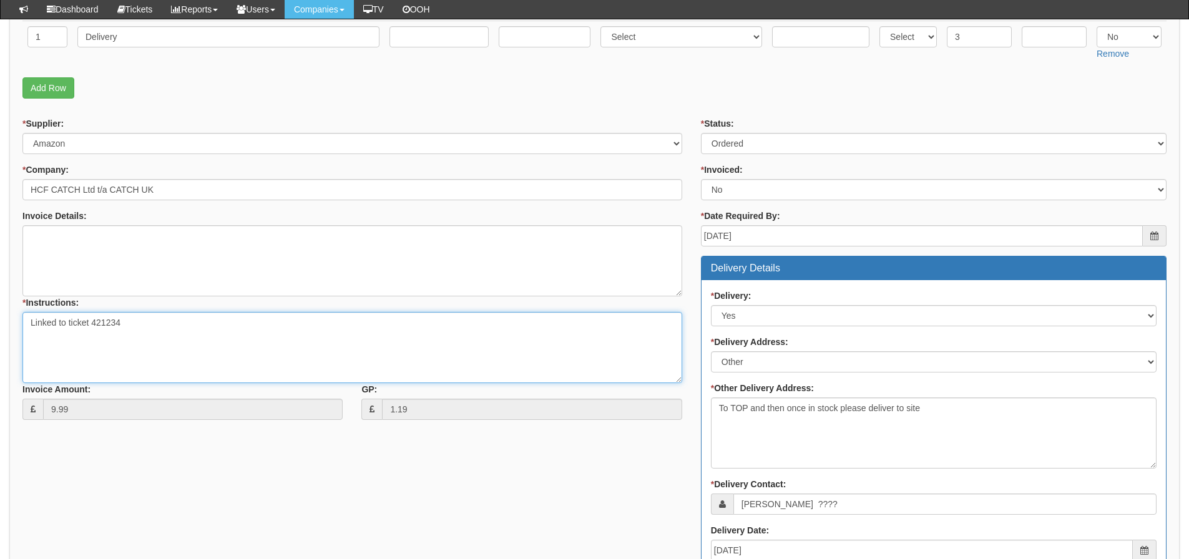
click at [110, 315] on textarea "Linked to ticket 421234" at bounding box center [351, 347] width 659 height 71
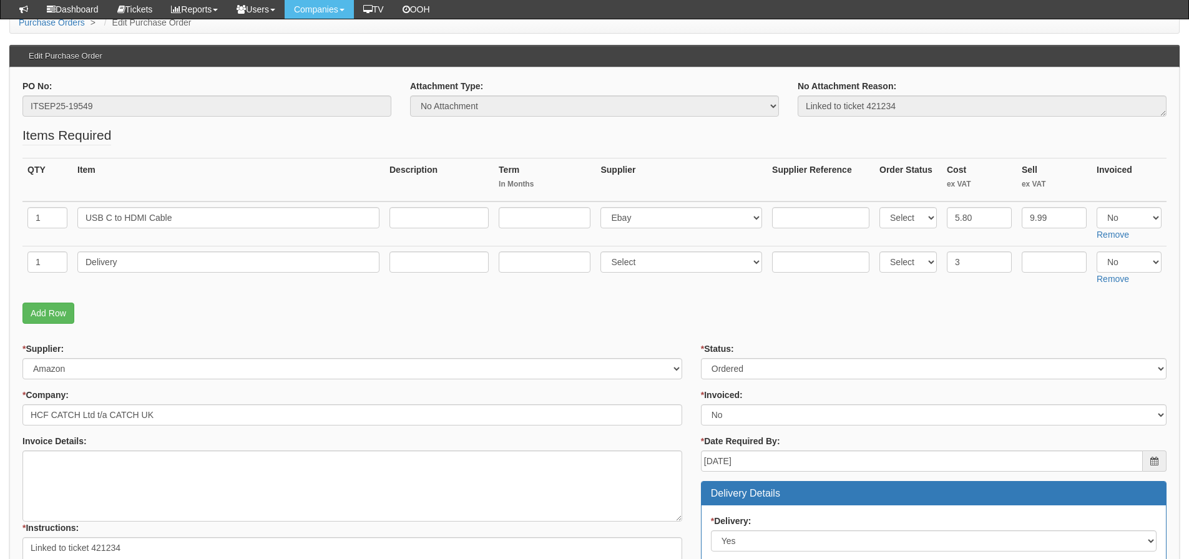
scroll to position [81, 0]
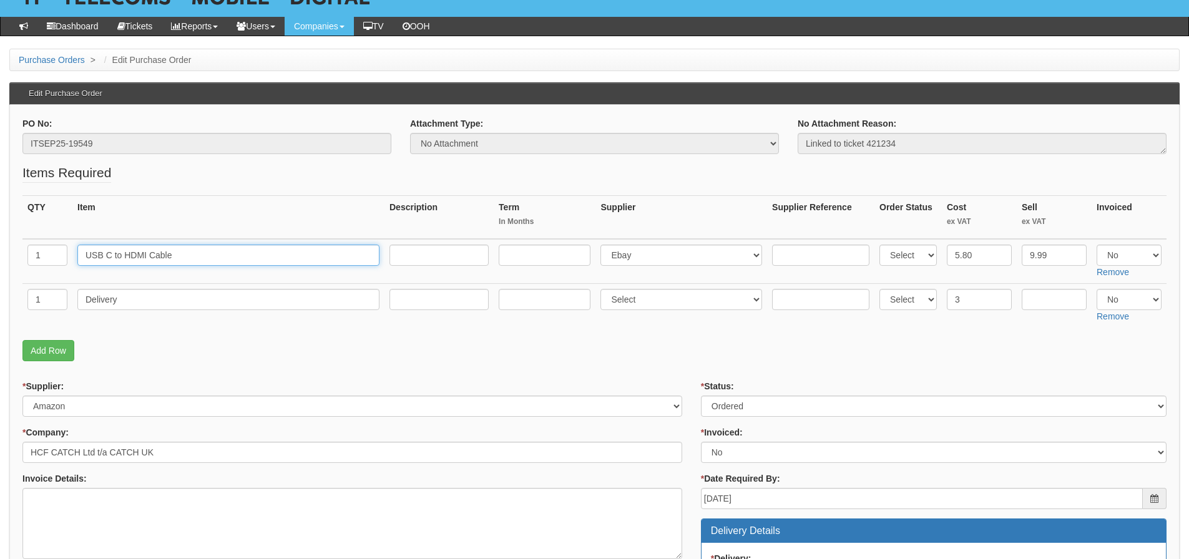
drag, startPoint x: 248, startPoint y: 250, endPoint x: 0, endPoint y: 263, distance: 248.6
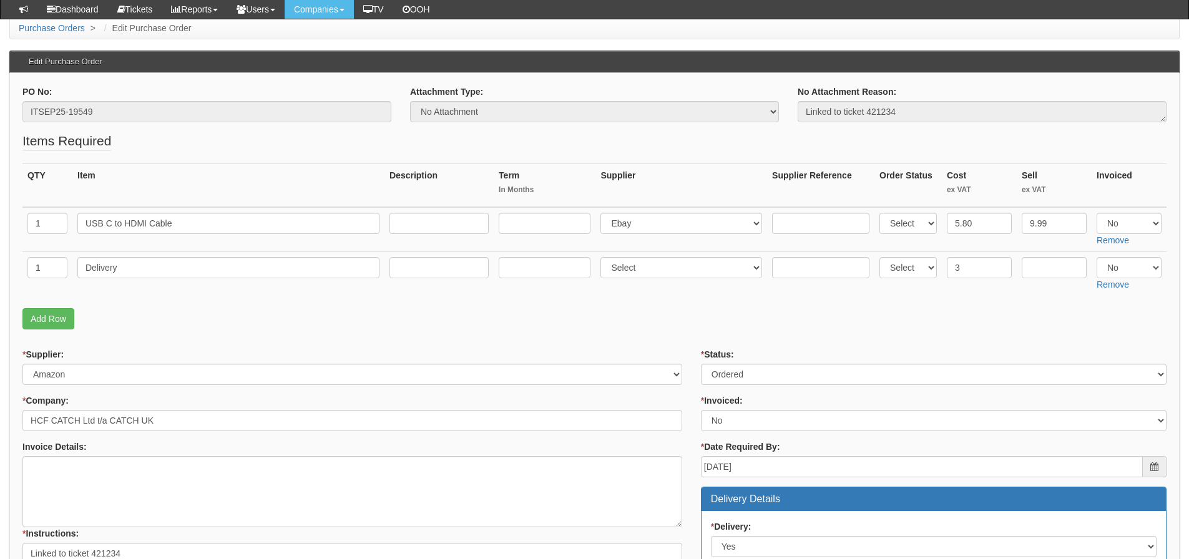
scroll to position [580, 0]
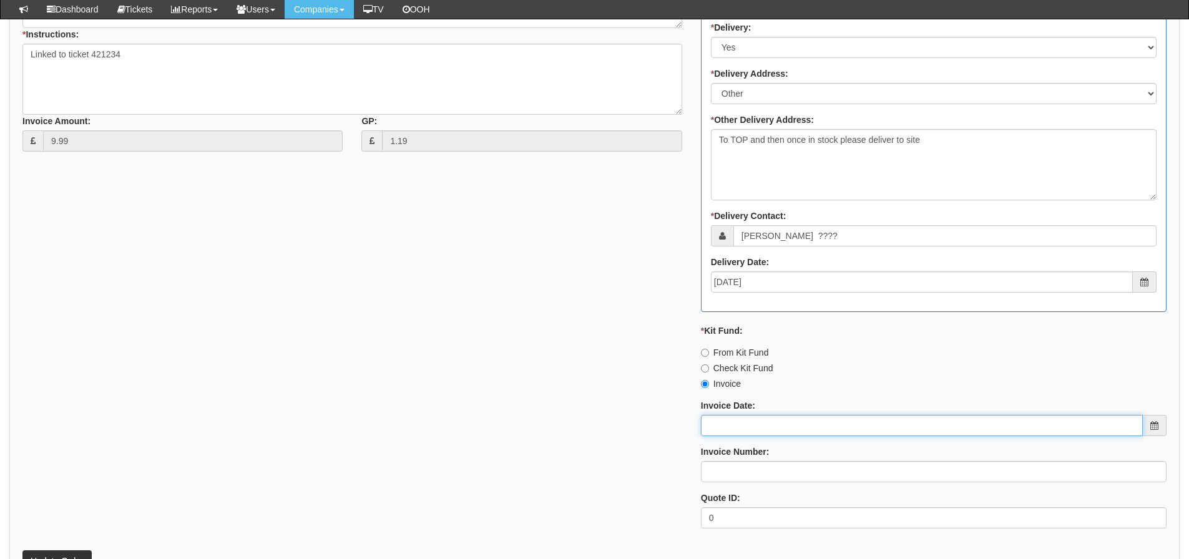
click at [746, 416] on input "Invoice Date:" at bounding box center [922, 425] width 442 height 21
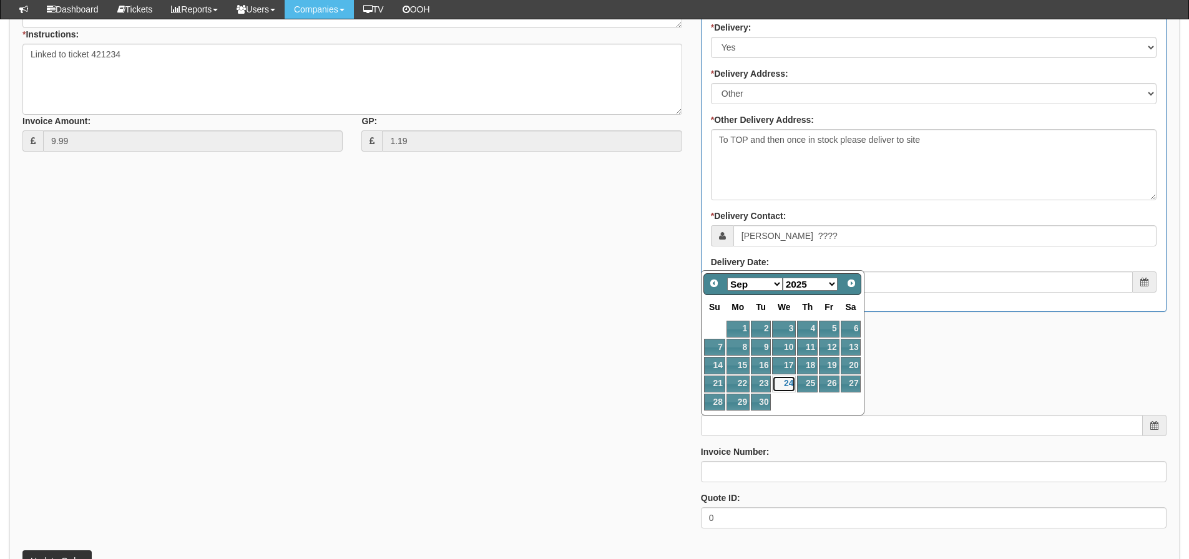
click at [781, 384] on link "24" at bounding box center [784, 384] width 24 height 17
type input "[DATE]"
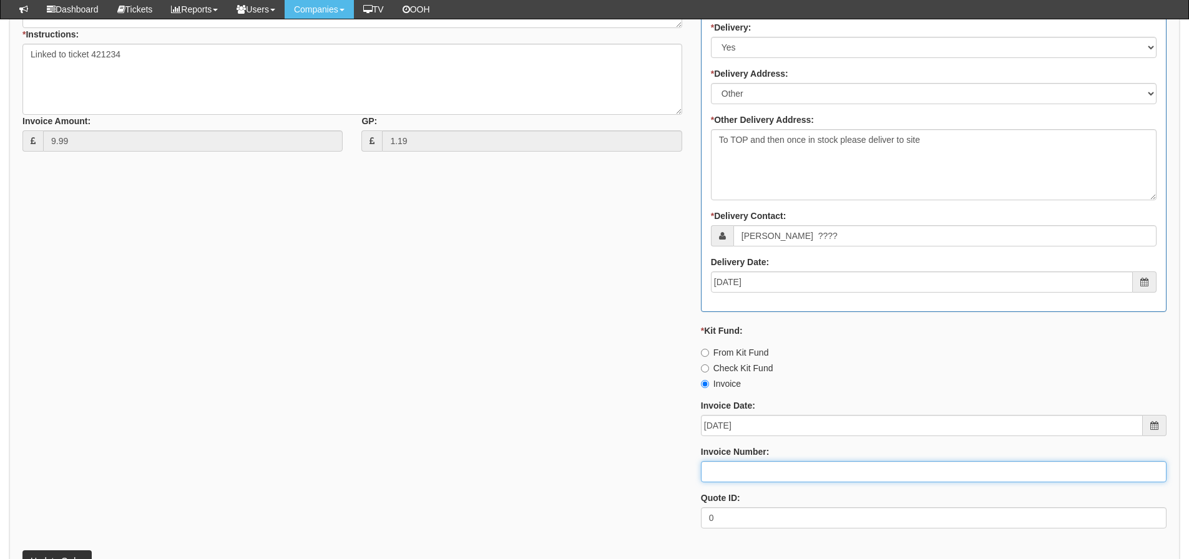
click at [746, 480] on input "Invoice Number:" at bounding box center [933, 471] width 465 height 21
drag, startPoint x: 745, startPoint y: 476, endPoint x: 673, endPoint y: 474, distance: 72.4
click at [673, 474] on div "* Supplier: Select 123 REG.co.uk 1Password 3 4Gon AA Jones Electric Ltd Abzorb …" at bounding box center [594, 193] width 1162 height 689
type input "206502"
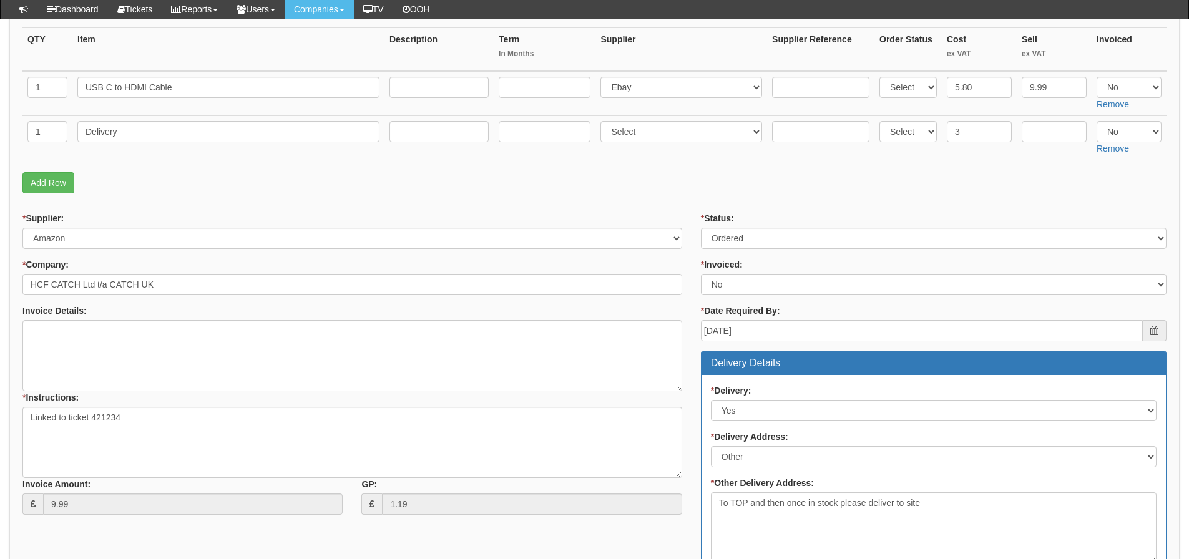
scroll to position [206, 0]
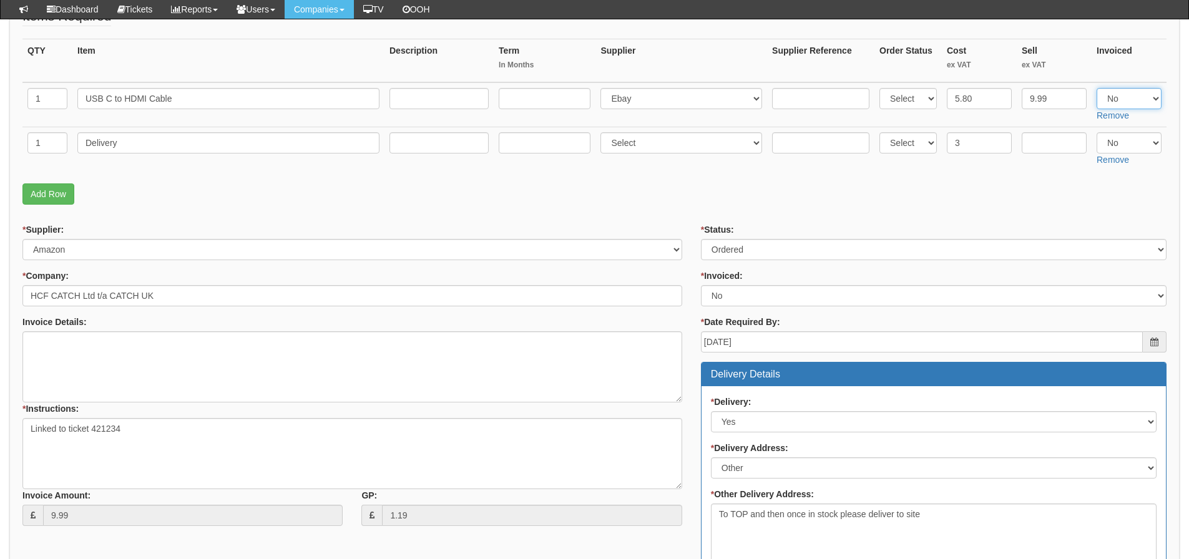
click at [1124, 96] on select "Select Yes No N/A" at bounding box center [1128, 98] width 65 height 21
select select "Yes"
click at [1096, 88] on select "Select Yes No N/A" at bounding box center [1128, 98] width 65 height 21
click at [1116, 139] on select "Select Yes No N/A" at bounding box center [1128, 142] width 65 height 21
select select "Yes"
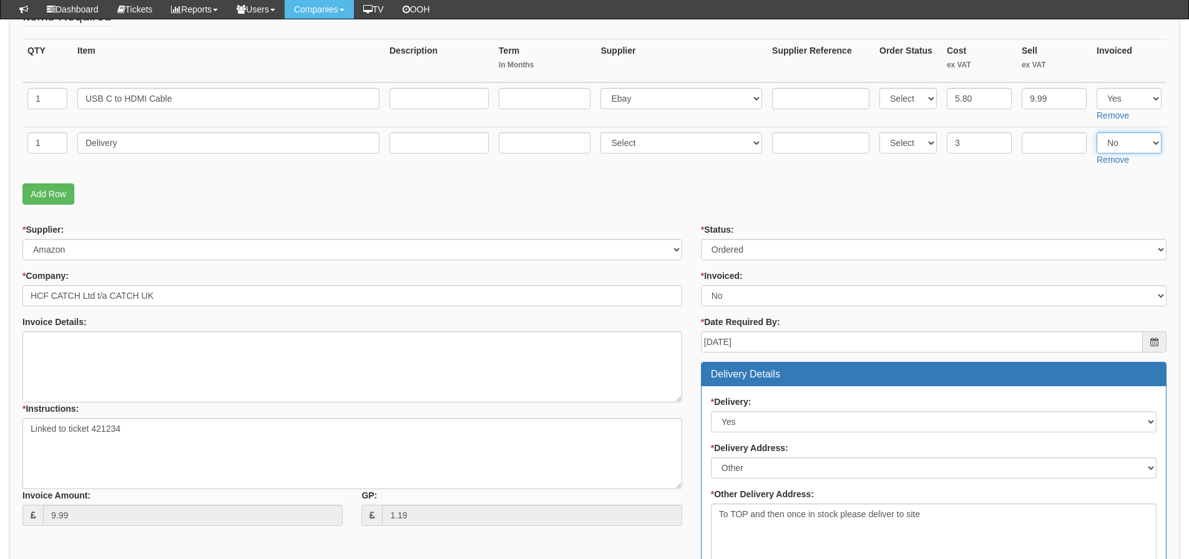
click at [1096, 132] on select "Select Yes No N/A" at bounding box center [1128, 142] width 65 height 21
click at [794, 193] on p "Add Row" at bounding box center [594, 193] width 1144 height 21
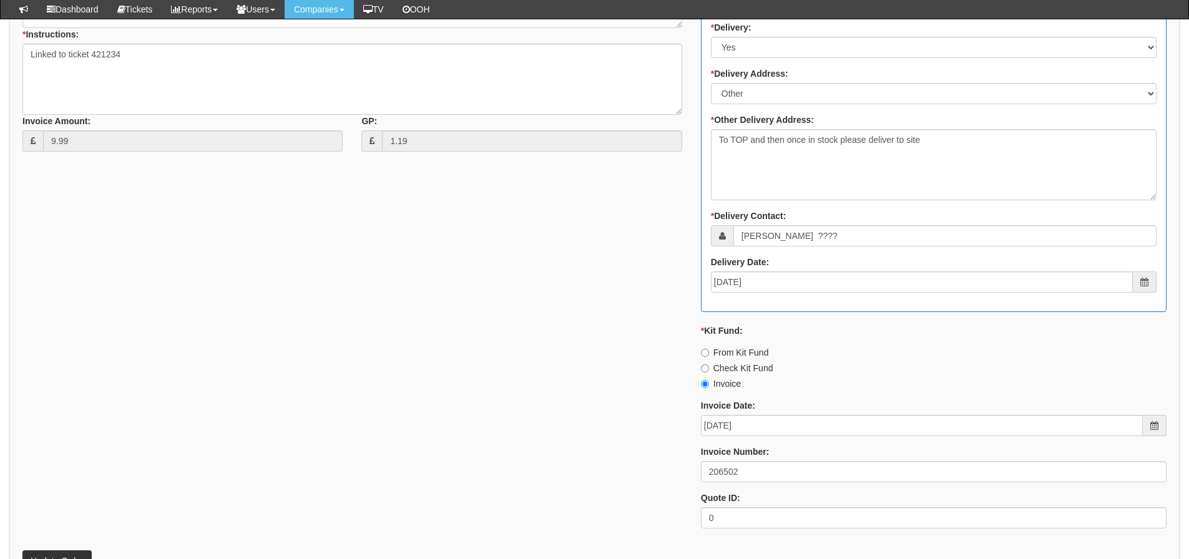
scroll to position [830, 0]
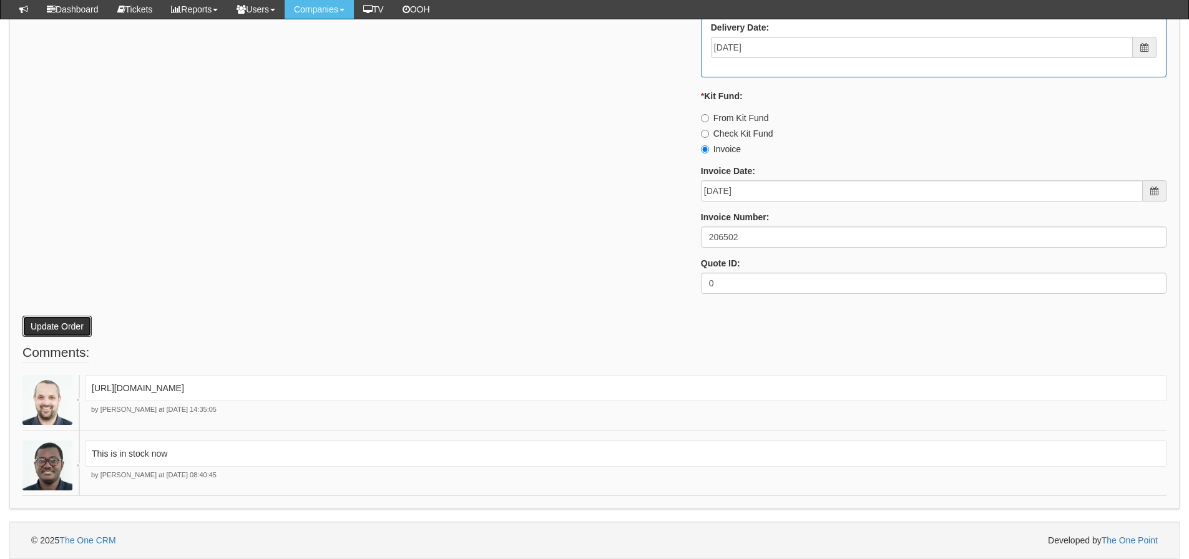
click at [78, 316] on button "Update Order" at bounding box center [56, 326] width 69 height 21
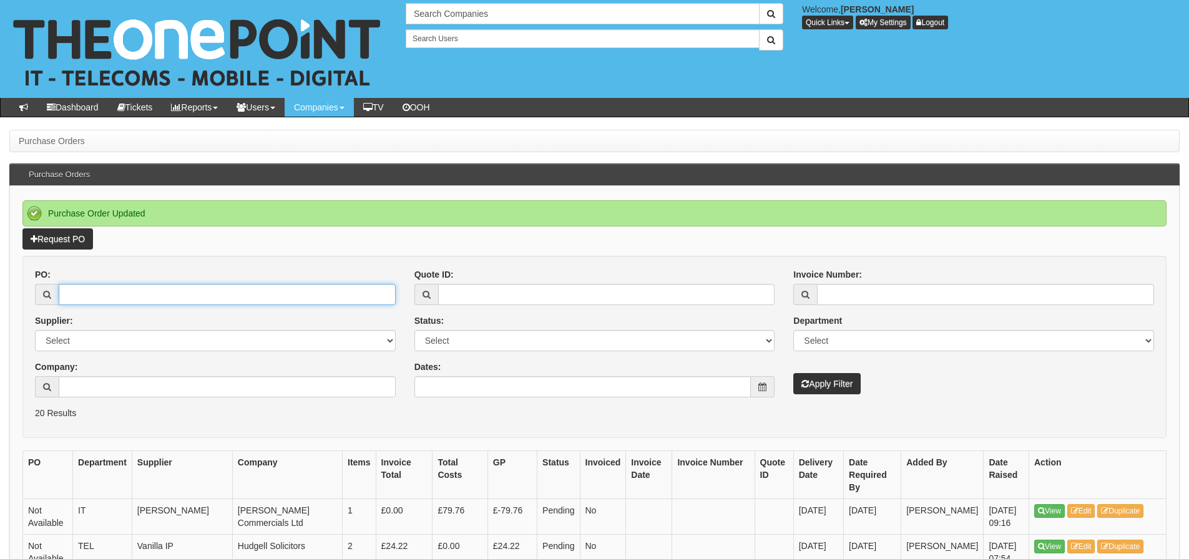
click at [119, 293] on input "PO:" at bounding box center [227, 294] width 337 height 21
type input "19521"
click at [793, 373] on button "Apply Filter" at bounding box center [826, 383] width 67 height 21
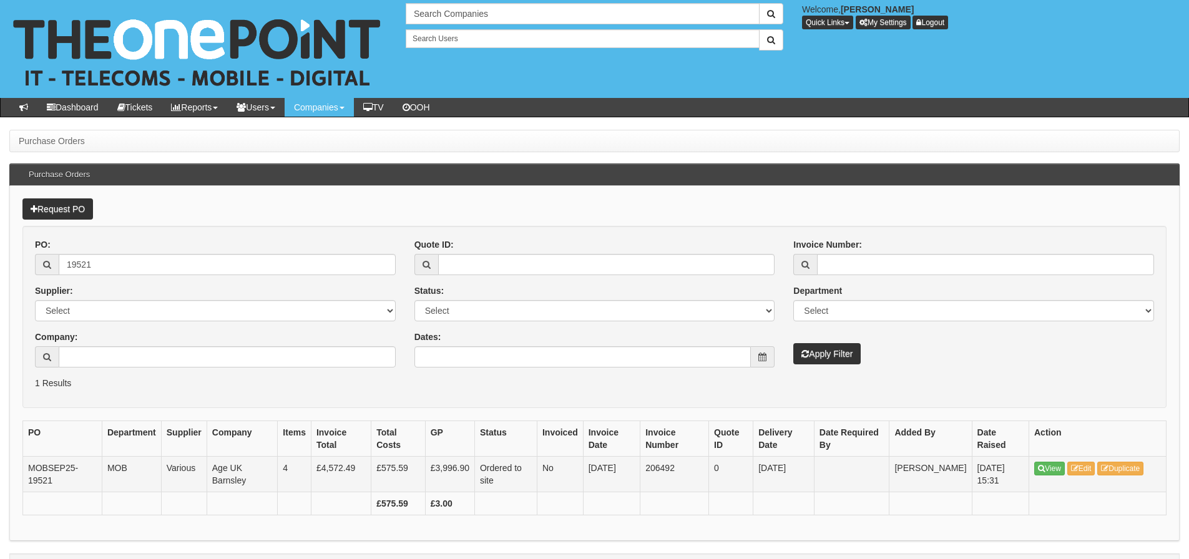
click at [667, 474] on td "206492" at bounding box center [674, 474] width 69 height 36
click at [667, 469] on td "206492" at bounding box center [674, 474] width 69 height 36
drag, startPoint x: 667, startPoint y: 469, endPoint x: 655, endPoint y: 469, distance: 11.9
click at [655, 469] on td "206492" at bounding box center [674, 474] width 69 height 36
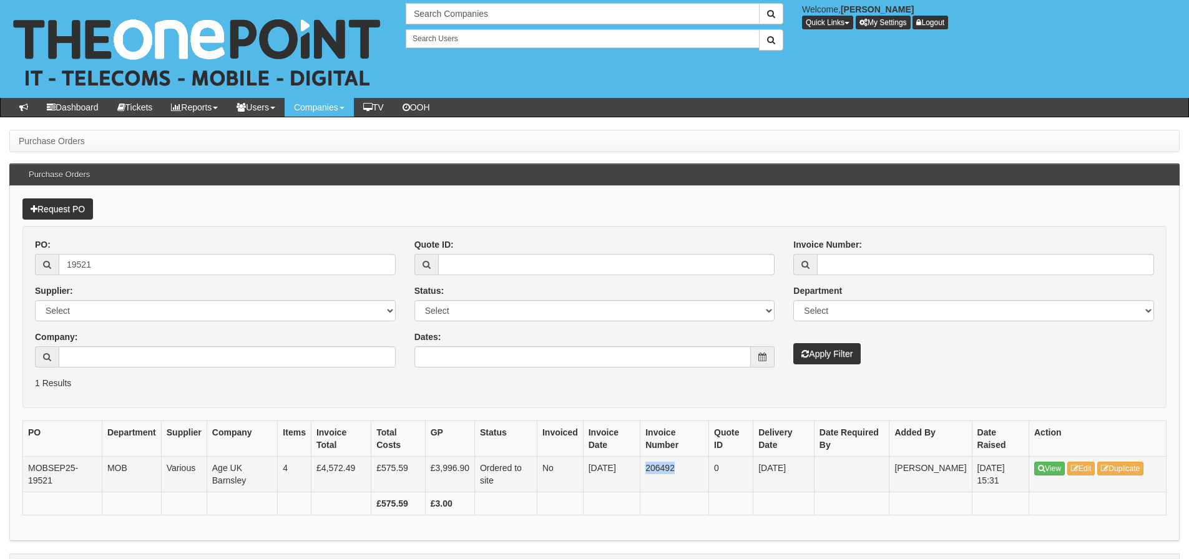
copy td "206492"
click at [258, 269] on input "19521" at bounding box center [227, 264] width 337 height 21
type input "19589"
click at [793, 343] on button "Apply Filter" at bounding box center [826, 353] width 67 height 21
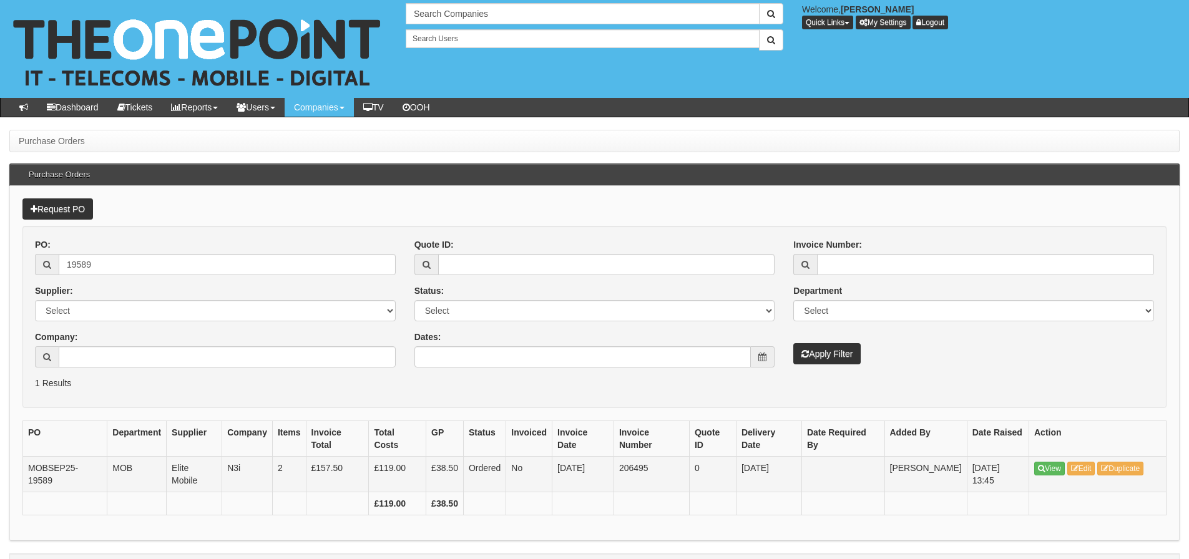
click at [632, 464] on td "206495" at bounding box center [650, 474] width 75 height 36
copy td "206495"
click at [141, 263] on input "19589" at bounding box center [227, 264] width 337 height 21
drag, startPoint x: 106, startPoint y: 268, endPoint x: 59, endPoint y: 272, distance: 47.0
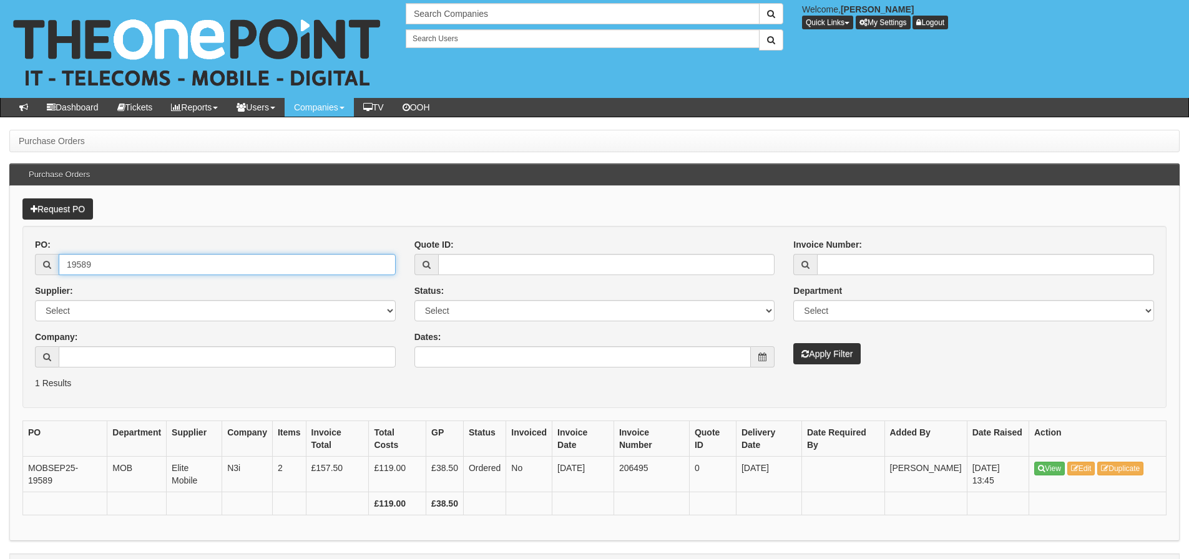
click at [57, 275] on div "19589" at bounding box center [215, 264] width 361 height 21
type input "19576"
click at [793, 343] on button "Apply Filter" at bounding box center [826, 353] width 67 height 21
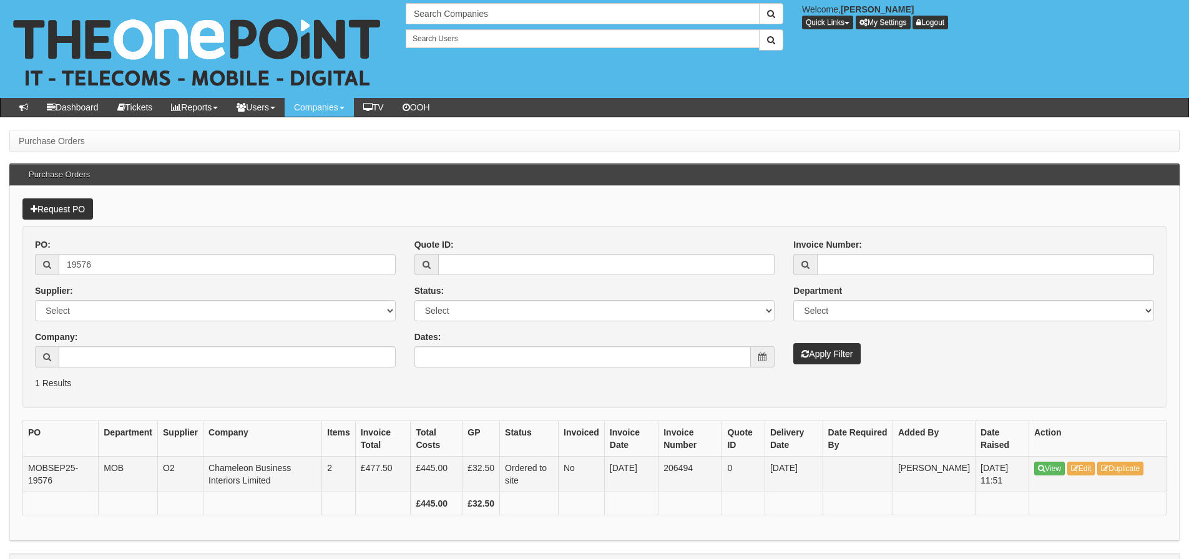
click at [696, 467] on td "206494" at bounding box center [690, 474] width 64 height 36
copy td "206494"
click at [305, 277] on div "PO: 19576 Supplier: Select 123 REG.co.uk 1Password 3 4Gon AA Jones Electric Ltd…" at bounding box center [215, 307] width 379 height 139
click at [296, 261] on input "19576" at bounding box center [227, 264] width 337 height 21
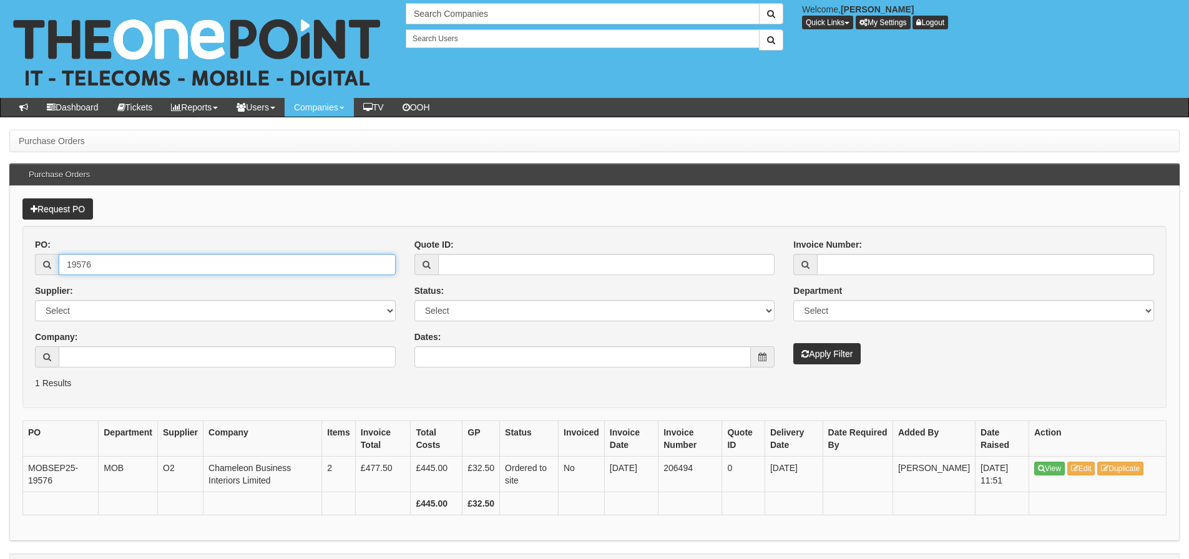
click at [296, 261] on input "19576" at bounding box center [227, 264] width 337 height 21
type input "19547"
click at [793, 343] on button "Apply Filter" at bounding box center [826, 353] width 67 height 21
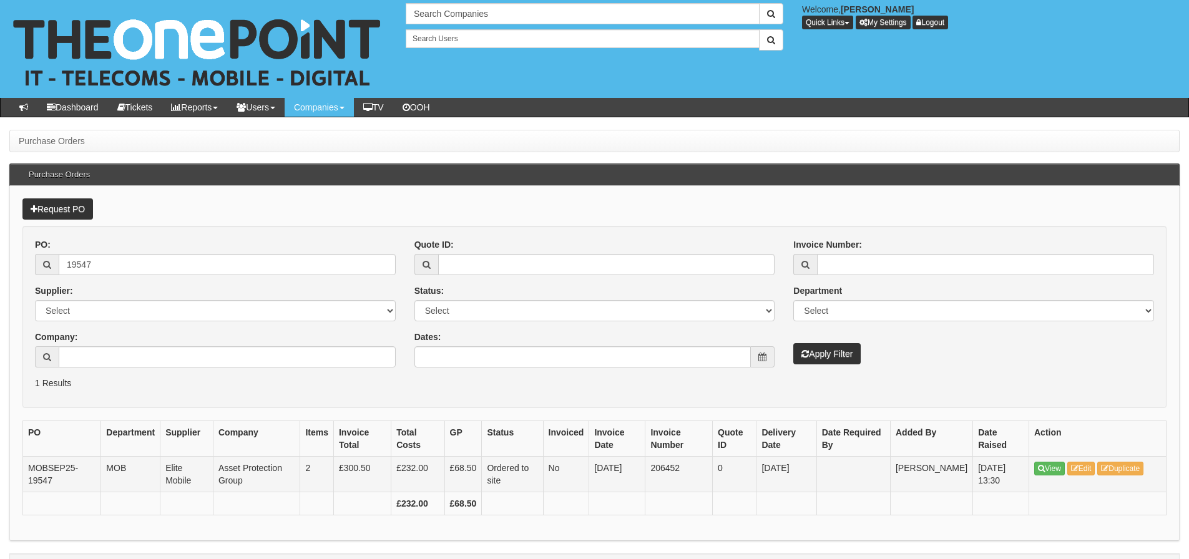
click at [667, 467] on td "206452" at bounding box center [678, 474] width 67 height 36
copy td "206452"
click at [219, 256] on input "19547" at bounding box center [227, 264] width 337 height 21
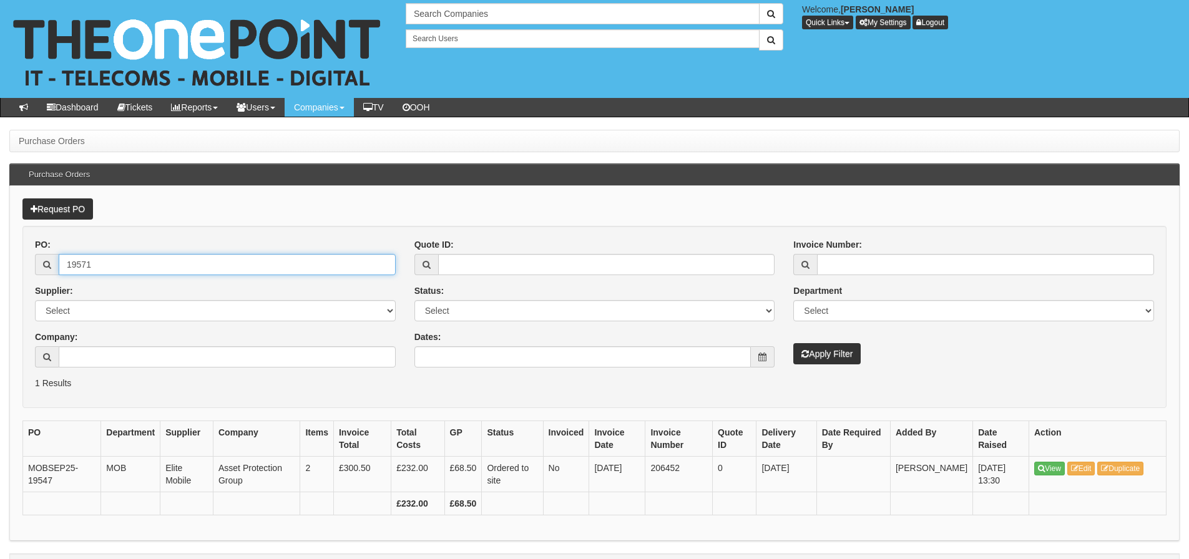
type input "19571"
click at [793, 343] on button "Apply Filter" at bounding box center [826, 353] width 67 height 21
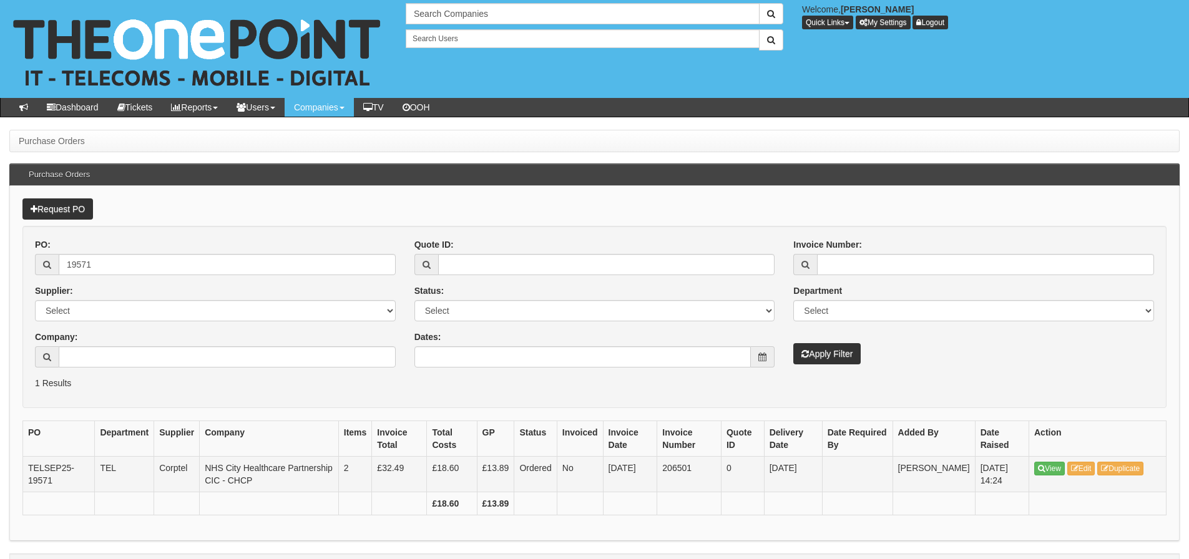
click at [683, 471] on td "206501" at bounding box center [689, 474] width 64 height 36
copy td "206501"
click at [124, 270] on input "19571" at bounding box center [227, 264] width 337 height 21
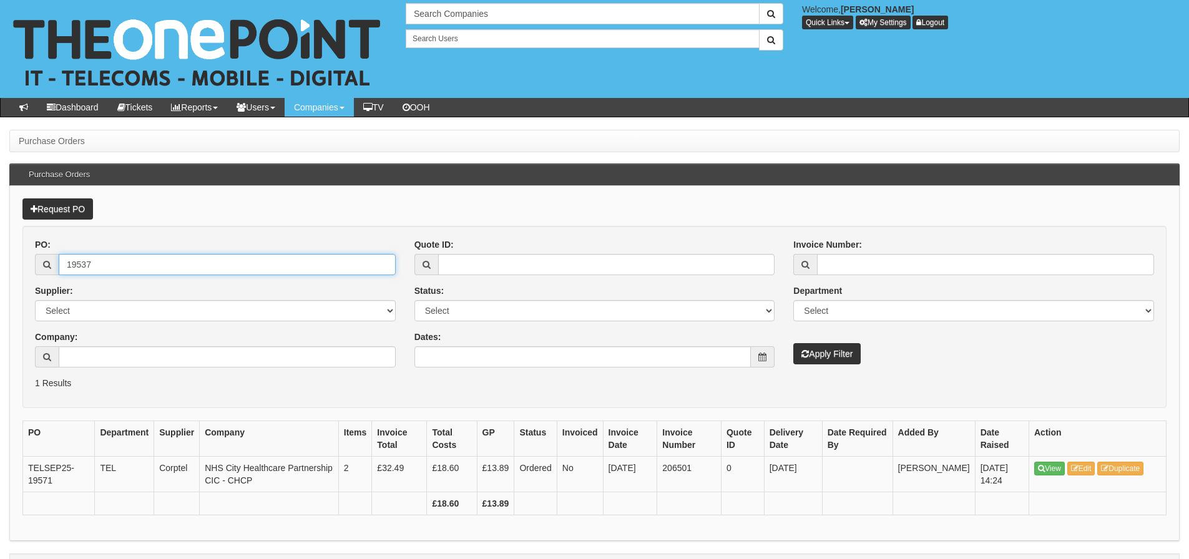
type input "19537"
click at [793, 343] on button "Apply Filter" at bounding box center [826, 353] width 67 height 21
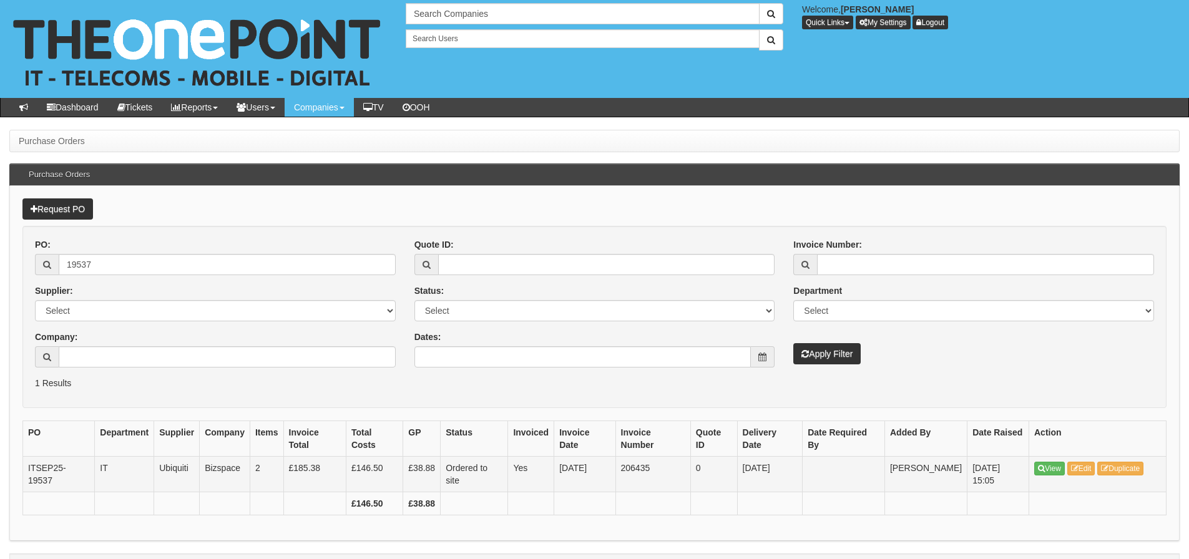
click at [645, 464] on td "206435" at bounding box center [652, 474] width 75 height 36
copy td "206435"
click at [183, 263] on input "19537" at bounding box center [227, 264] width 337 height 21
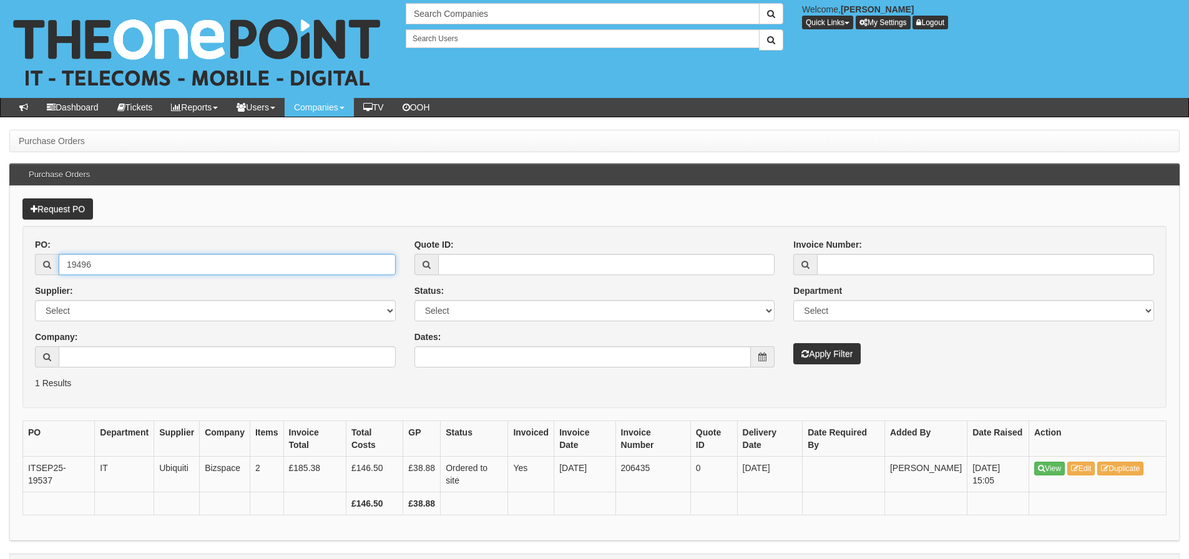
type input "19496"
click at [793, 343] on button "Apply Filter" at bounding box center [826, 353] width 67 height 21
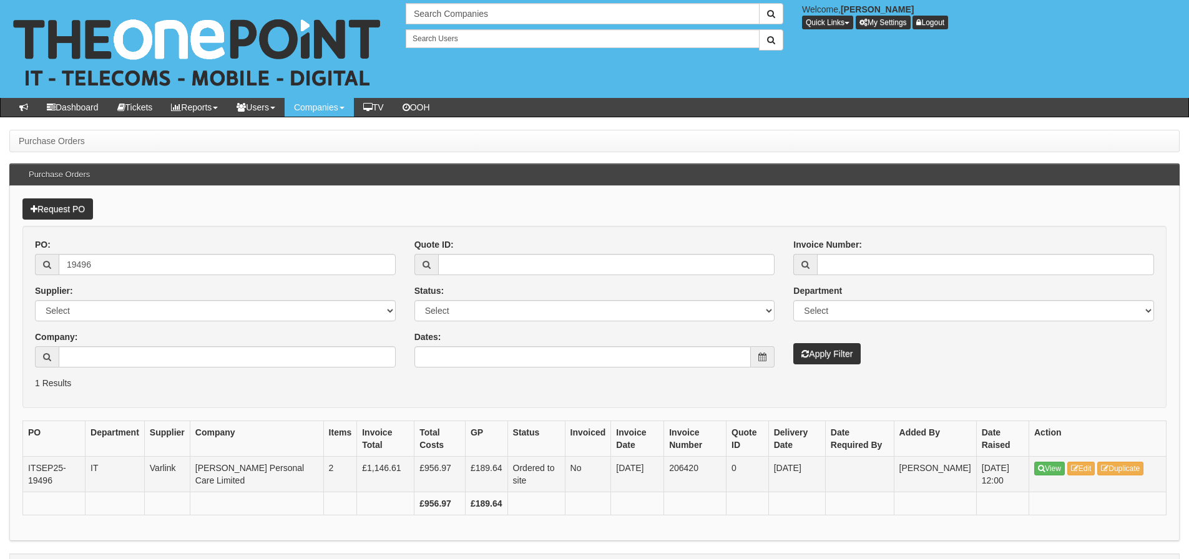
click at [672, 467] on td "206420" at bounding box center [695, 474] width 62 height 36
copy td "206420"
click at [632, 494] on th at bounding box center [637, 503] width 53 height 23
click at [668, 460] on td "206420" at bounding box center [695, 474] width 62 height 36
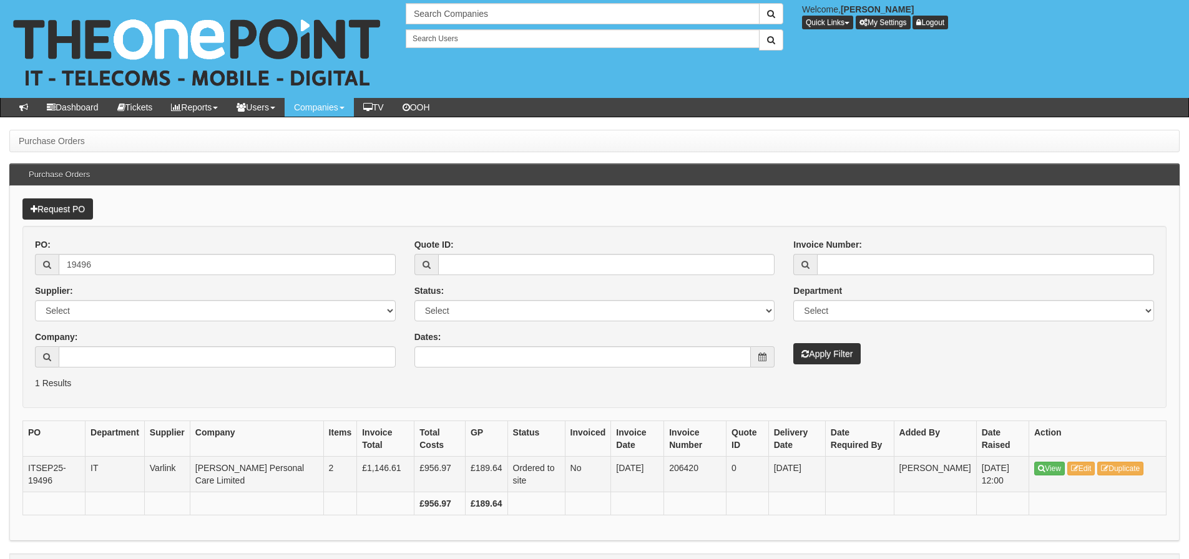
click at [667, 467] on td "206420" at bounding box center [695, 474] width 62 height 36
copy td "206420"
click at [212, 272] on input "19496" at bounding box center [227, 264] width 337 height 21
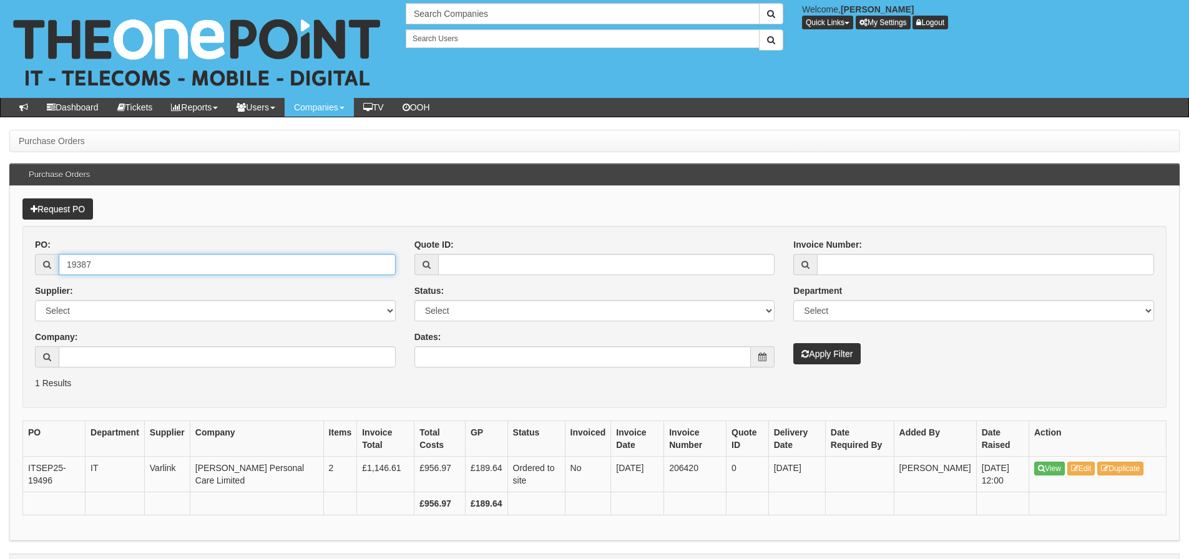
type input "19387"
click at [793, 343] on button "Apply Filter" at bounding box center [826, 353] width 67 height 21
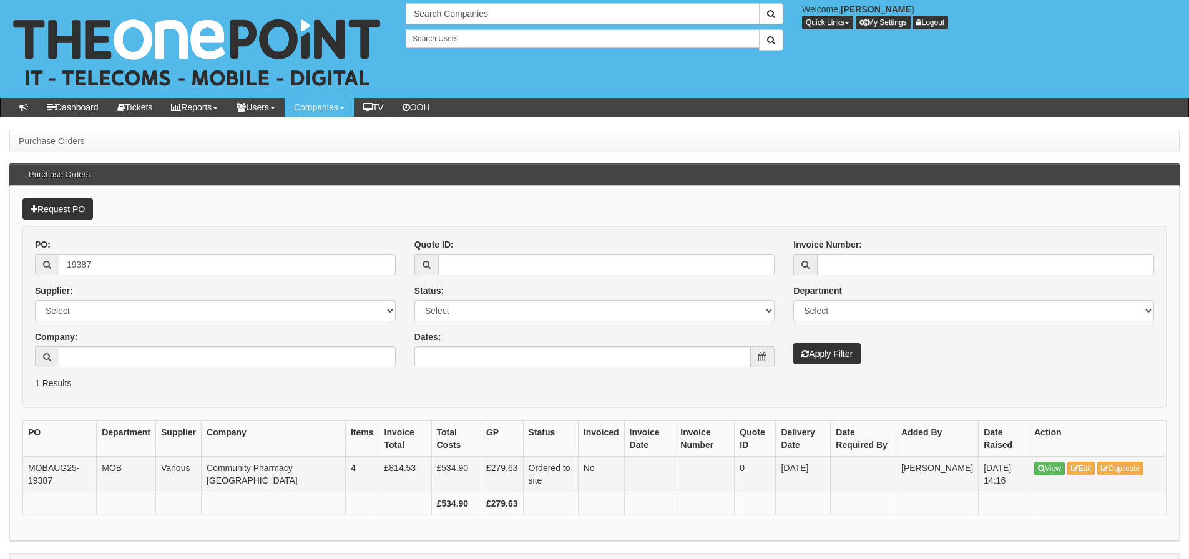
click at [1077, 459] on td "View Edit Duplicate" at bounding box center [1097, 474] width 137 height 36
click at [1082, 464] on link "Edit" at bounding box center [1081, 469] width 28 height 14
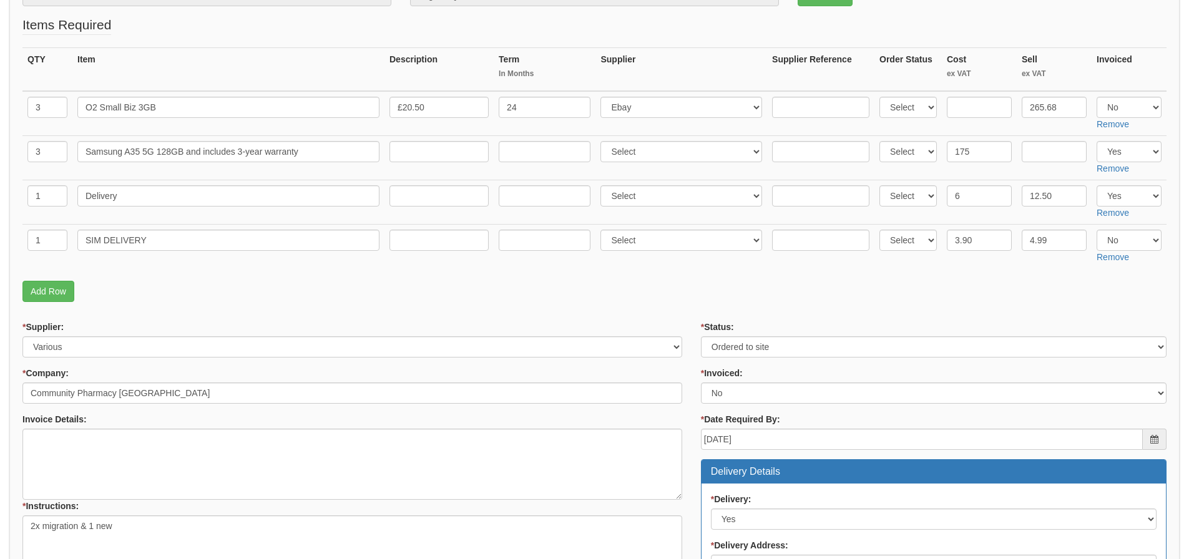
scroll to position [34, 0]
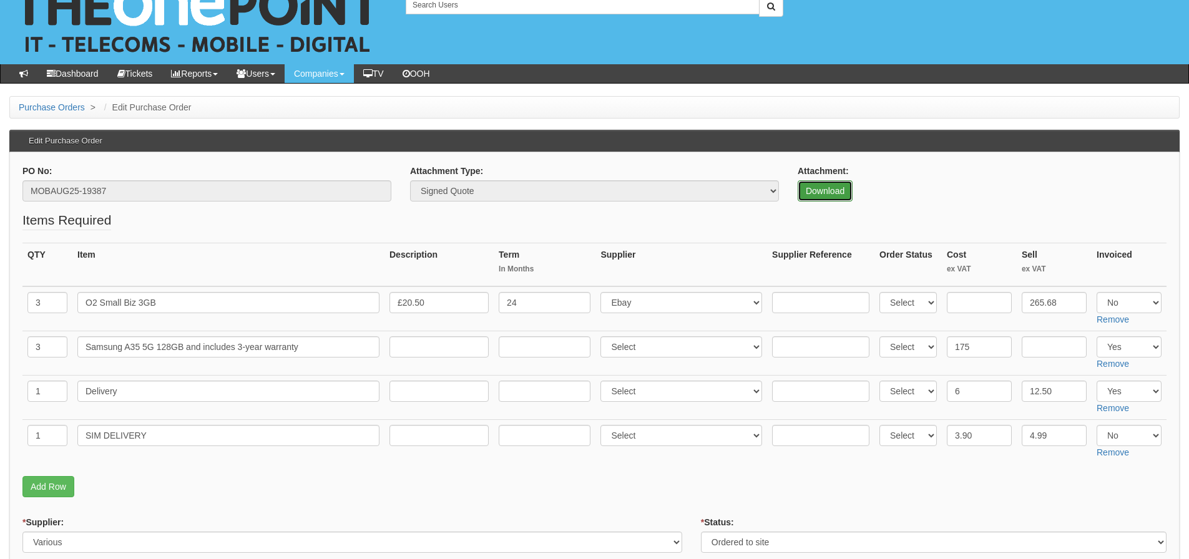
click at [800, 190] on link "Download" at bounding box center [824, 190] width 55 height 21
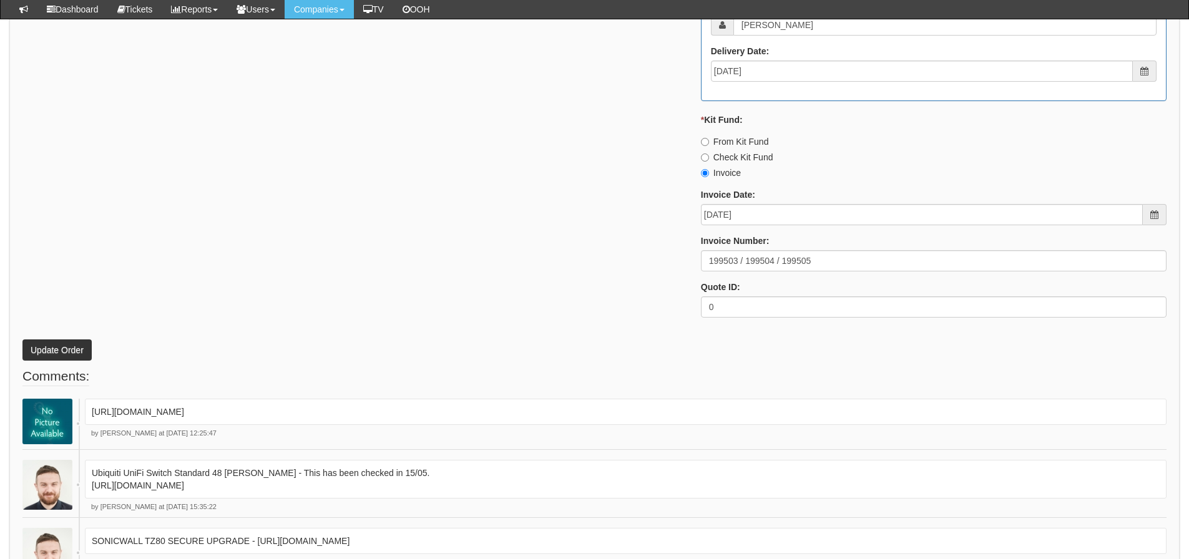
scroll to position [1310, 0]
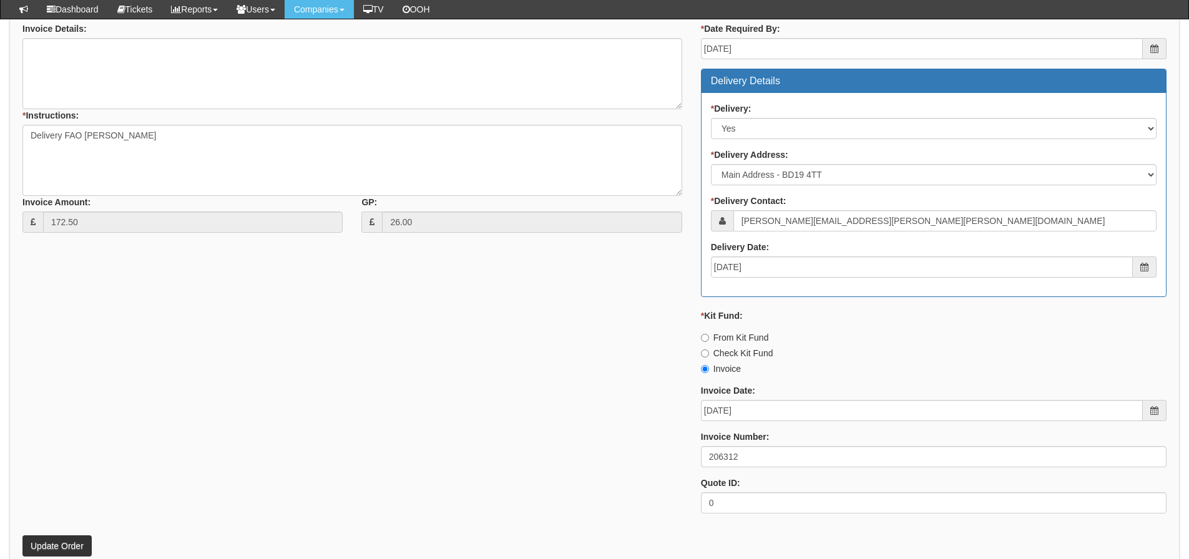
scroll to position [598, 0]
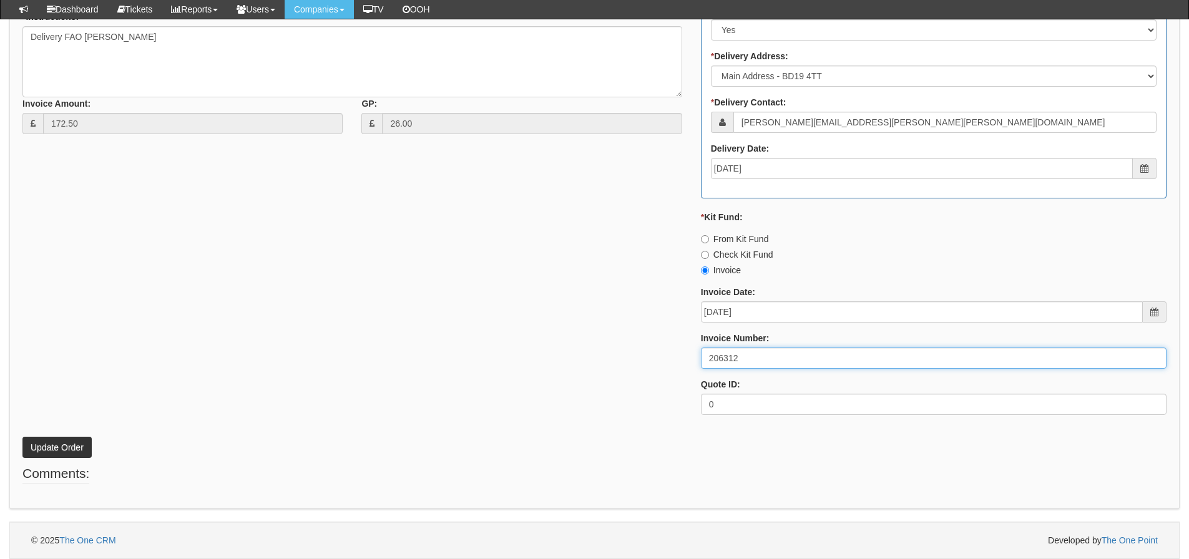
drag, startPoint x: 749, startPoint y: 352, endPoint x: 674, endPoint y: 349, distance: 74.9
click at [678, 353] on div "* Supplier: Select 123 [DOMAIN_NAME] 1Password 3 4Gon [PERSON_NAME] Electric Lt…" at bounding box center [594, 128] width 1162 height 593
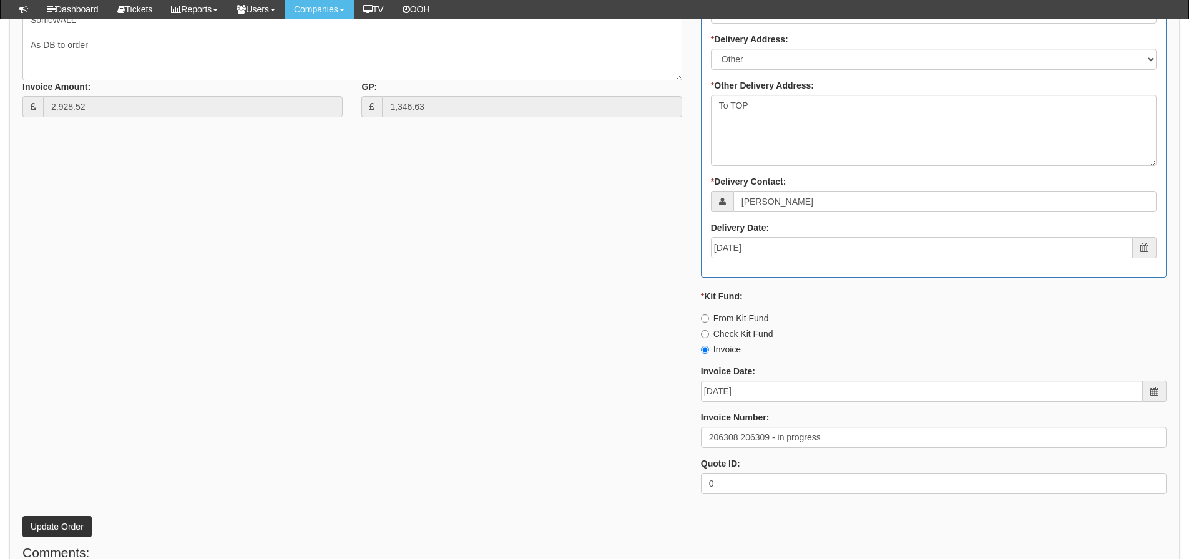
scroll to position [749, 0]
click at [723, 438] on input "206308 206309 - in progress" at bounding box center [933, 436] width 465 height 21
click at [571, 353] on div "* Supplier: Select 123 REG.co.uk 1Password 3 4Gon AA Jones Electric Ltd Abzorb …" at bounding box center [594, 157] width 1162 height 689
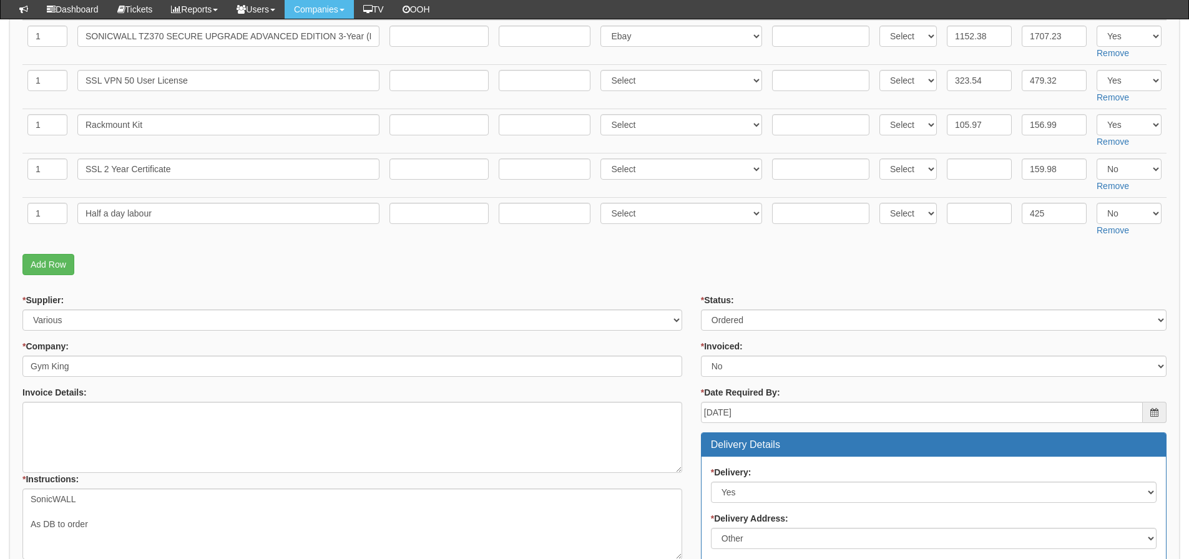
scroll to position [250, 0]
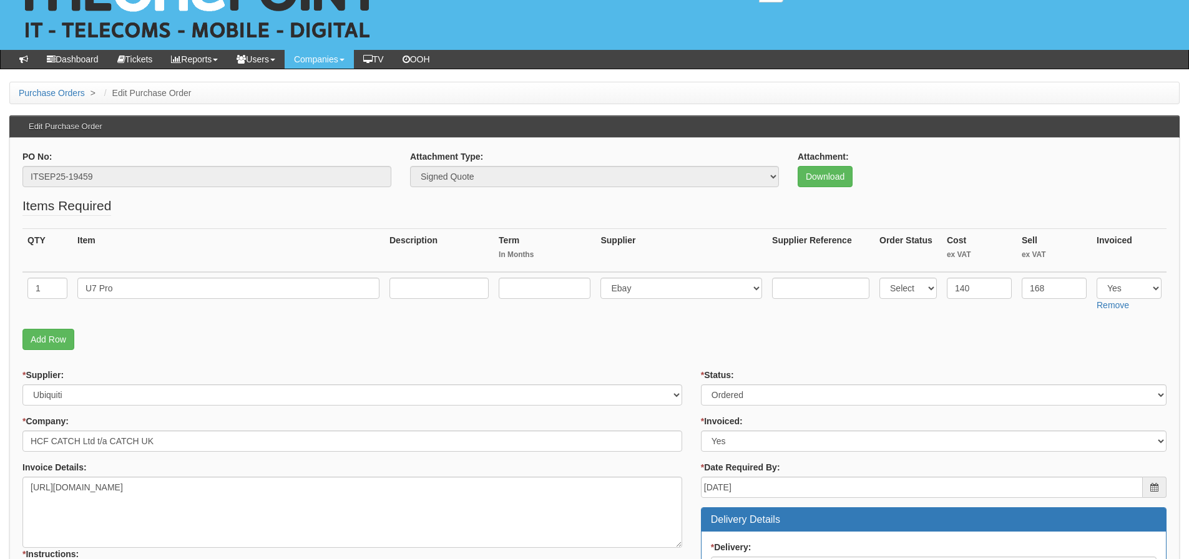
scroll to position [47, 0]
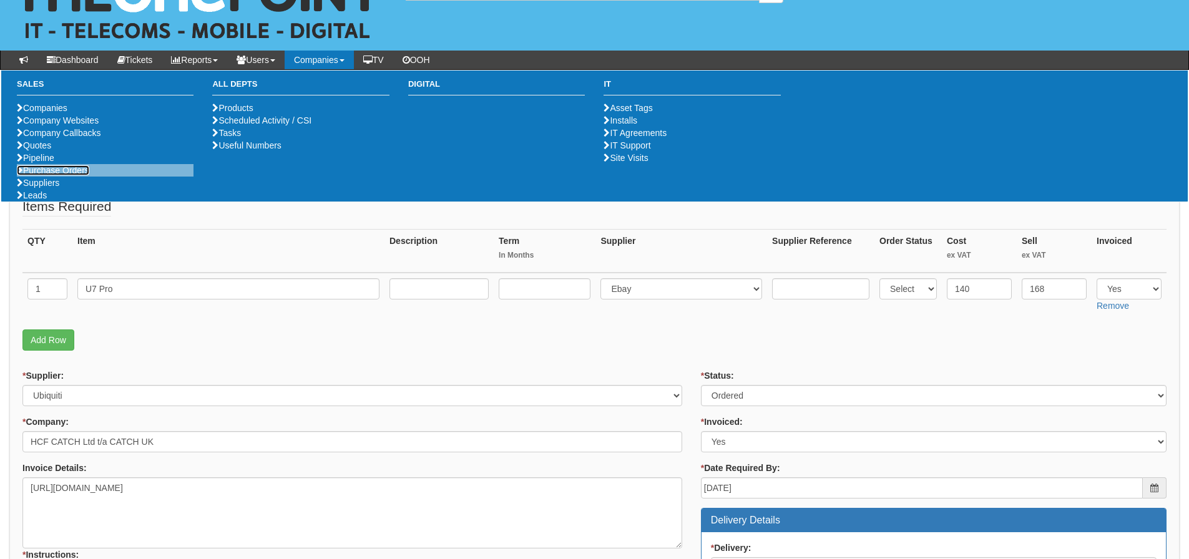
click at [44, 175] on link "Purchase Orders" at bounding box center [53, 170] width 72 height 10
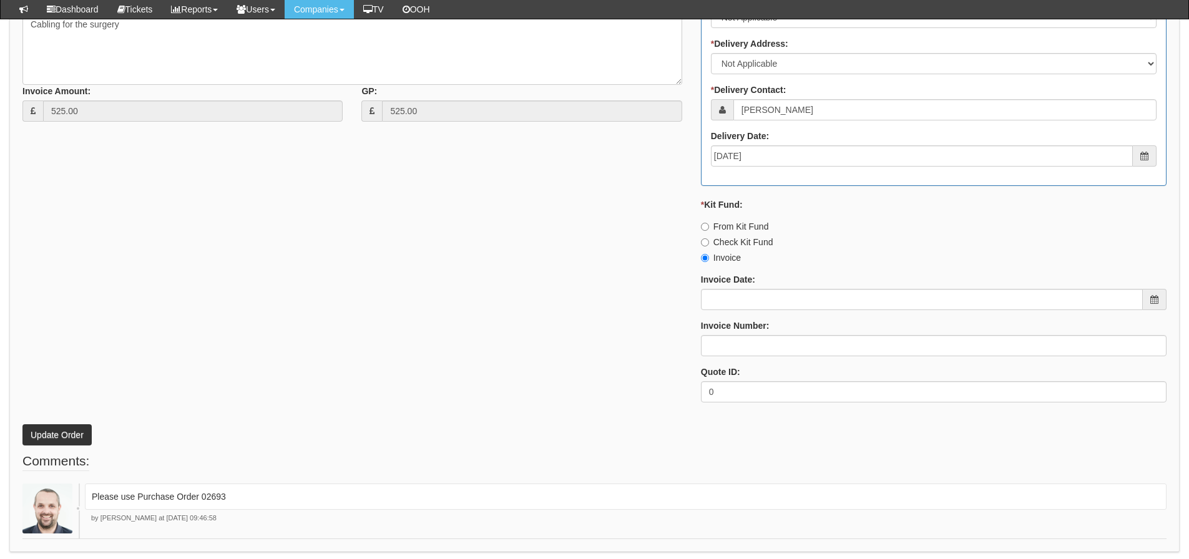
scroll to position [547, 0]
